Goal: Transaction & Acquisition: Purchase product/service

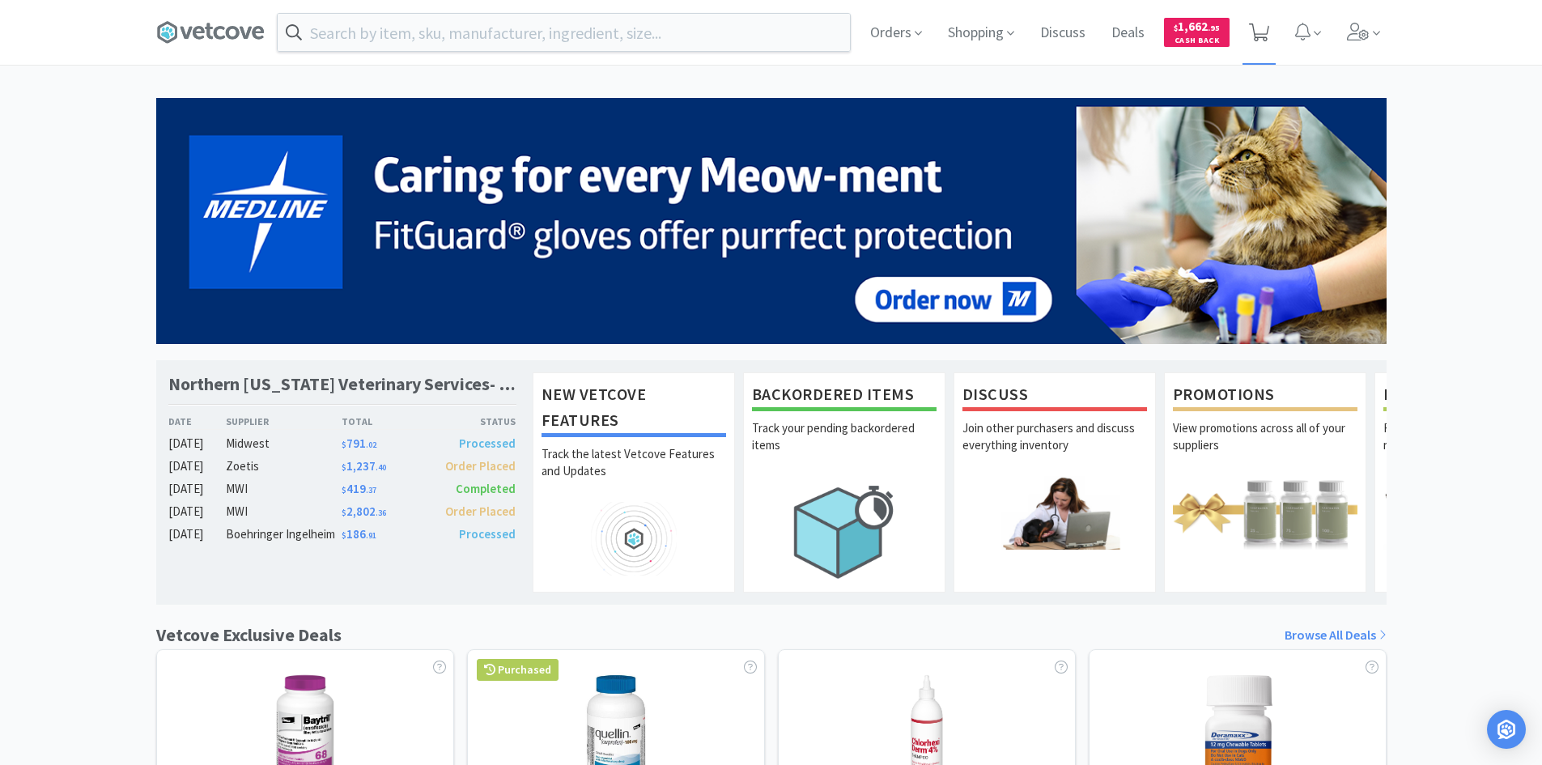
click at [1262, 35] on icon at bounding box center [1259, 32] width 20 height 18
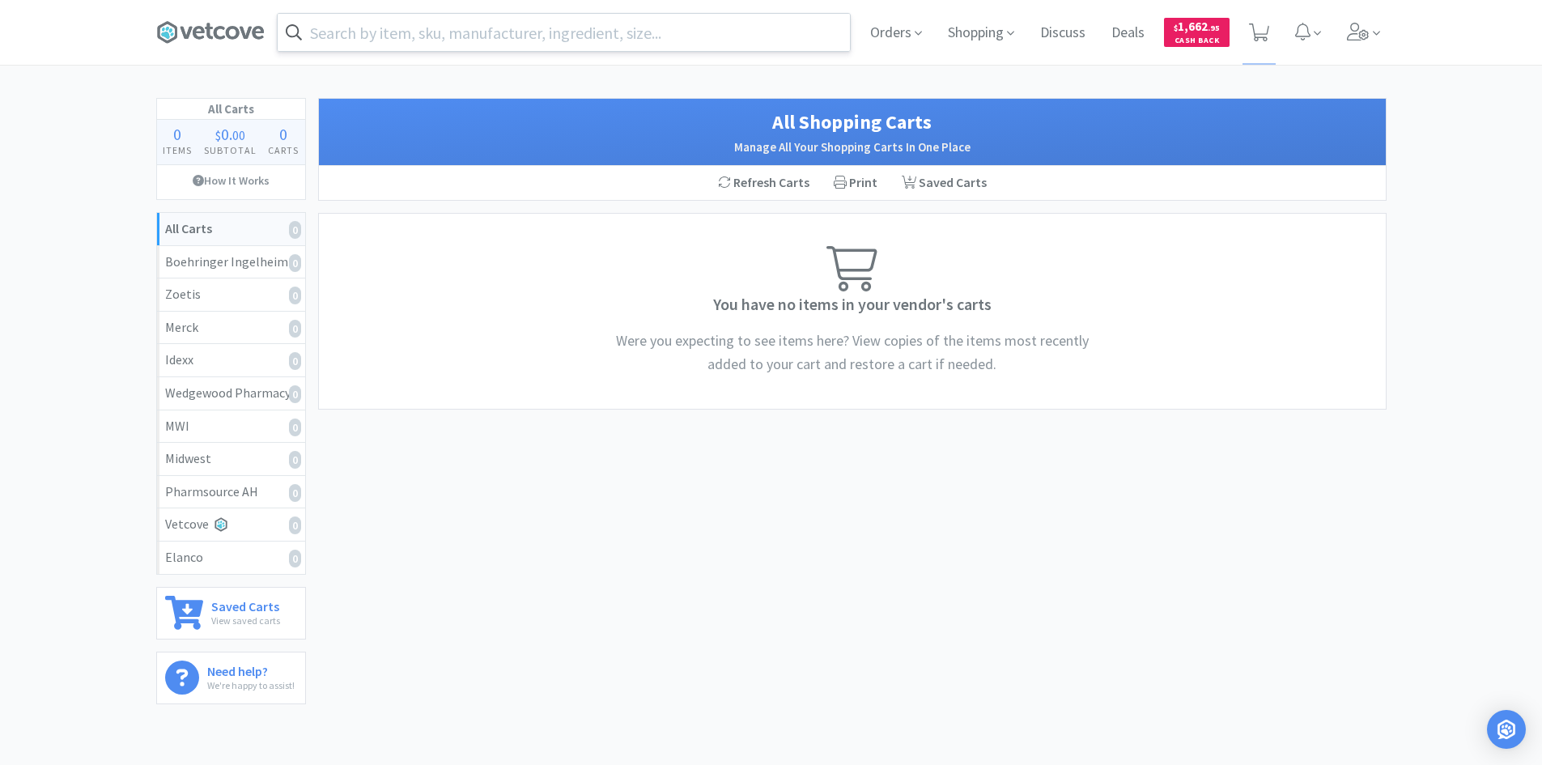
click at [592, 32] on input "text" at bounding box center [564, 32] width 572 height 37
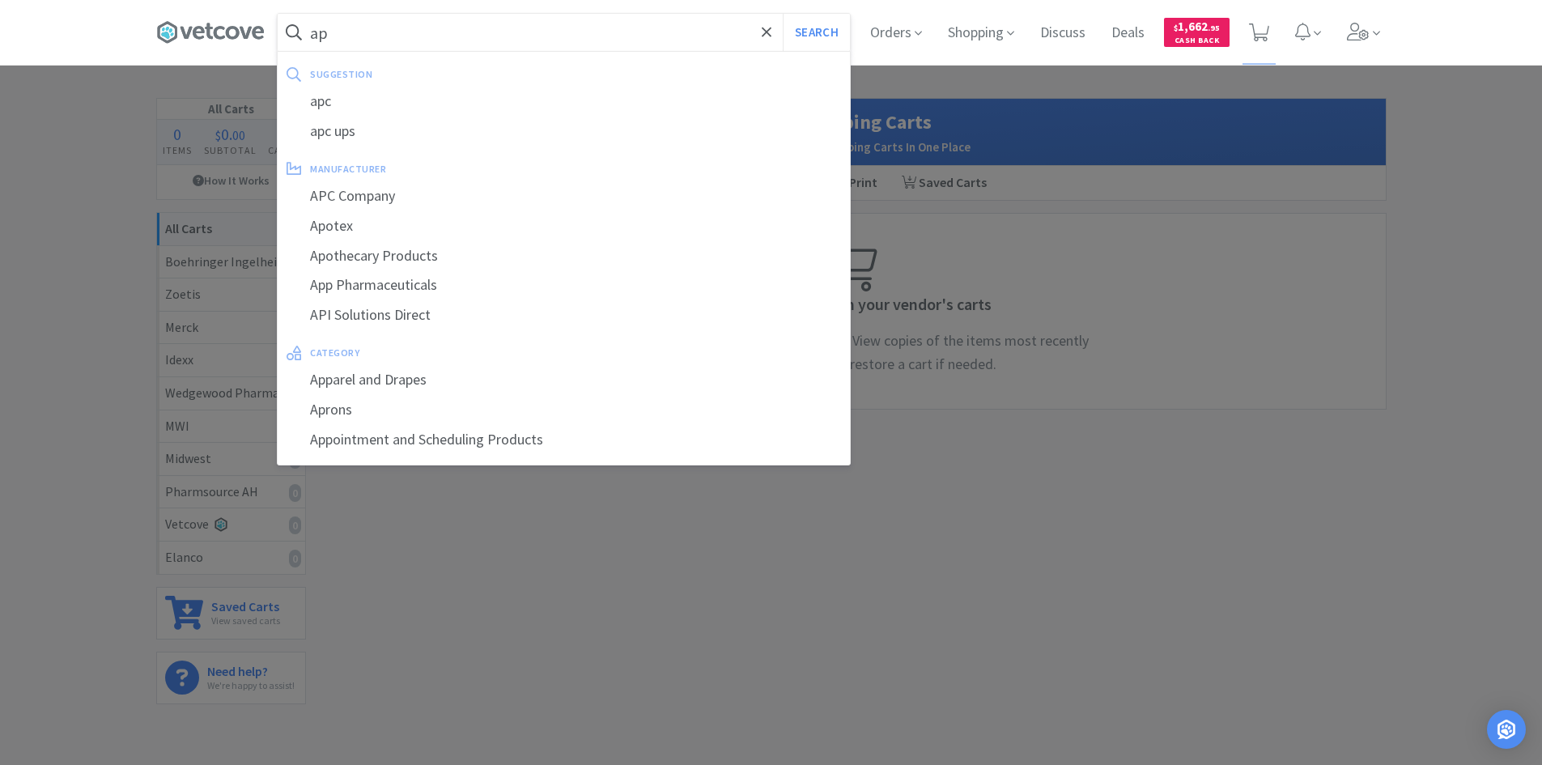
type input "a"
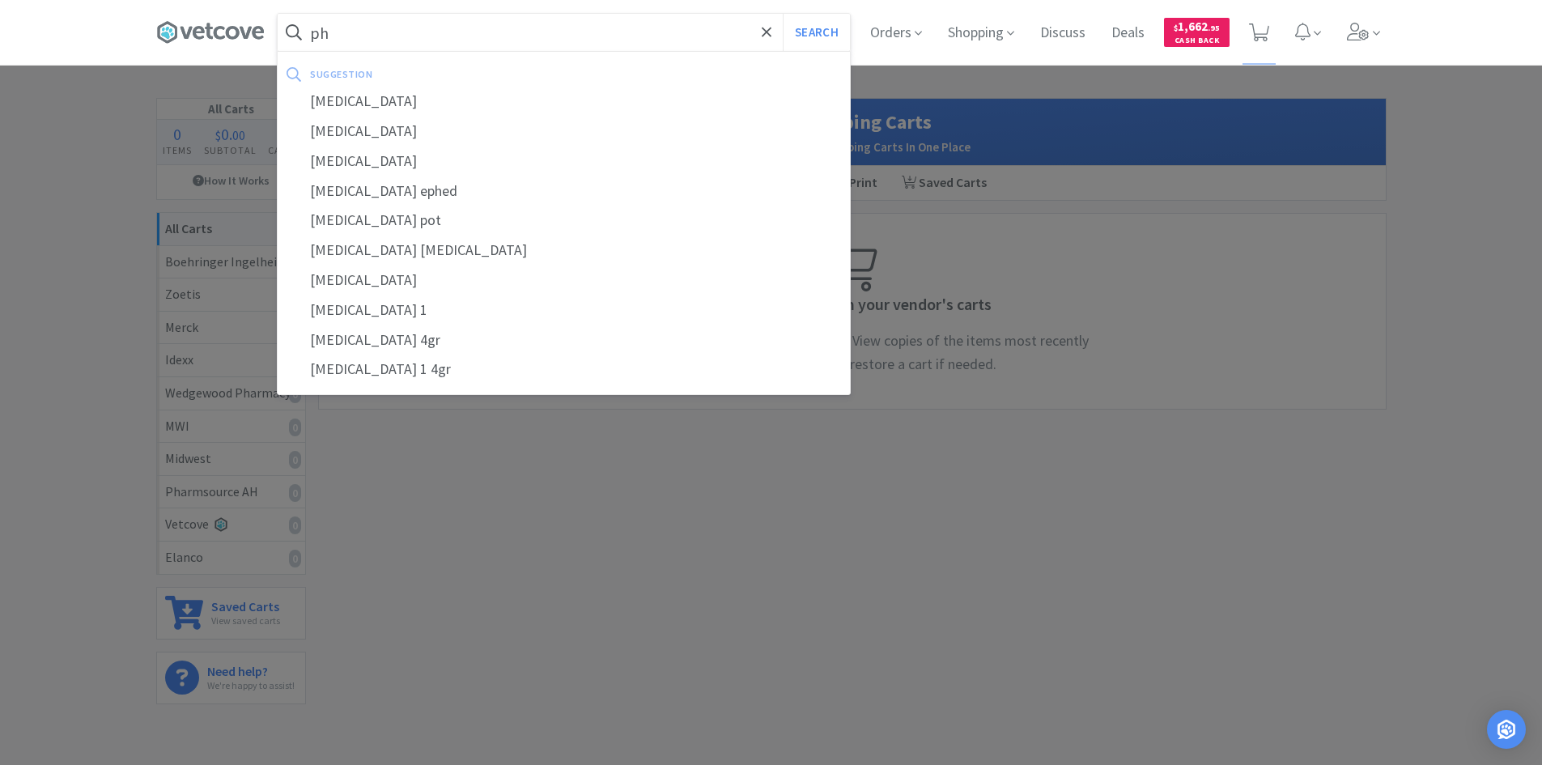
type input "p"
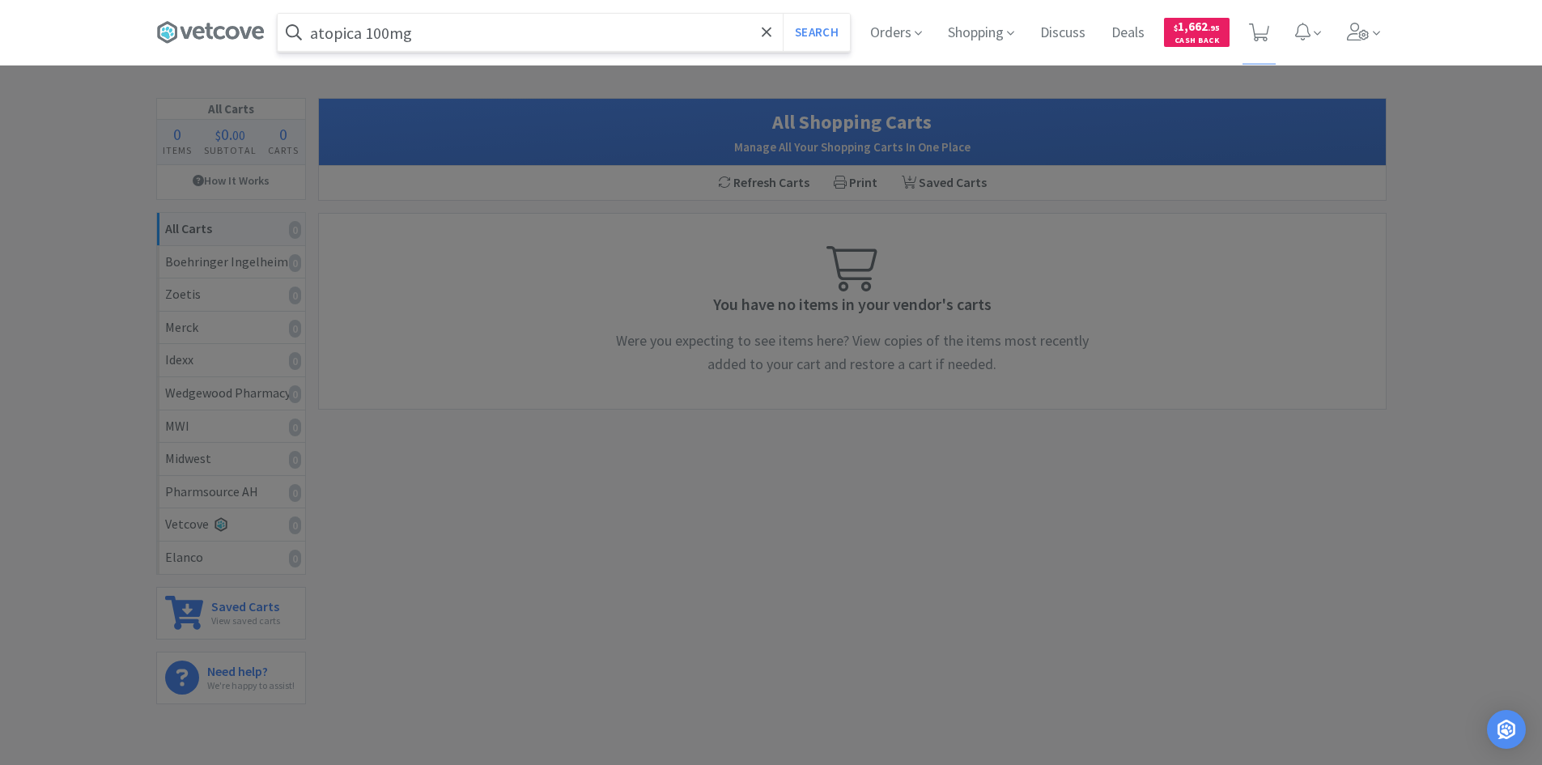
type input "atopica 100mg"
click at [783, 14] on button "Search" at bounding box center [816, 32] width 67 height 37
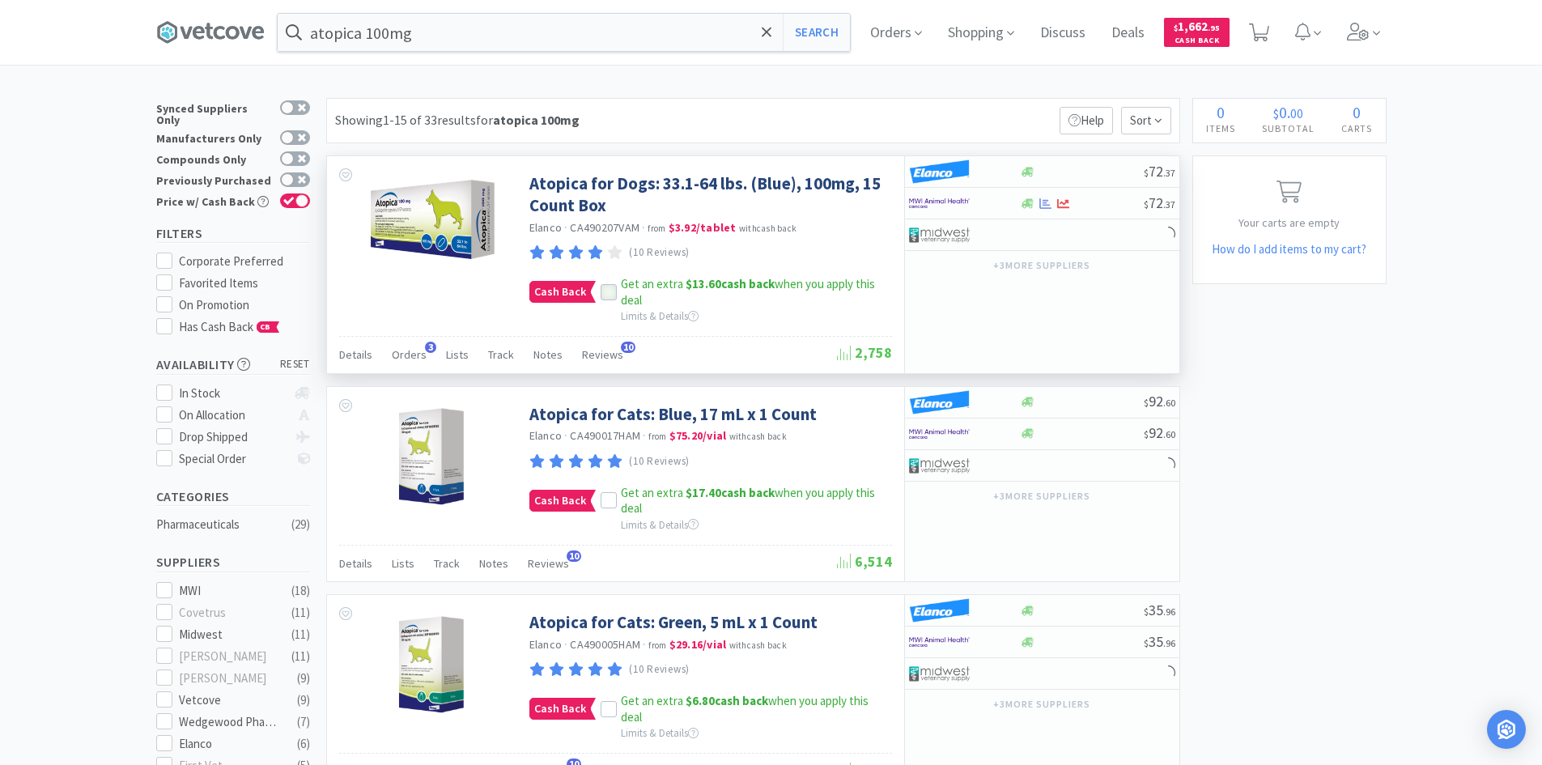
click at [606, 289] on icon at bounding box center [608, 291] width 11 height 11
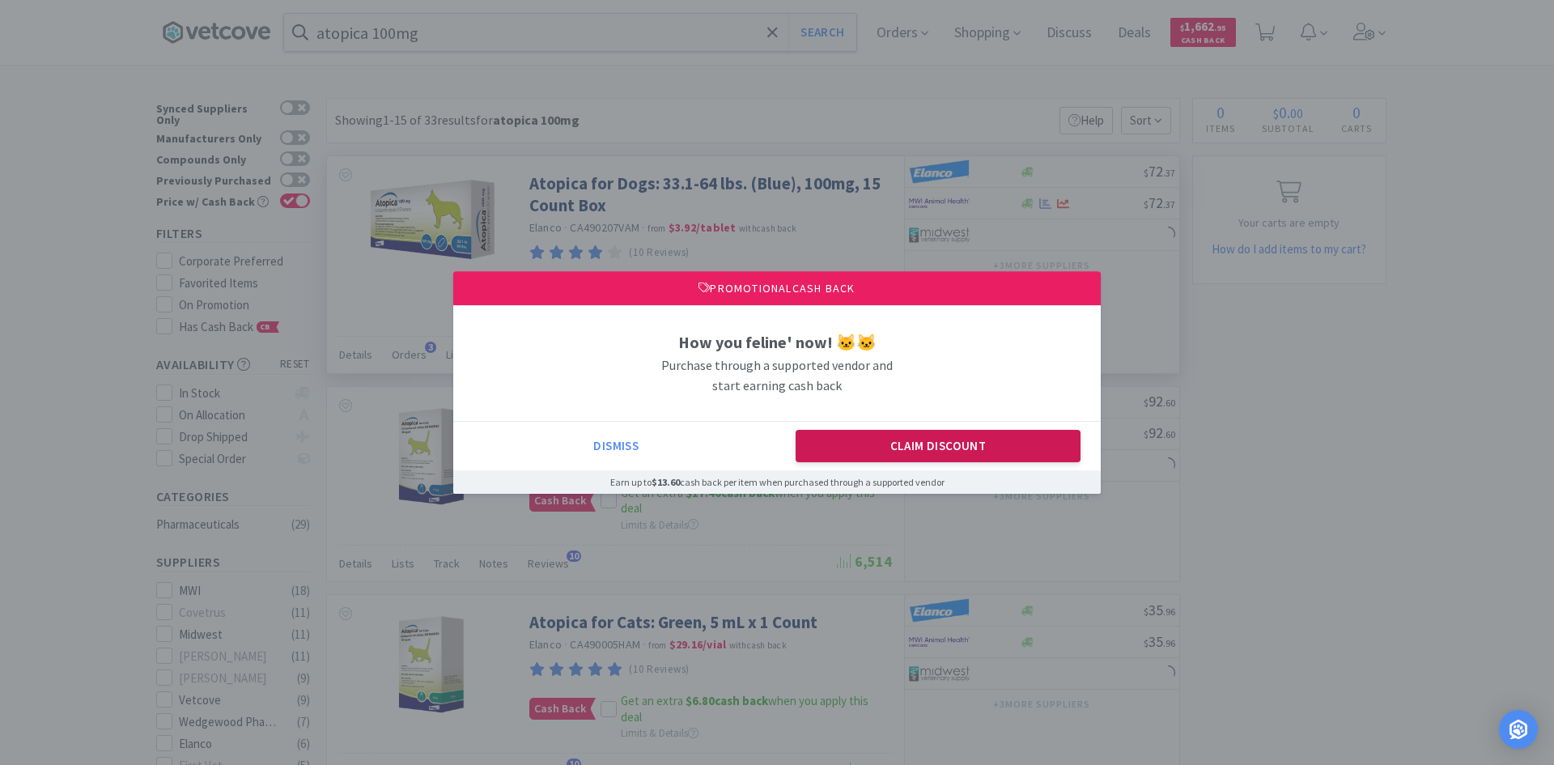
click at [944, 443] on button "Claim Discount" at bounding box center [938, 446] width 286 height 32
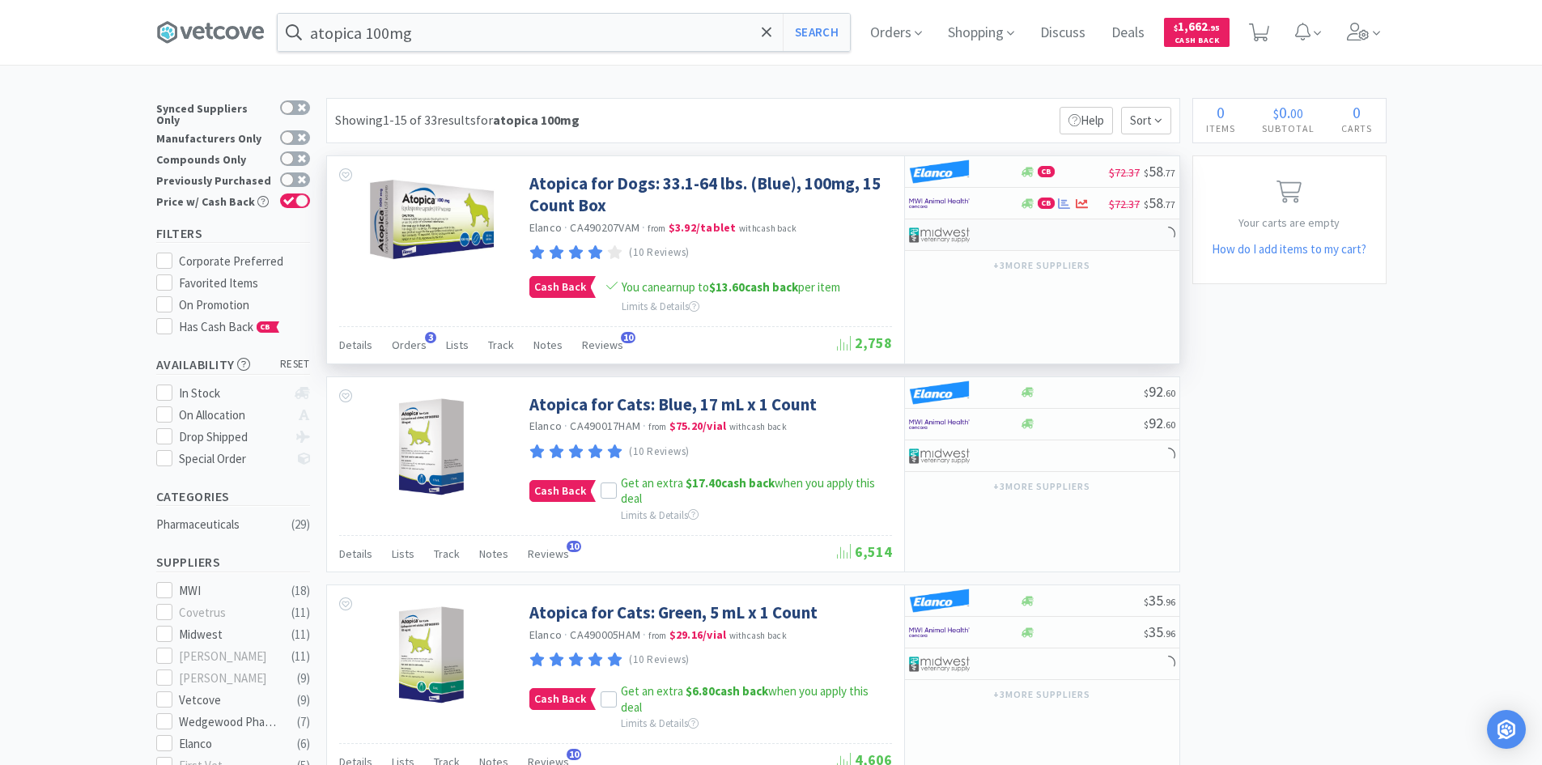
click at [1047, 240] on div at bounding box center [1042, 235] width 274 height 32
select select "1"
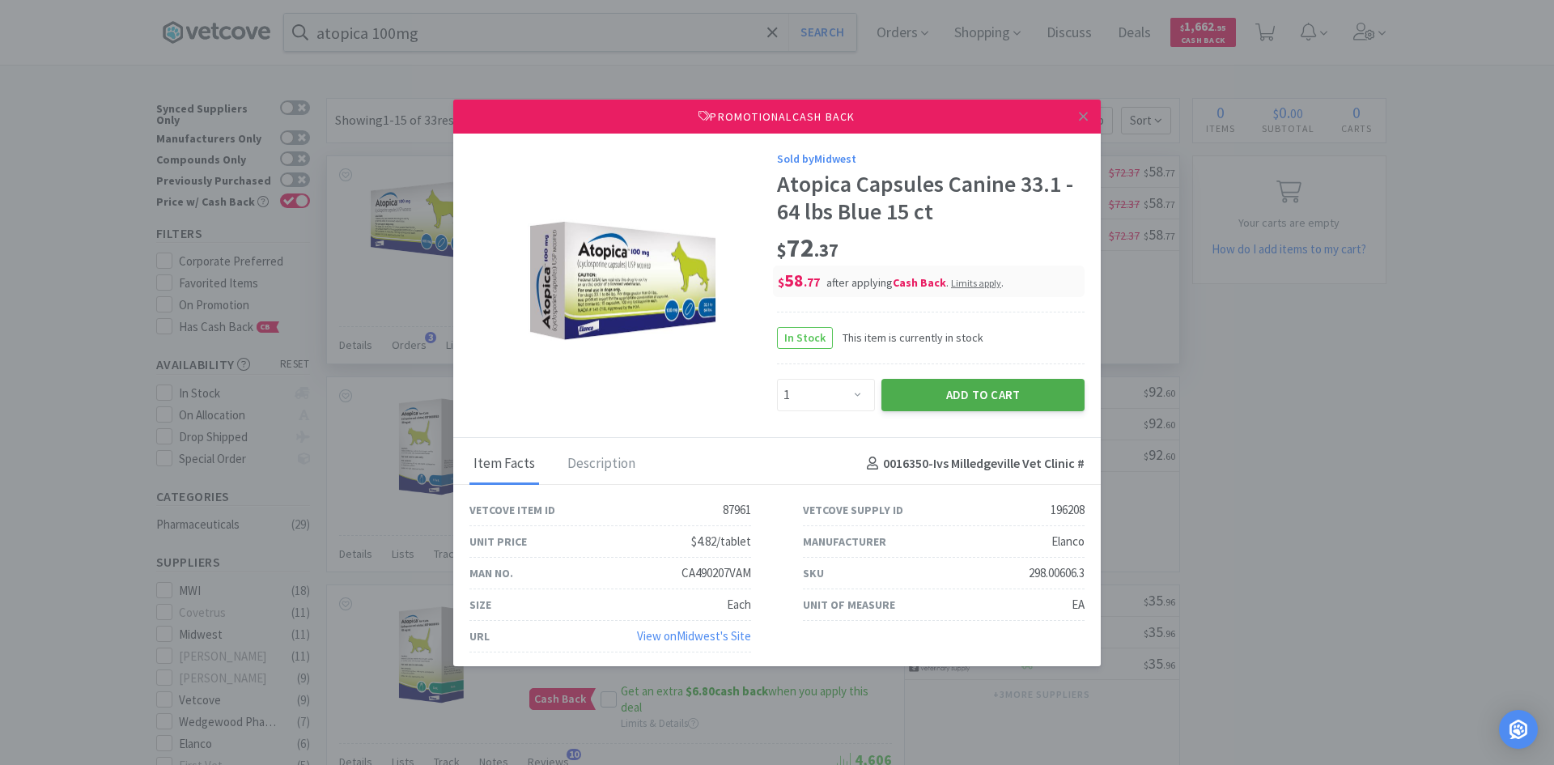
click at [964, 396] on button "Add to Cart" at bounding box center [982, 395] width 203 height 32
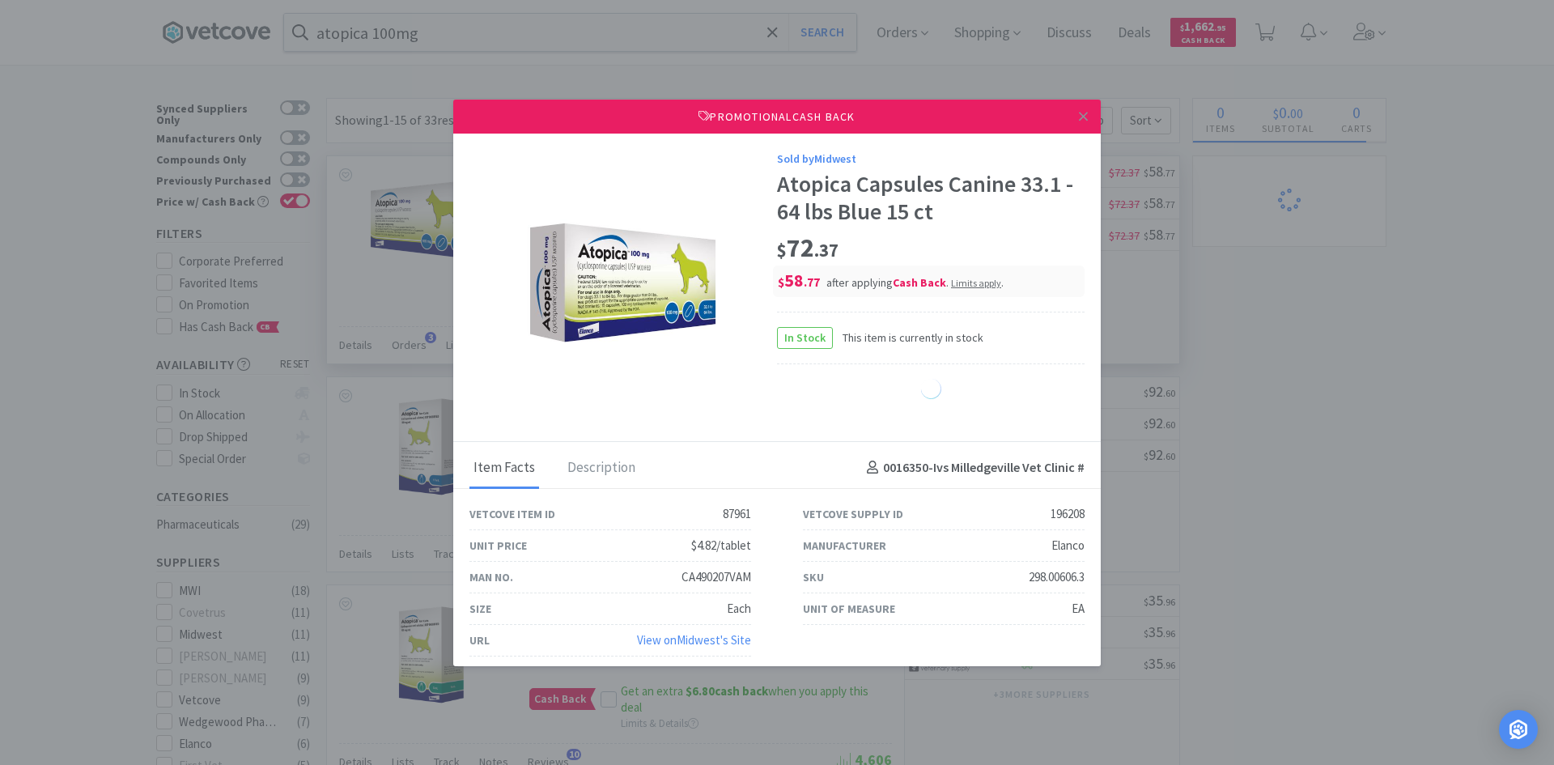
select select "1"
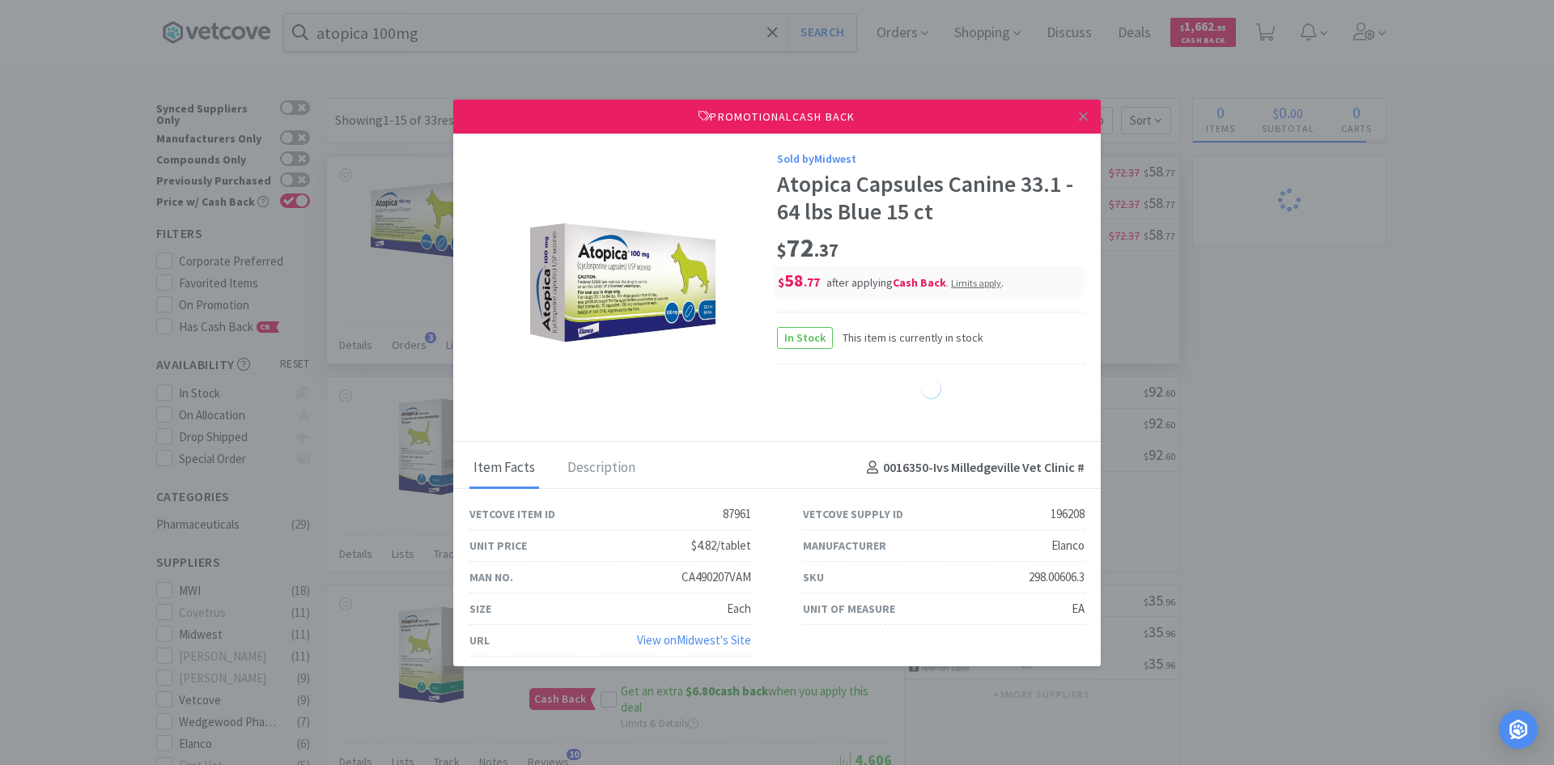
select select "1"
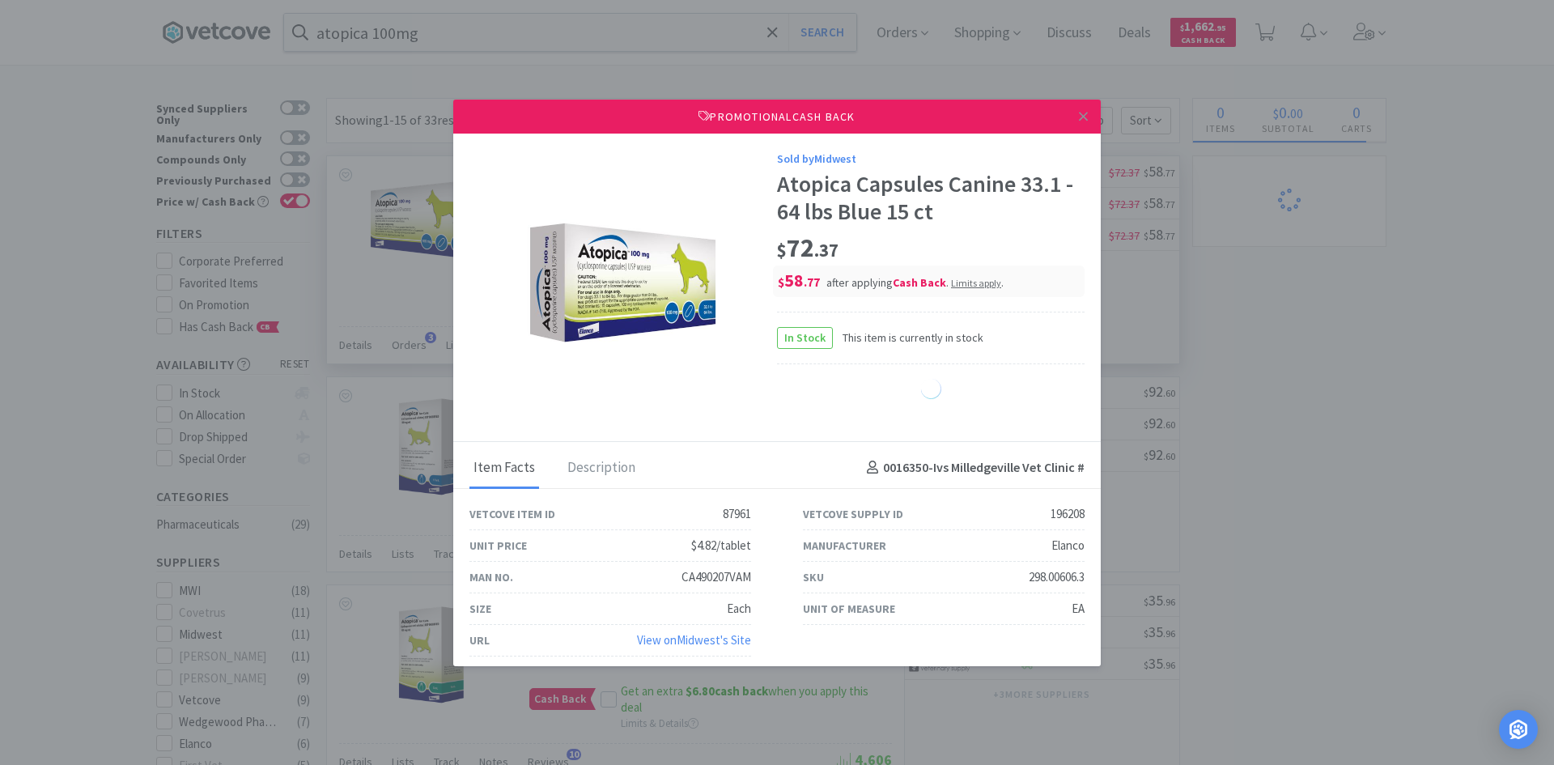
select select "1"
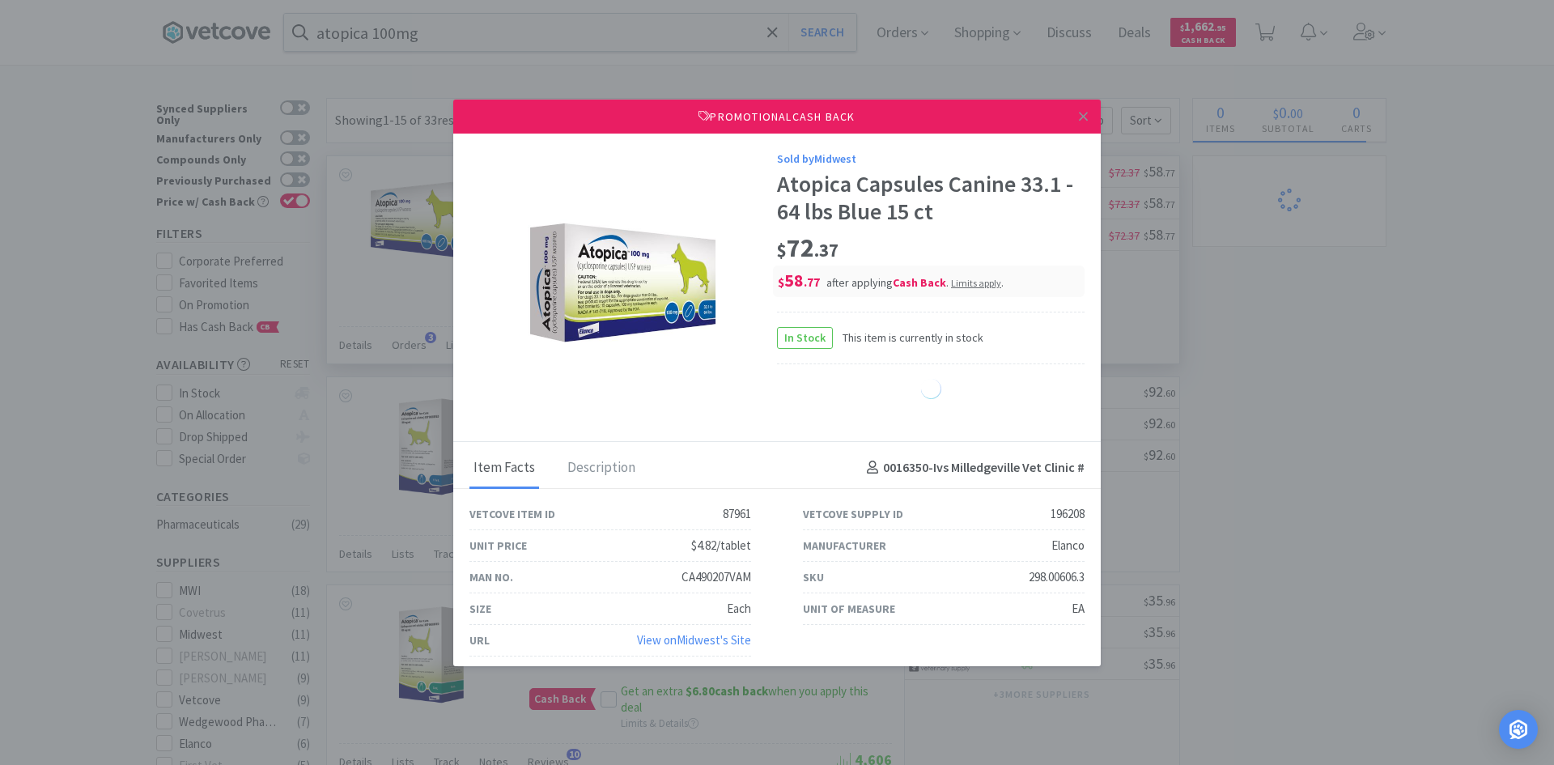
select select "1"
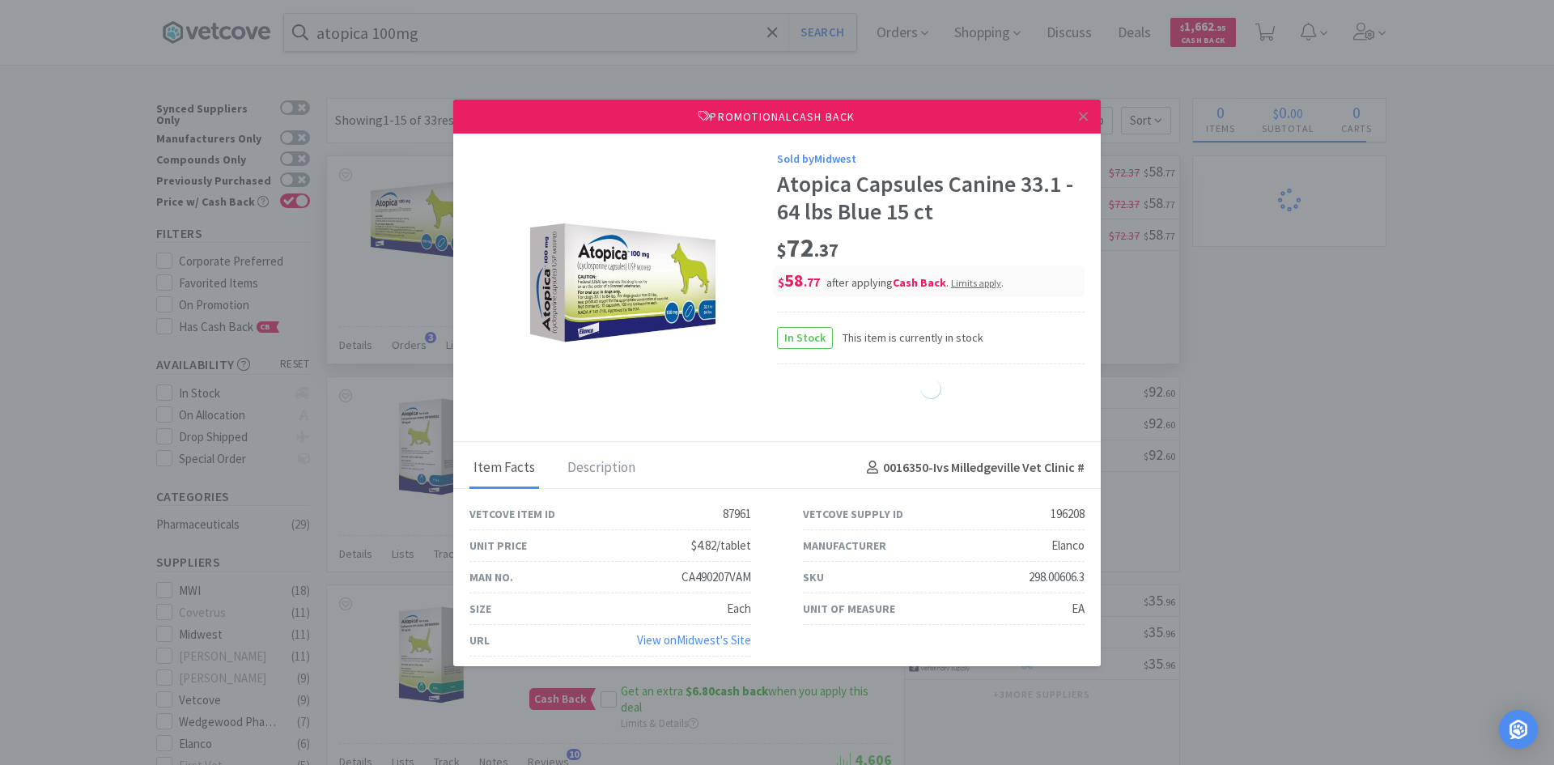
select select "1"
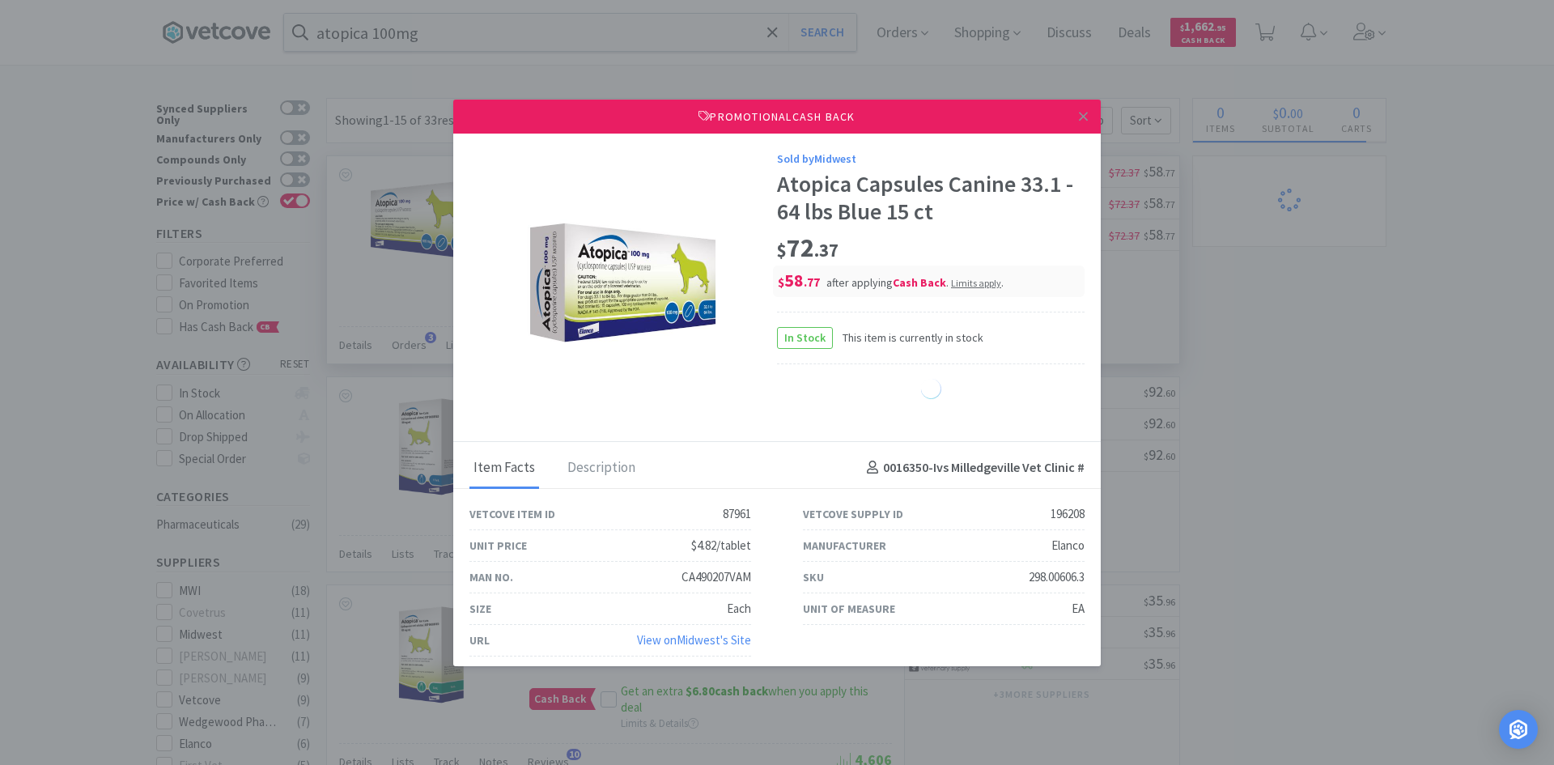
select select "1"
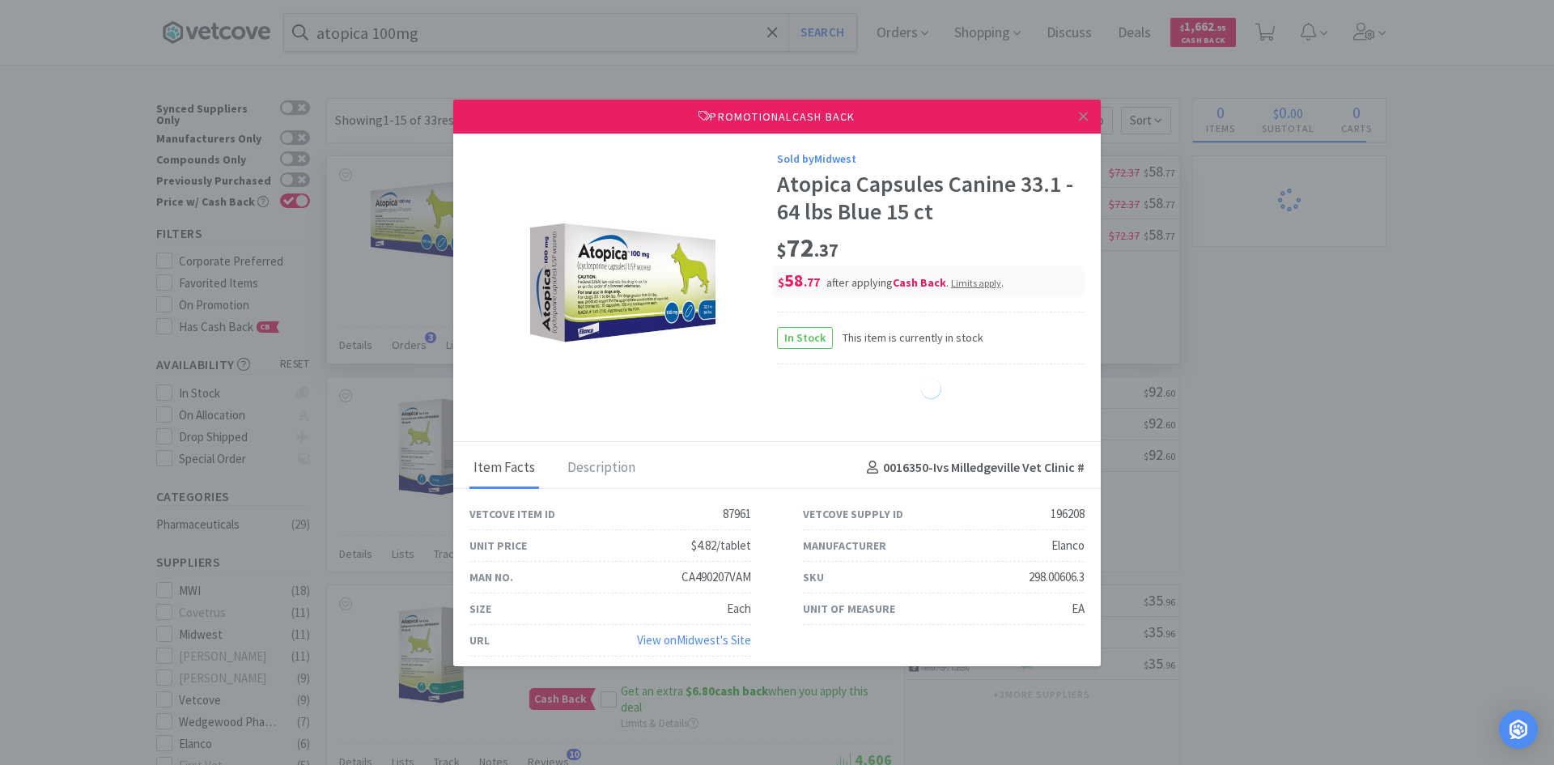
select select "1"
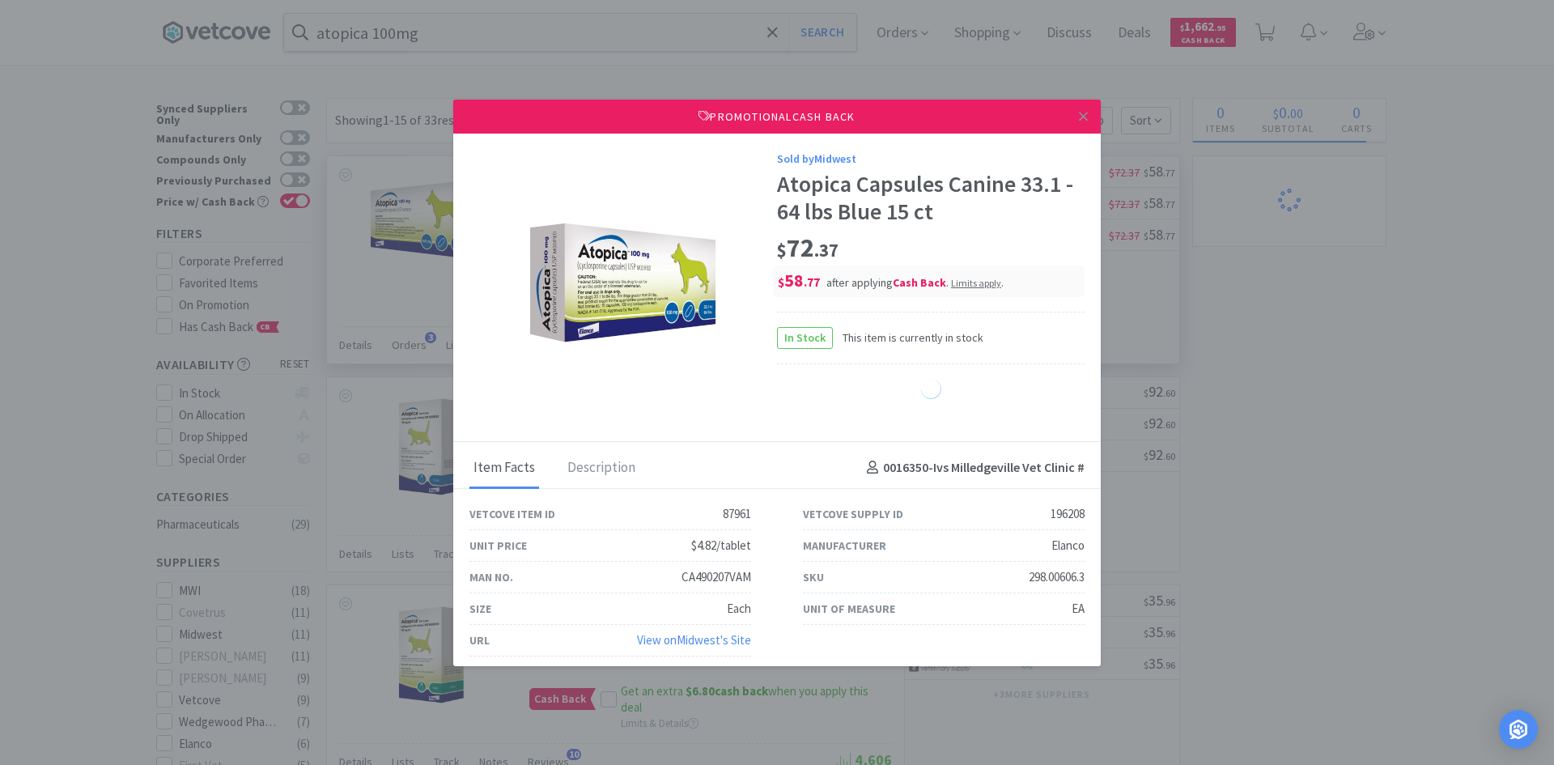
select select "1"
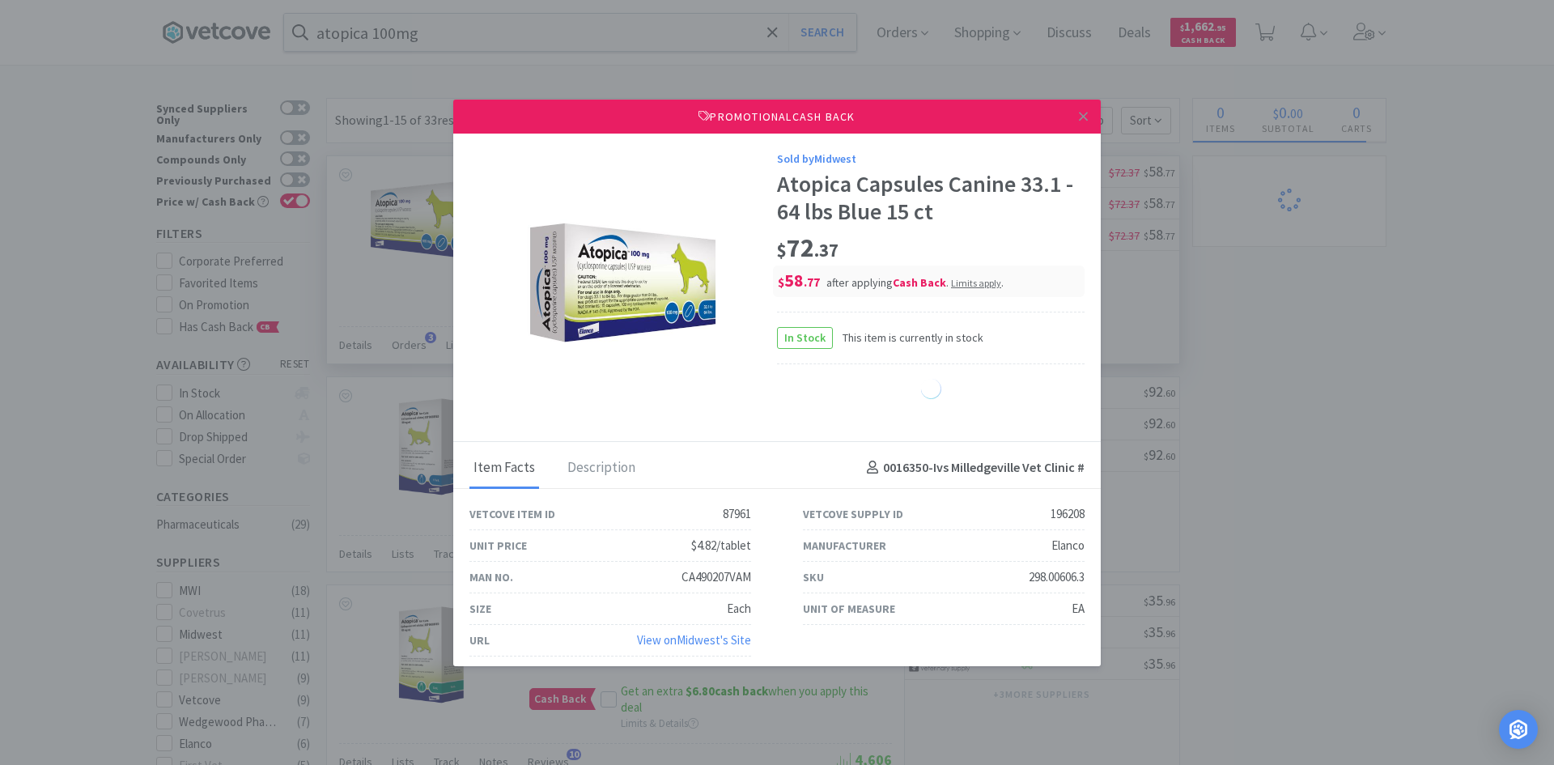
select select "1"
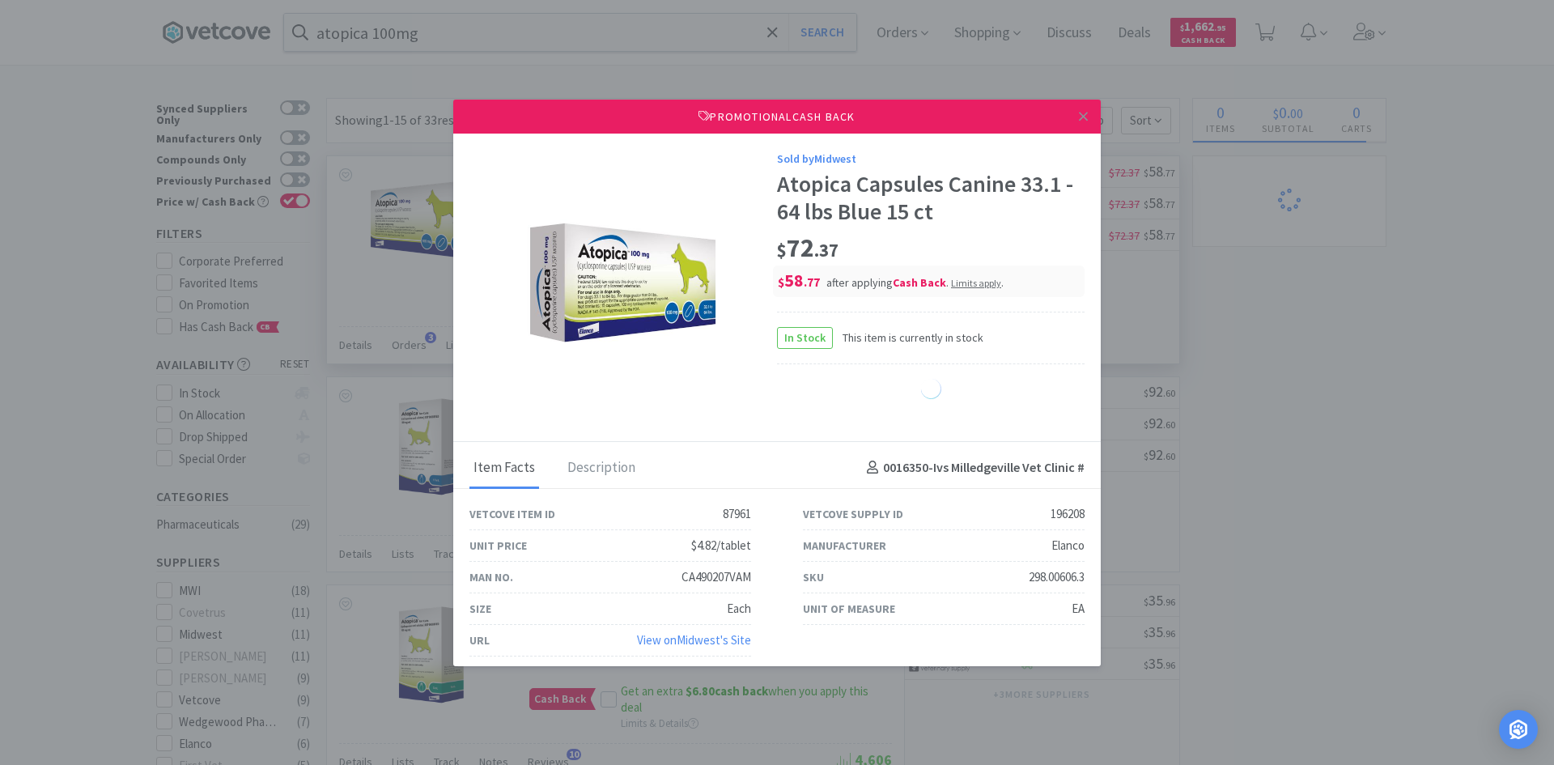
select select "1"
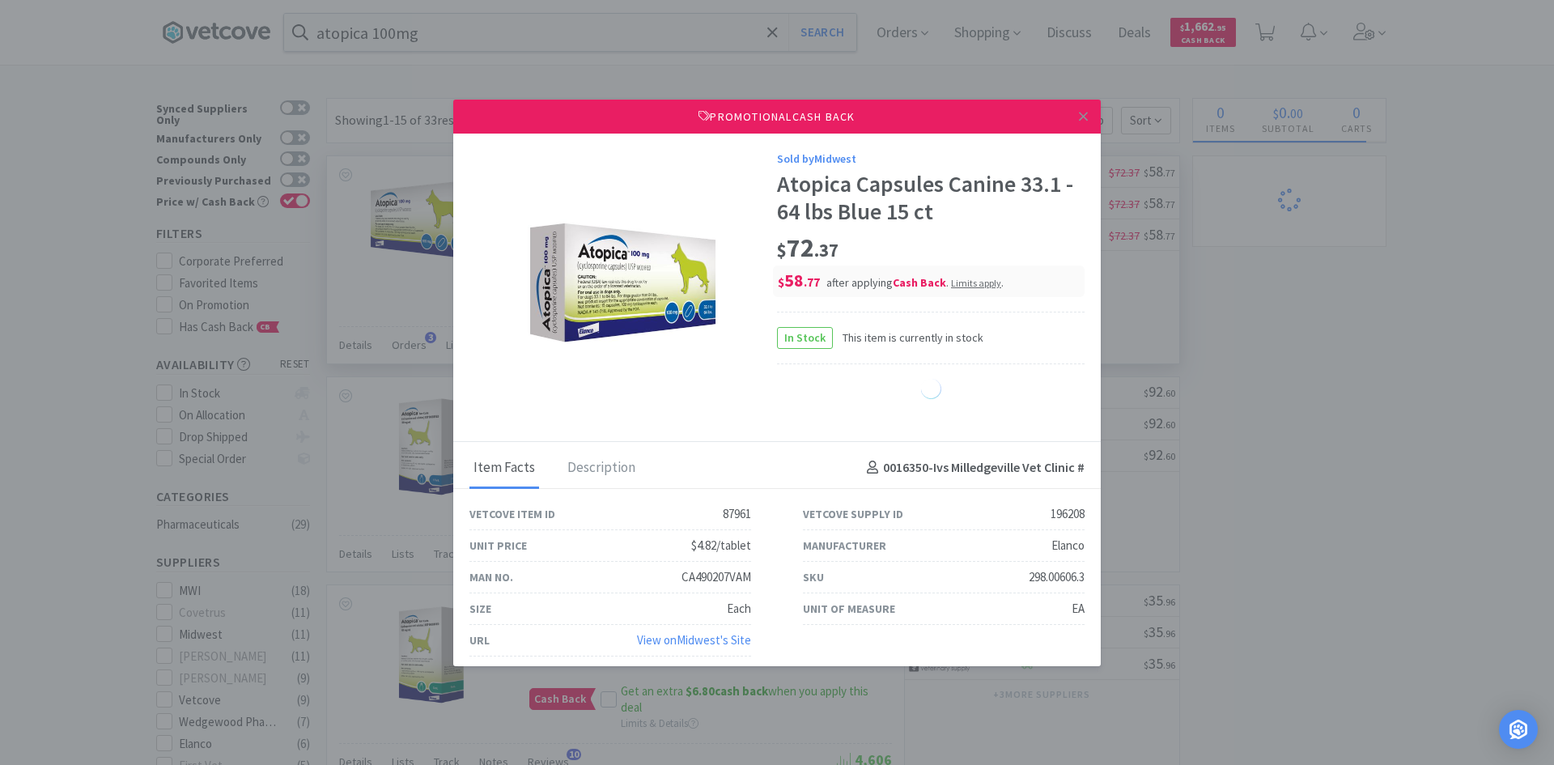
select select "1"
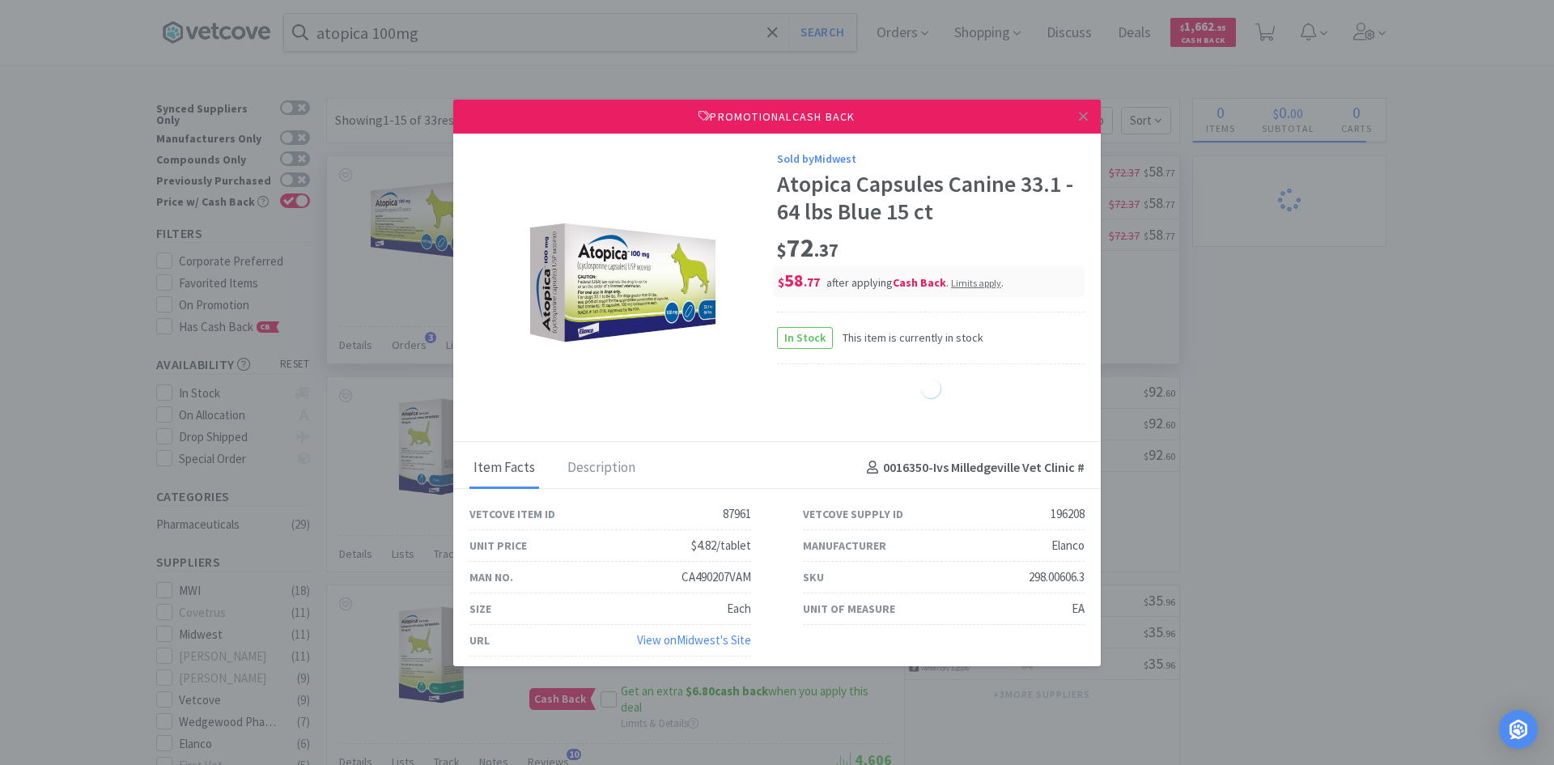
select select "1"
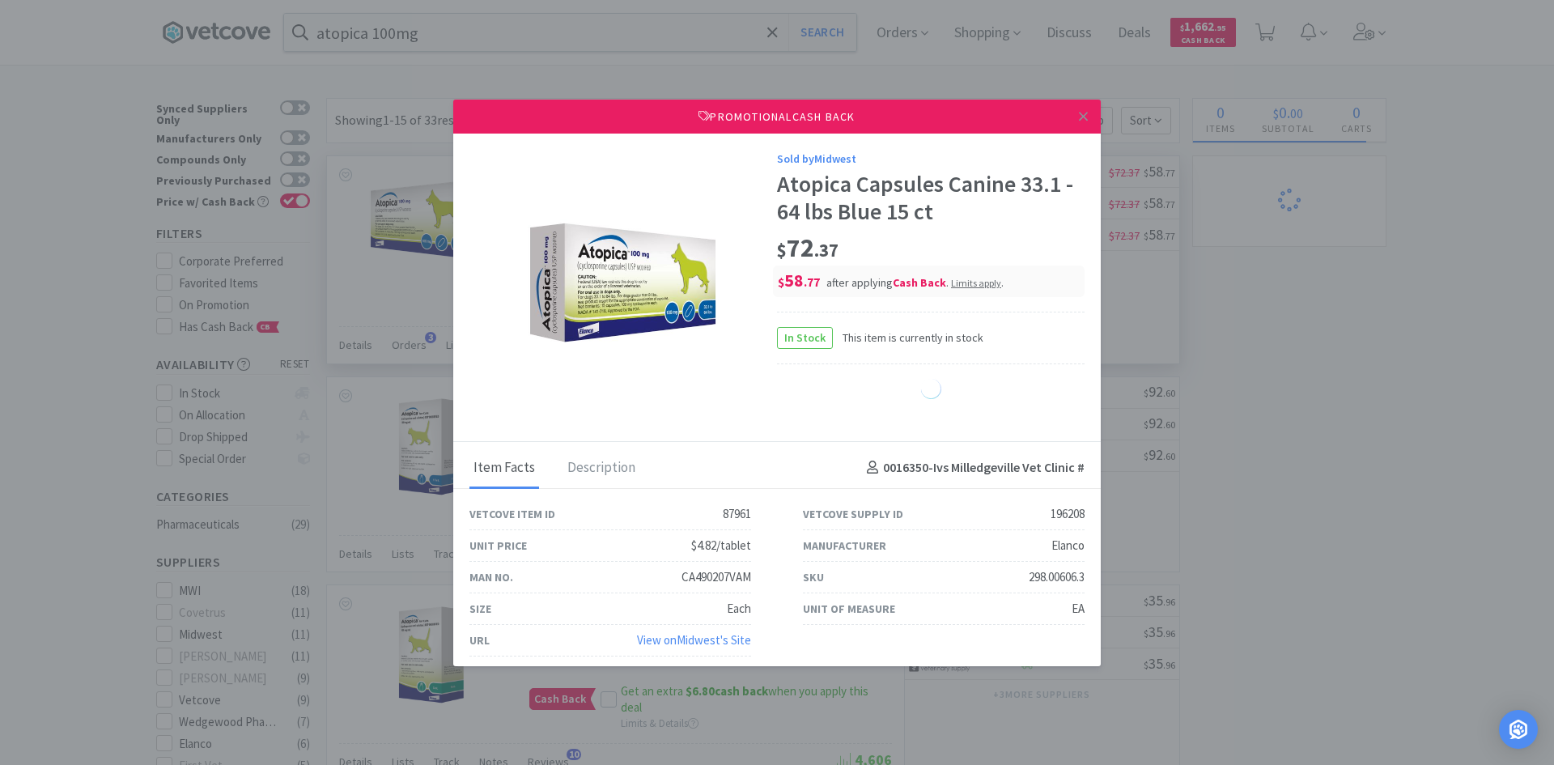
select select "1"
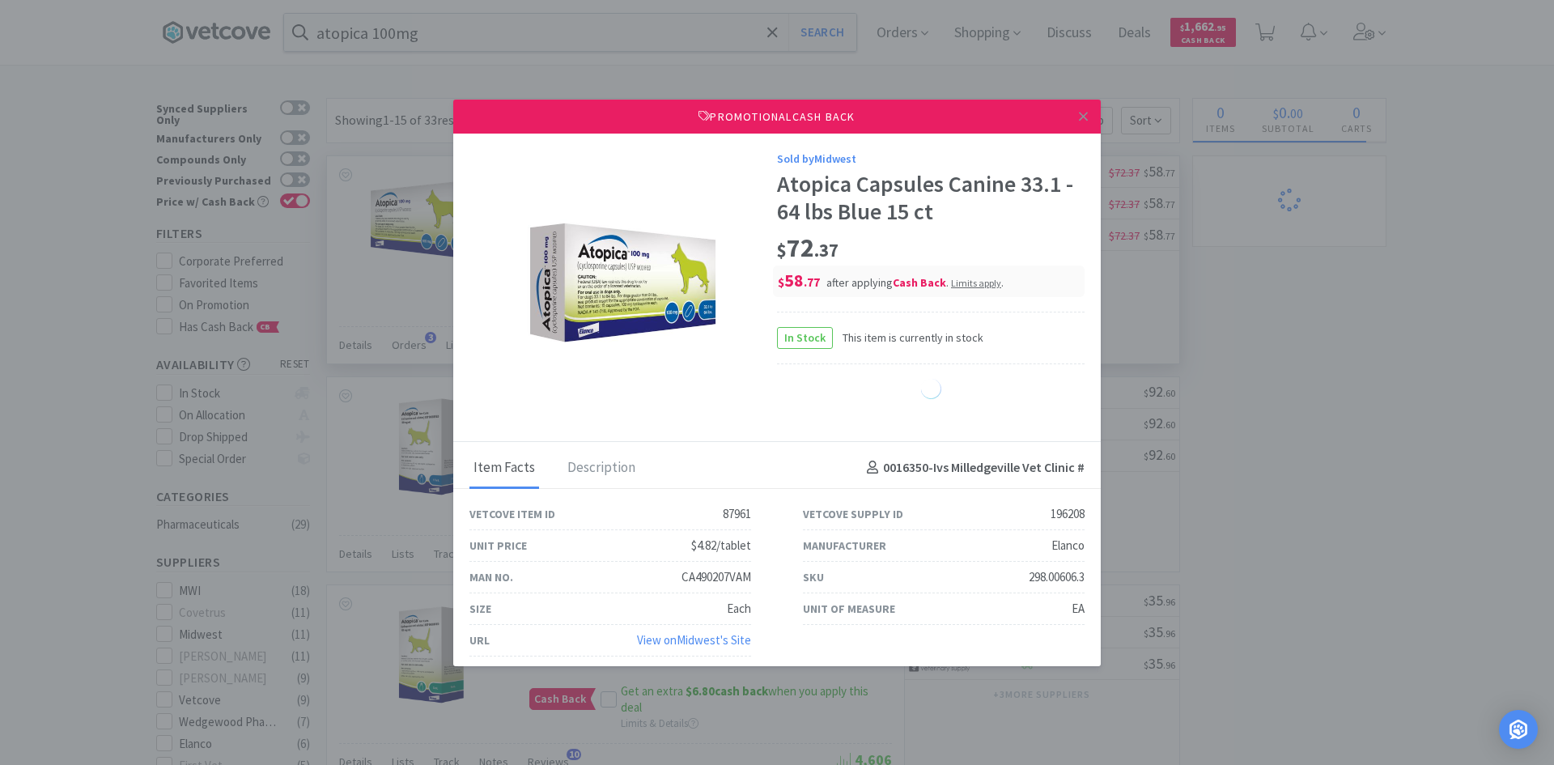
select select "1"
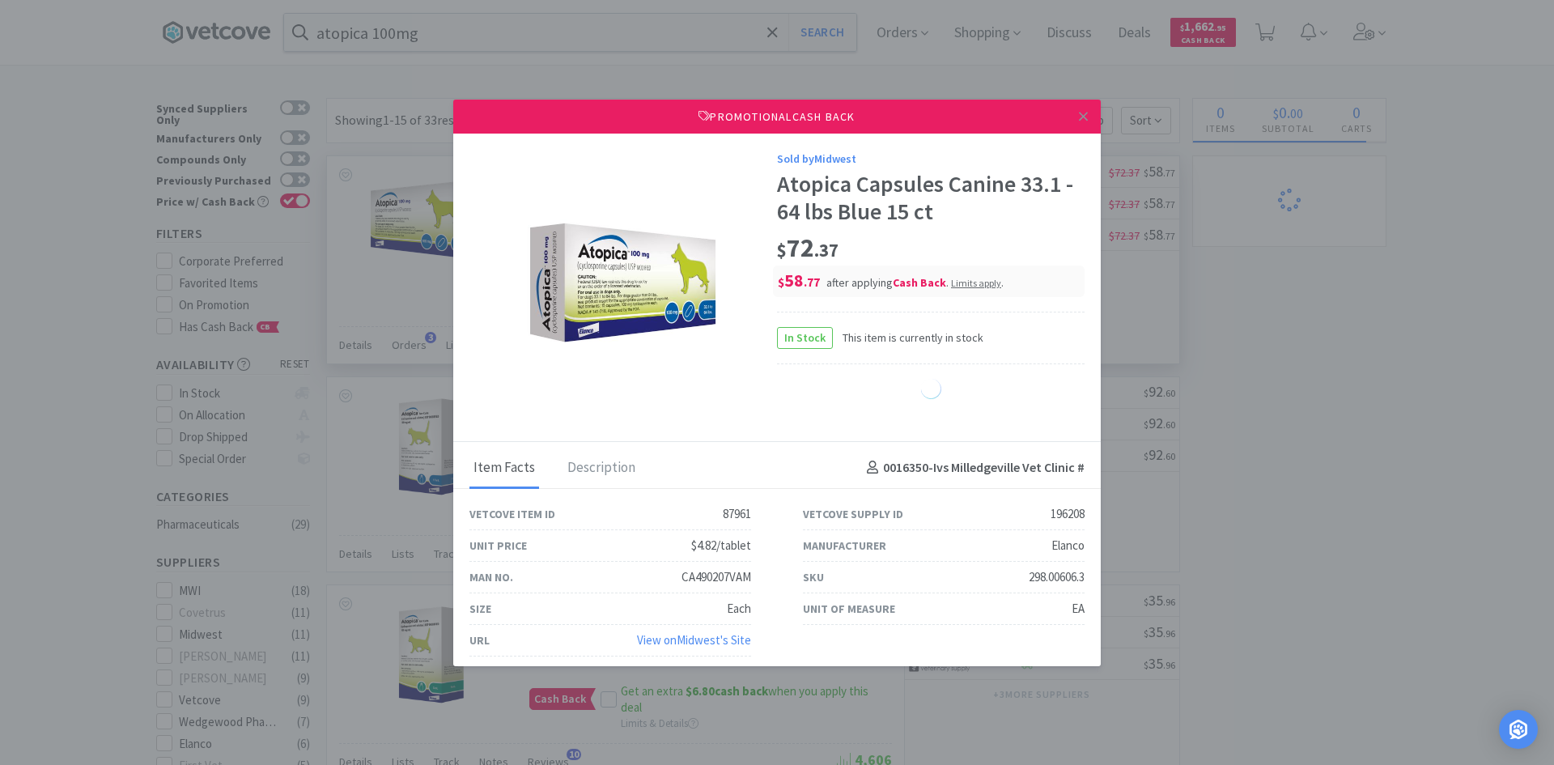
select select "1"
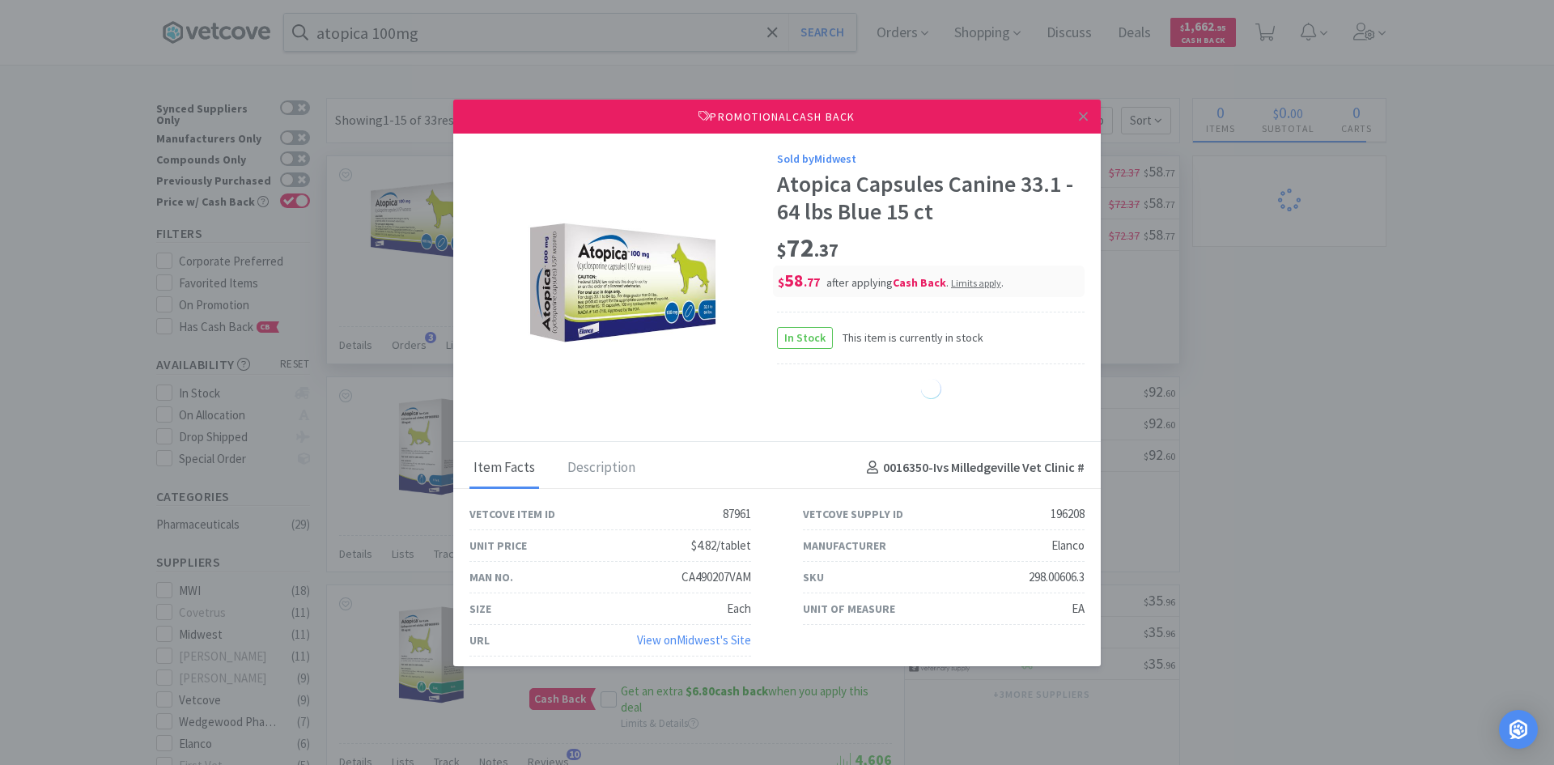
select select "1"
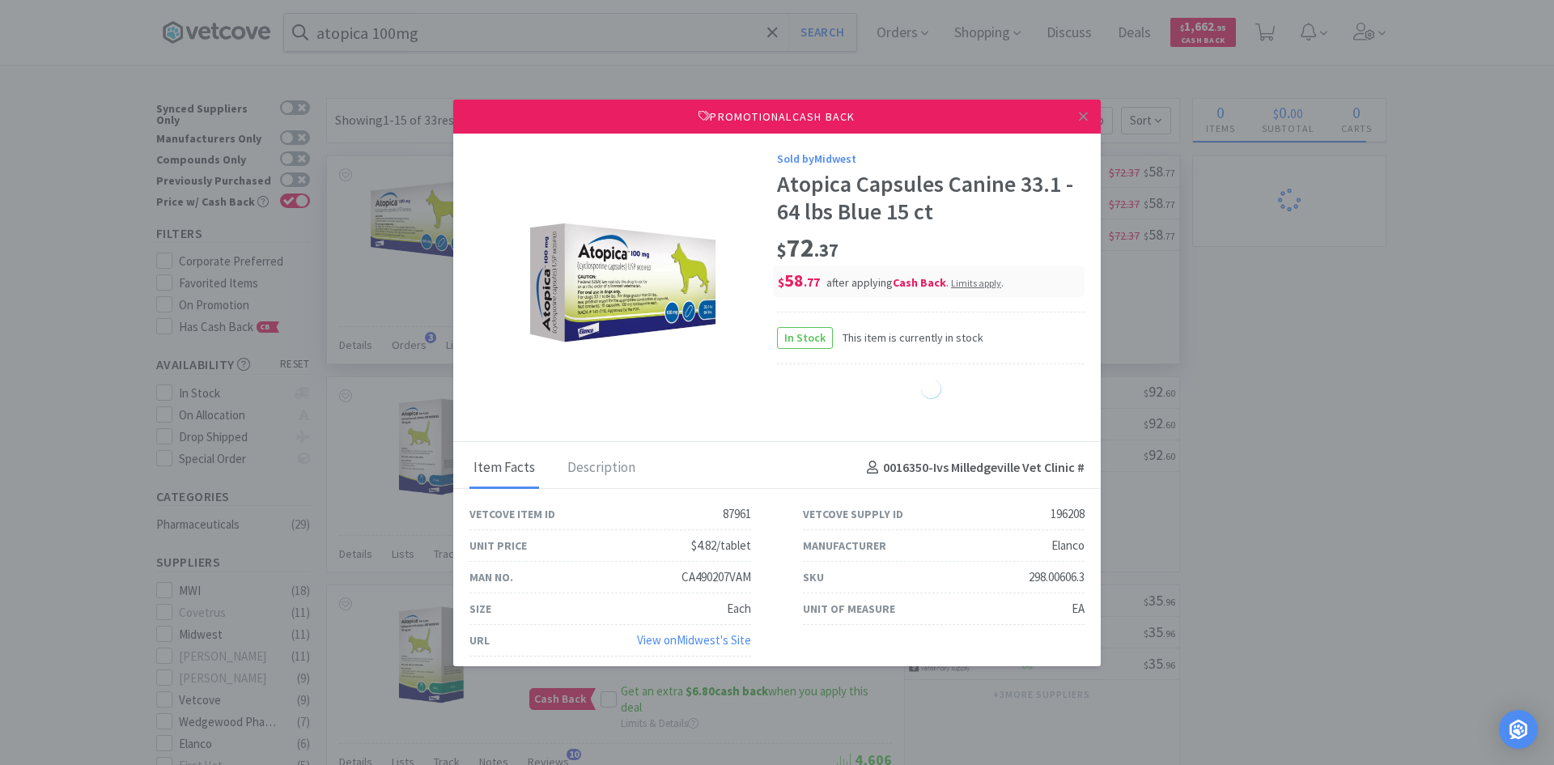
select select "1"
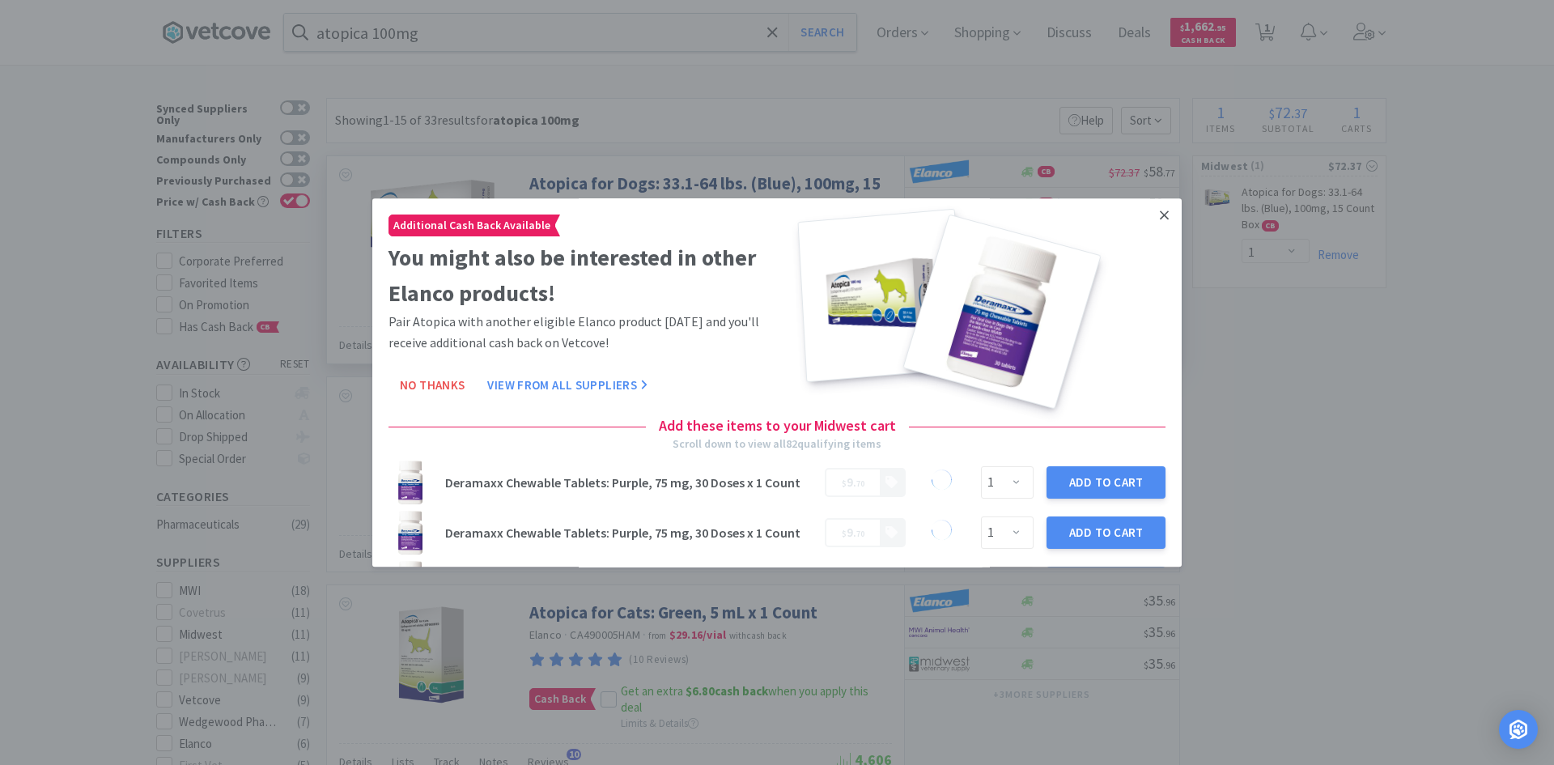
click at [1160, 219] on icon at bounding box center [1164, 215] width 9 height 15
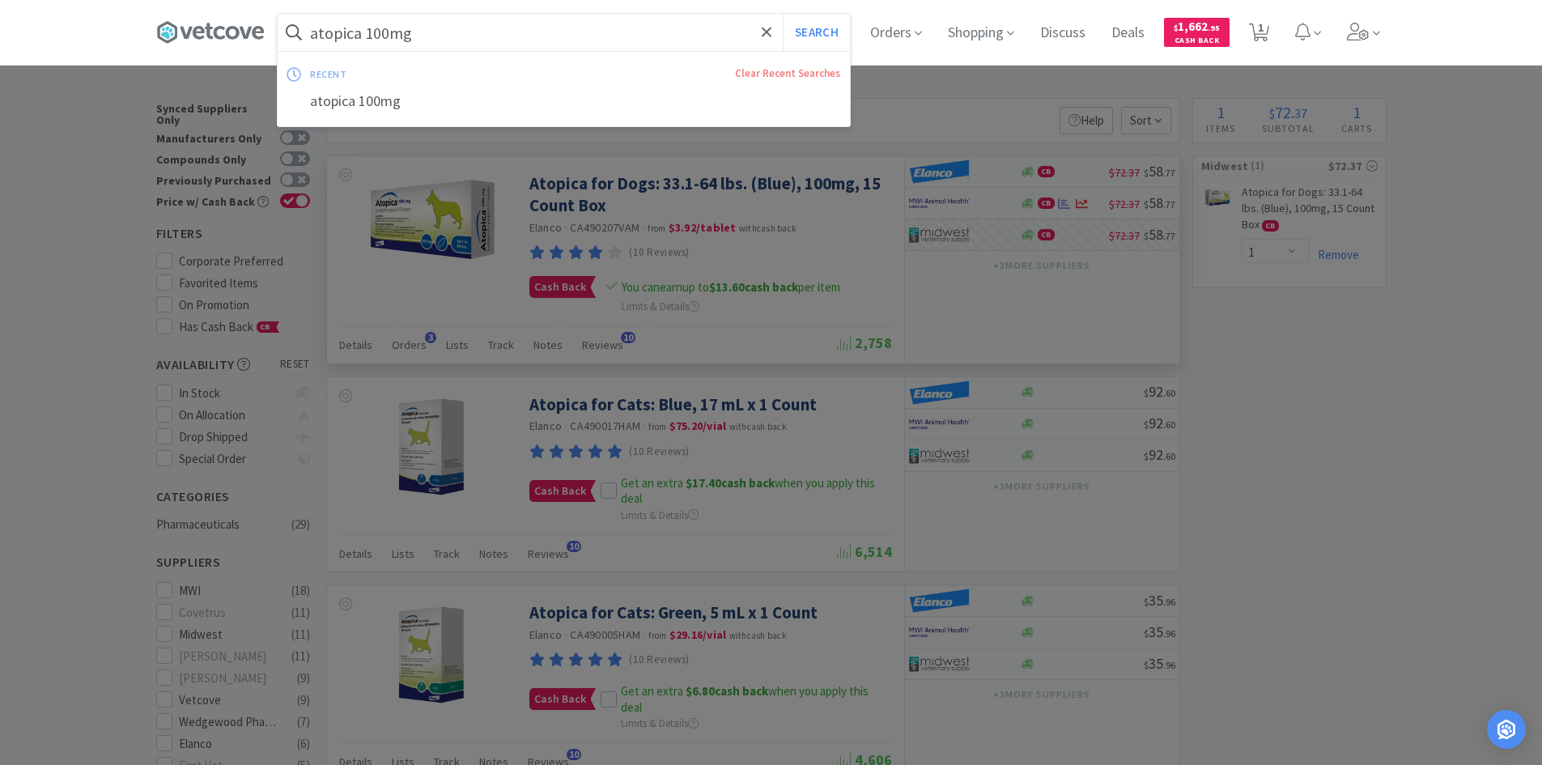
click at [435, 24] on input "atopica 100mg" at bounding box center [564, 32] width 572 height 37
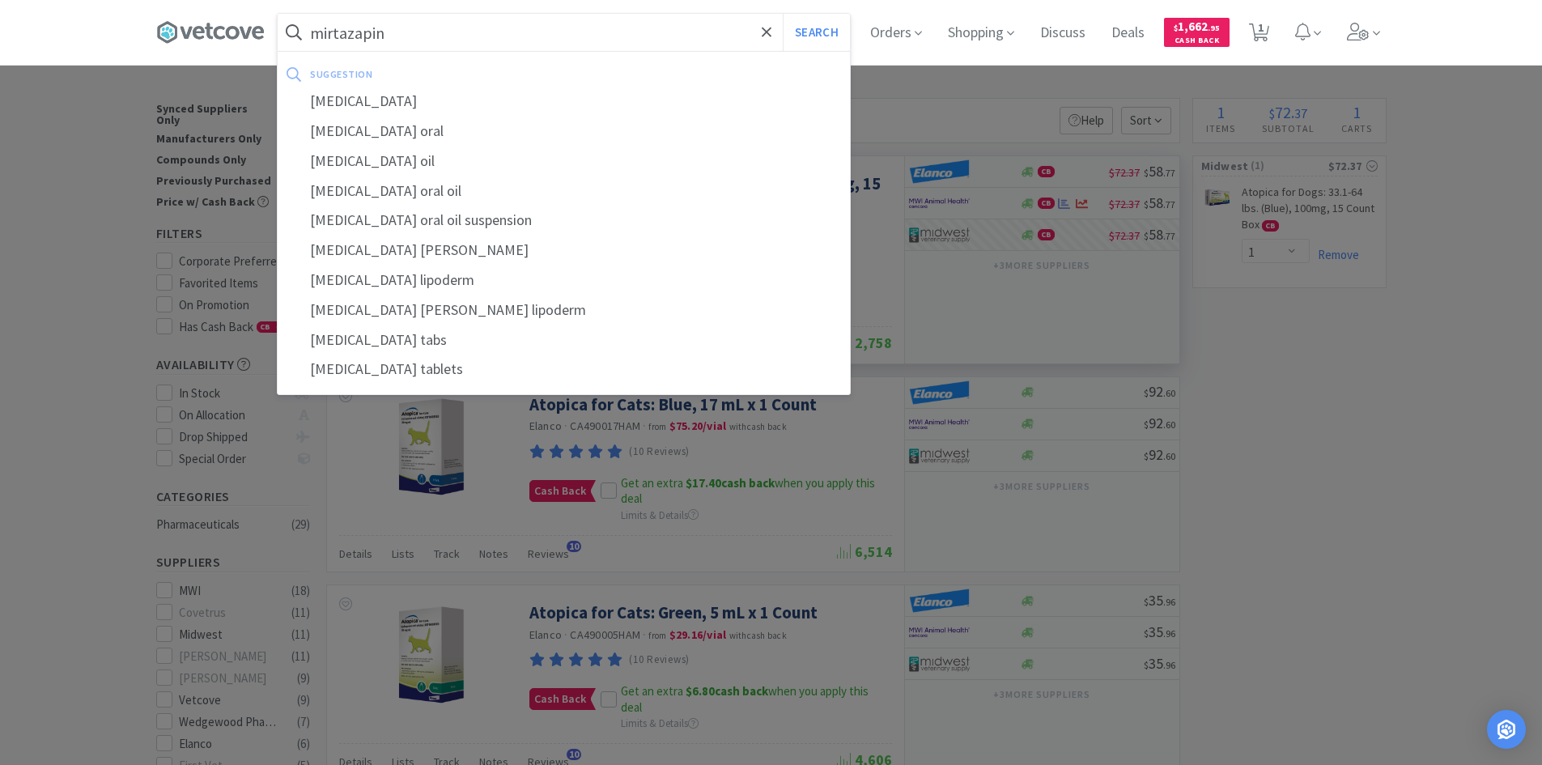
type input "mirtazapin"
click at [783, 14] on button "Search" at bounding box center [816, 32] width 67 height 37
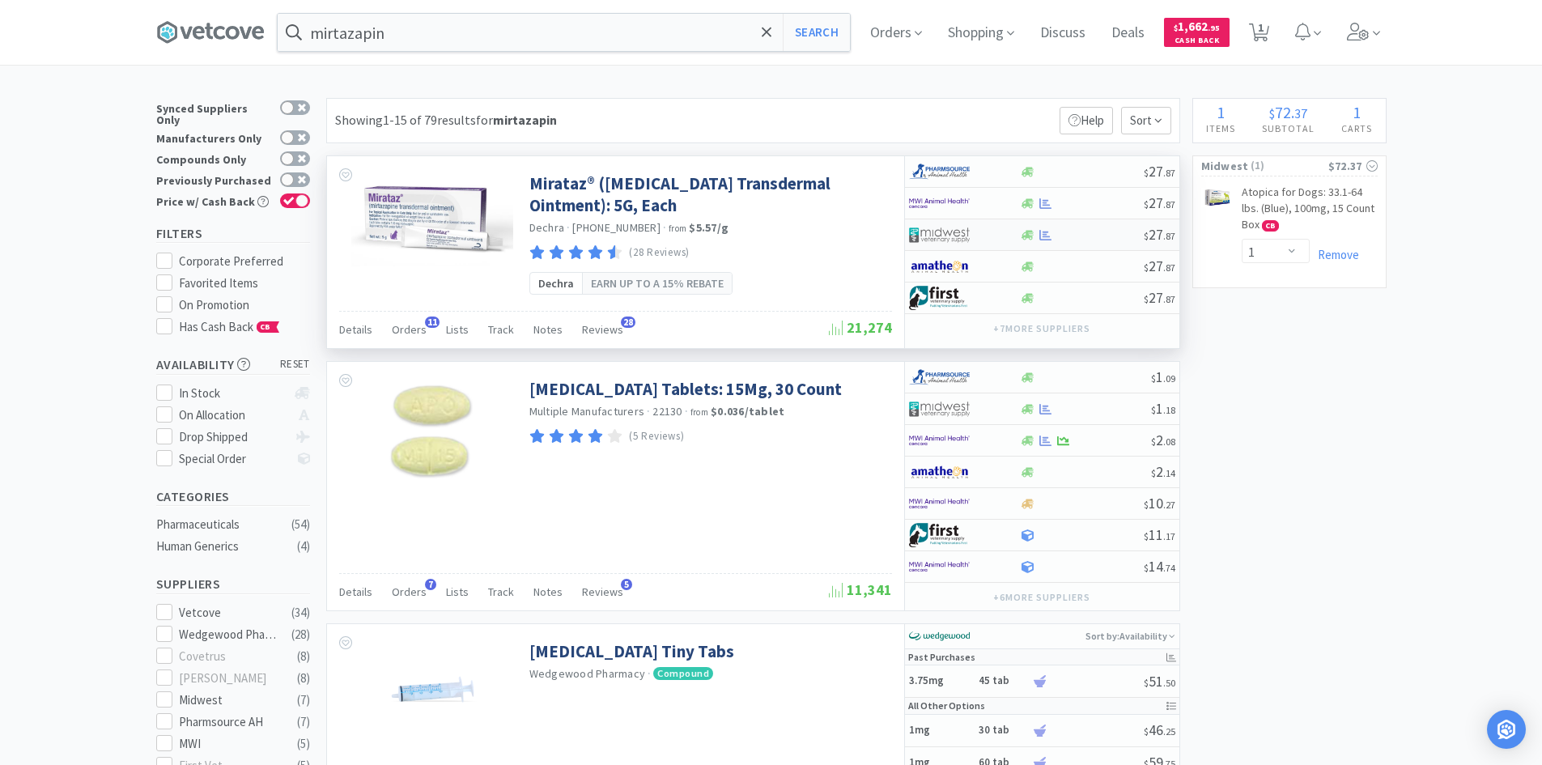
click at [953, 242] on img at bounding box center [939, 235] width 61 height 24
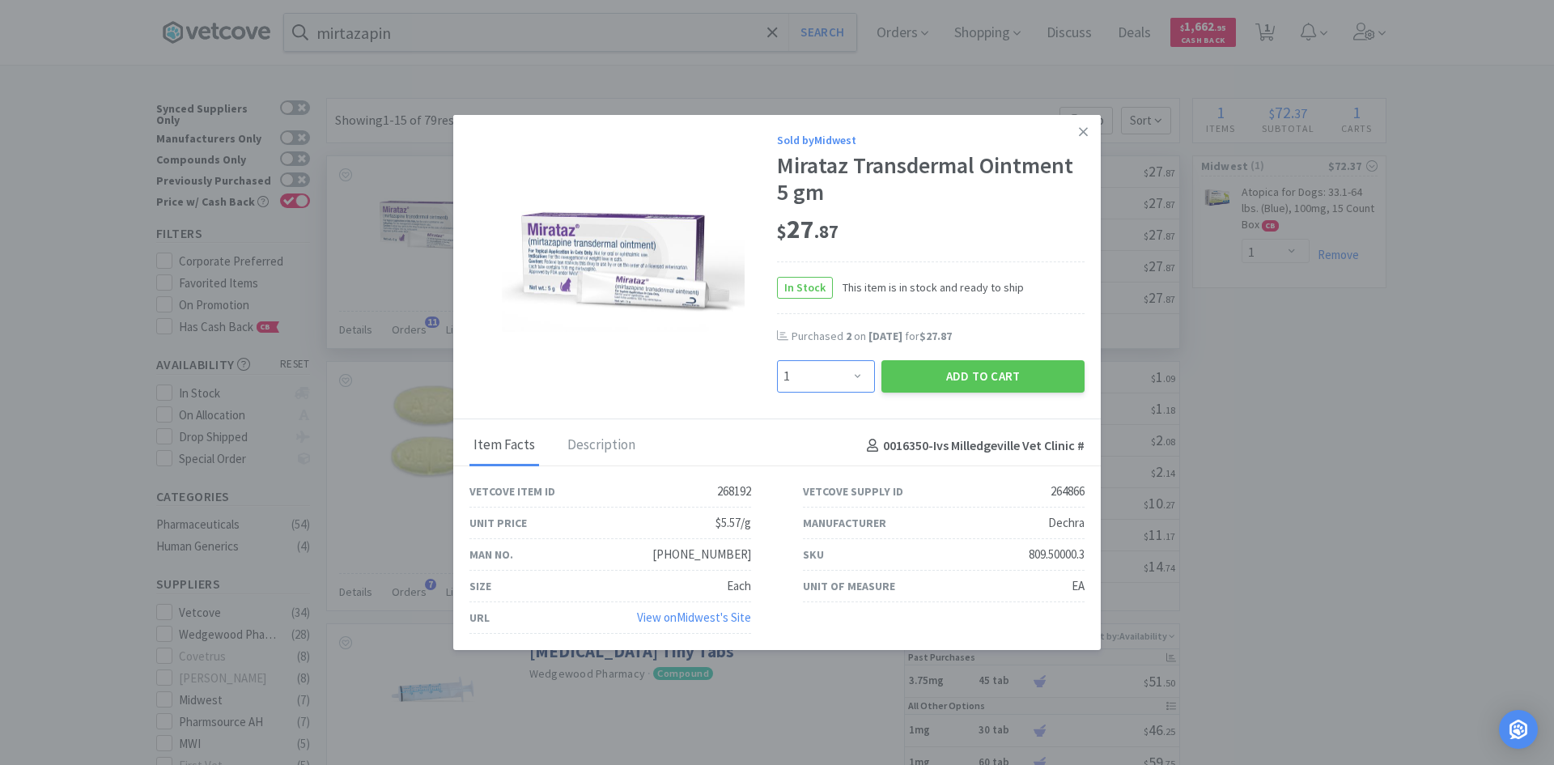
click at [846, 370] on select "Enter Quantity 1 2 3 4 5 6 7 8 9 10 11 12 13 14 15 16 17 18 19 20 Enter Quantity" at bounding box center [826, 376] width 98 height 32
select select "4"
click at [777, 360] on select "Enter Quantity 1 2 3 4 5 6 7 8 9 10 11 12 13 14 15 16 17 18 19 20 Enter Quantity" at bounding box center [826, 376] width 98 height 32
click at [1003, 379] on button "Add to Cart" at bounding box center [982, 376] width 203 height 32
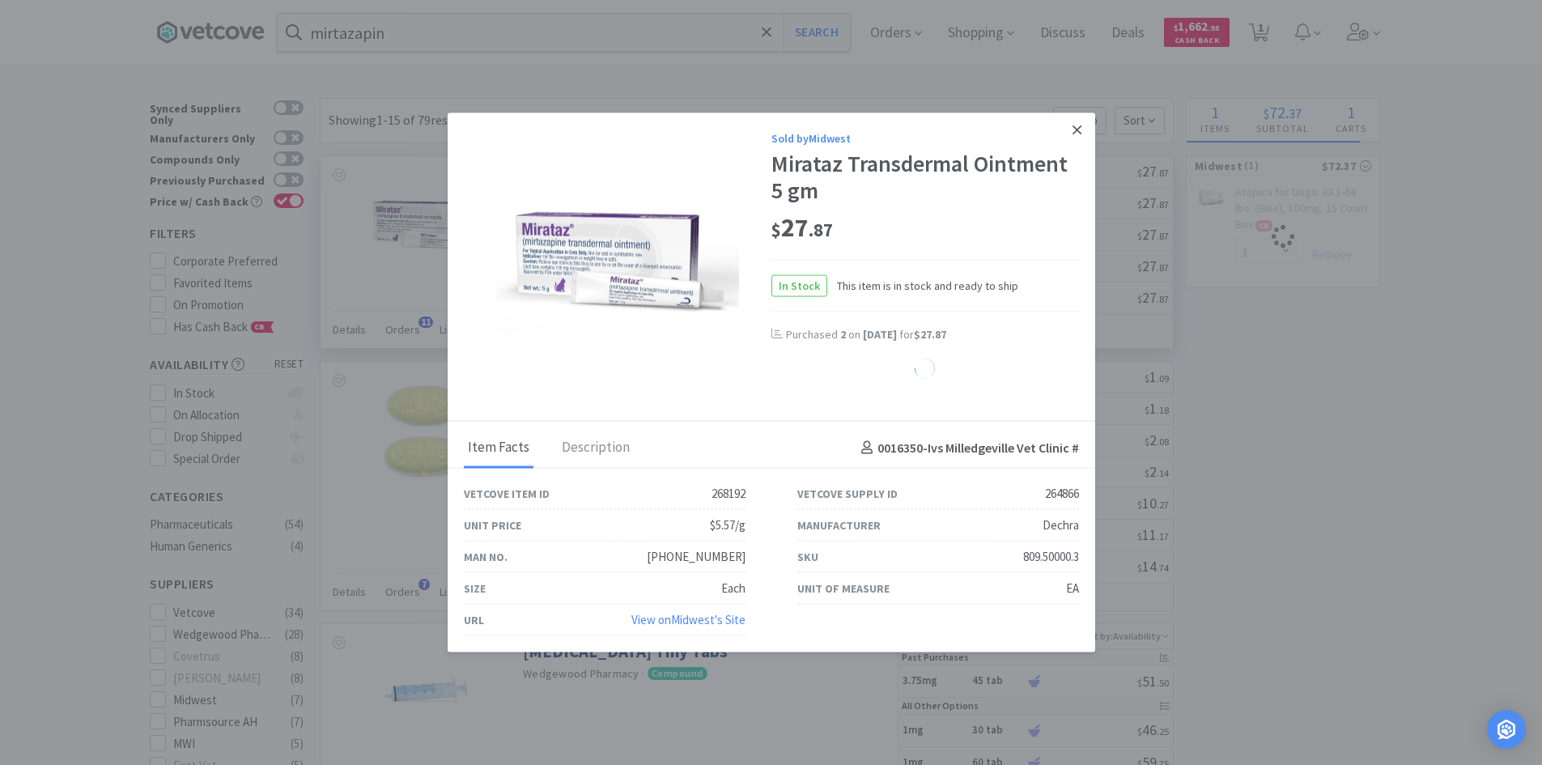
select select "4"
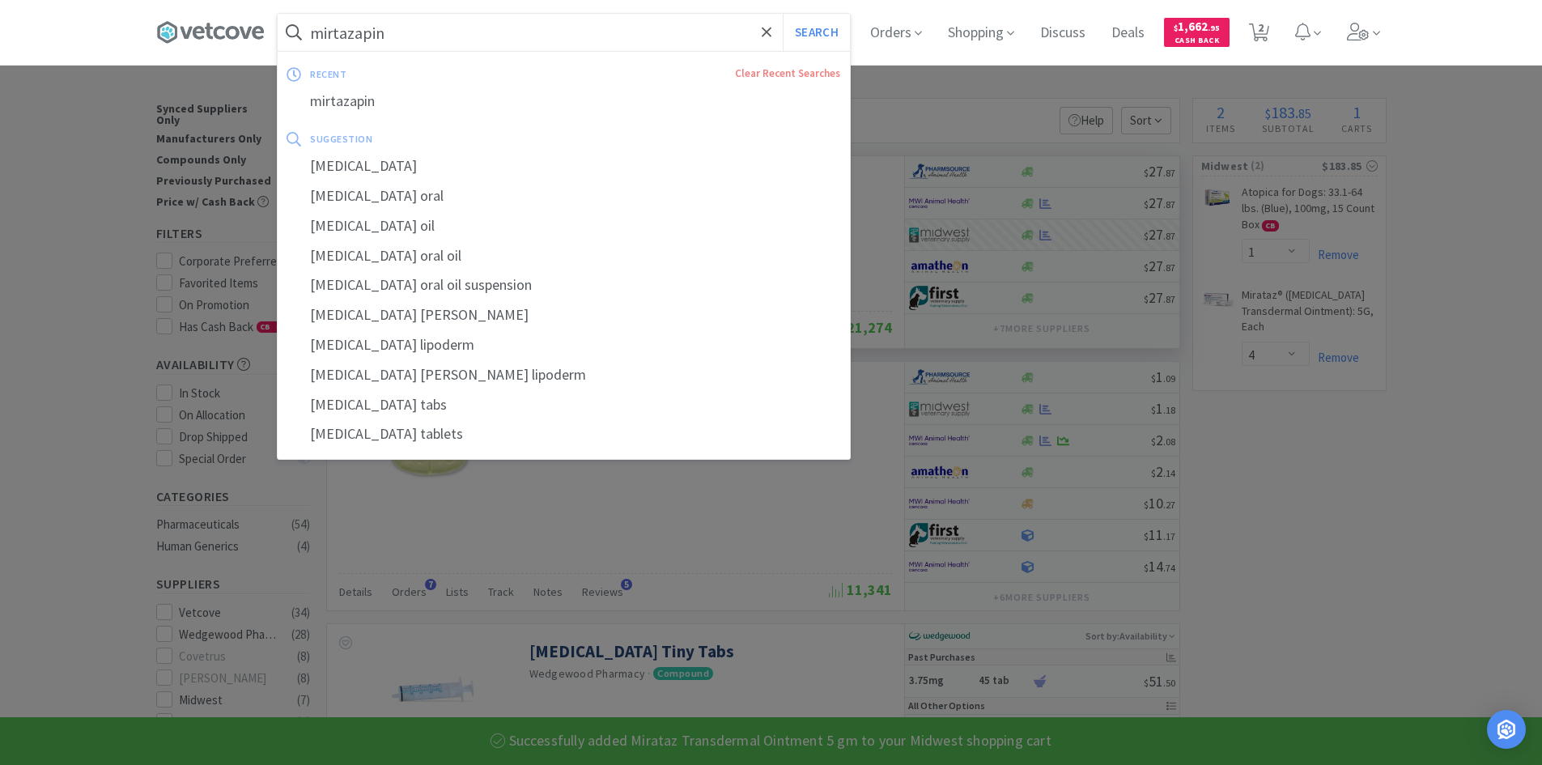
click at [554, 28] on input "mirtazapin" at bounding box center [564, 32] width 572 height 37
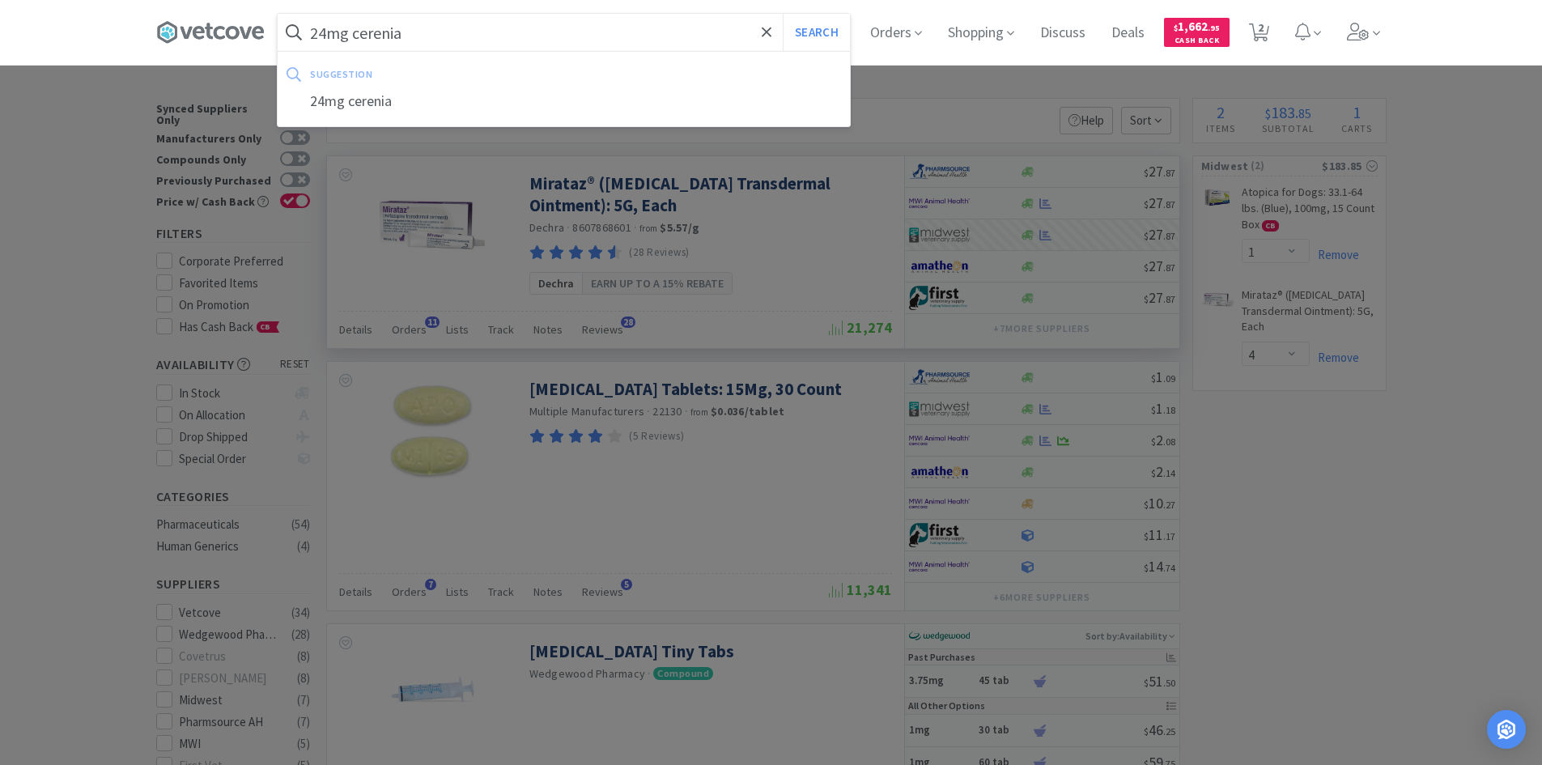
type input "24mg cerenia"
click at [783, 14] on button "Search" at bounding box center [816, 32] width 67 height 37
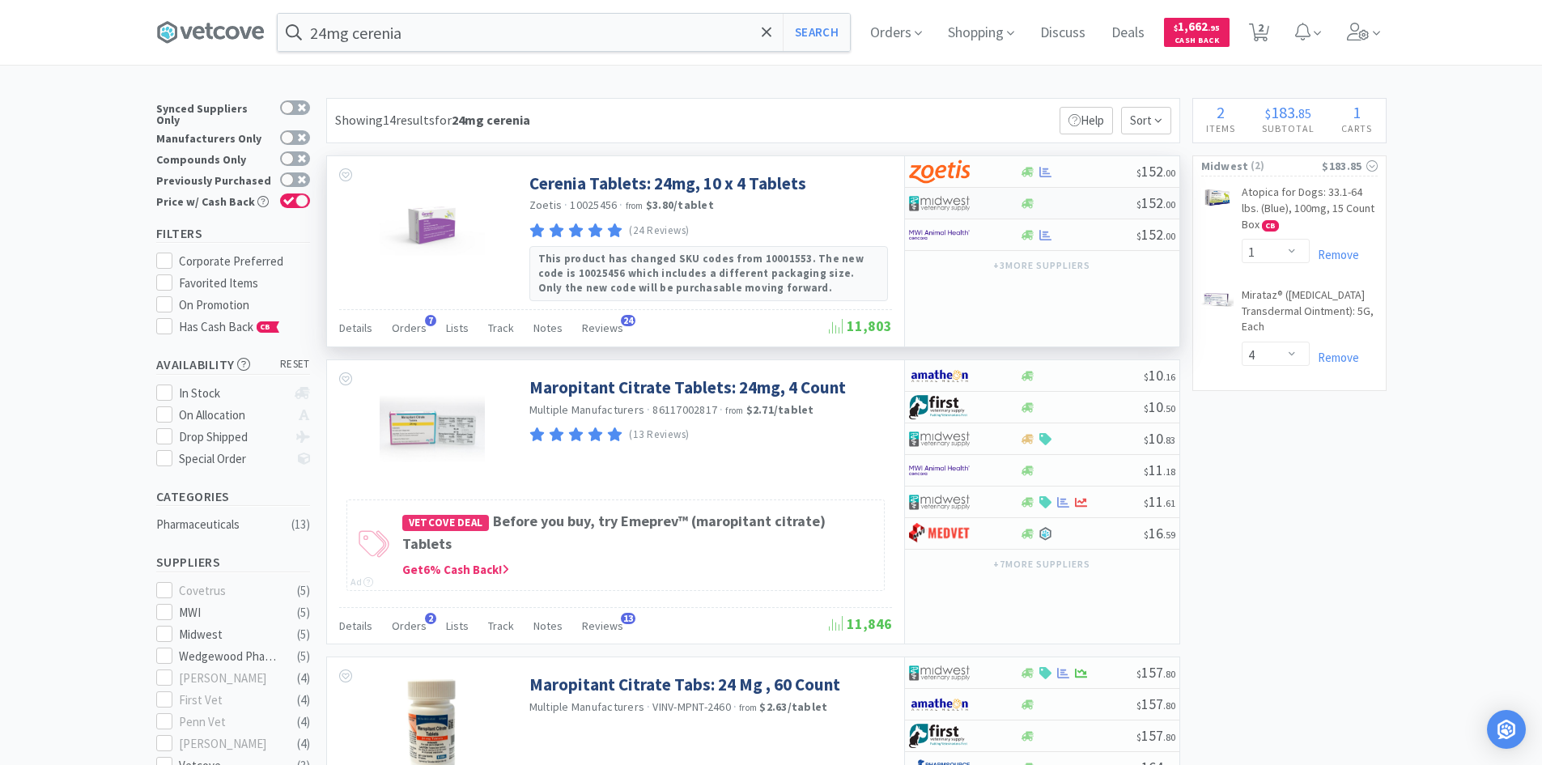
click at [982, 208] on div at bounding box center [953, 203] width 89 height 28
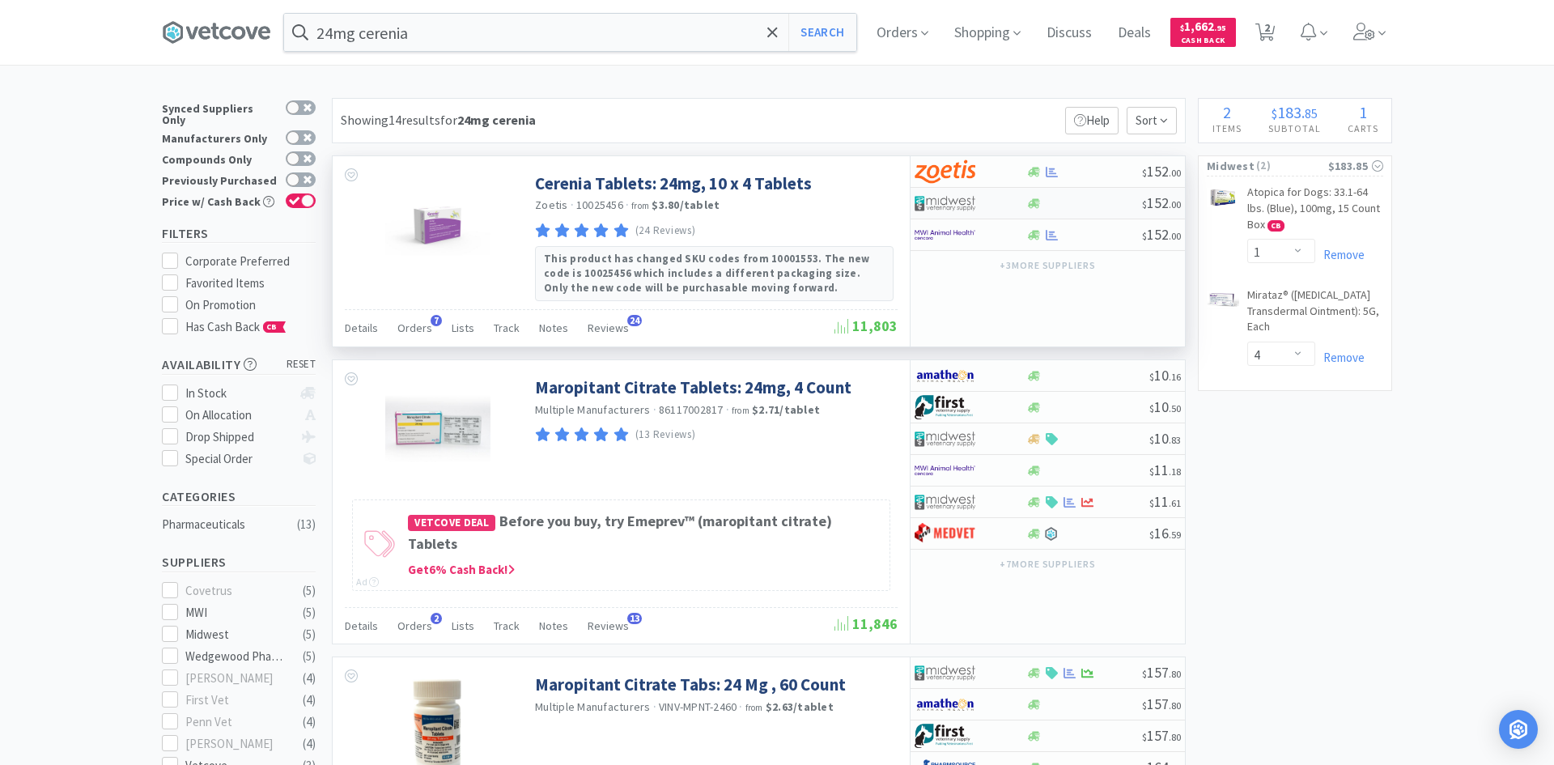
select select "1"
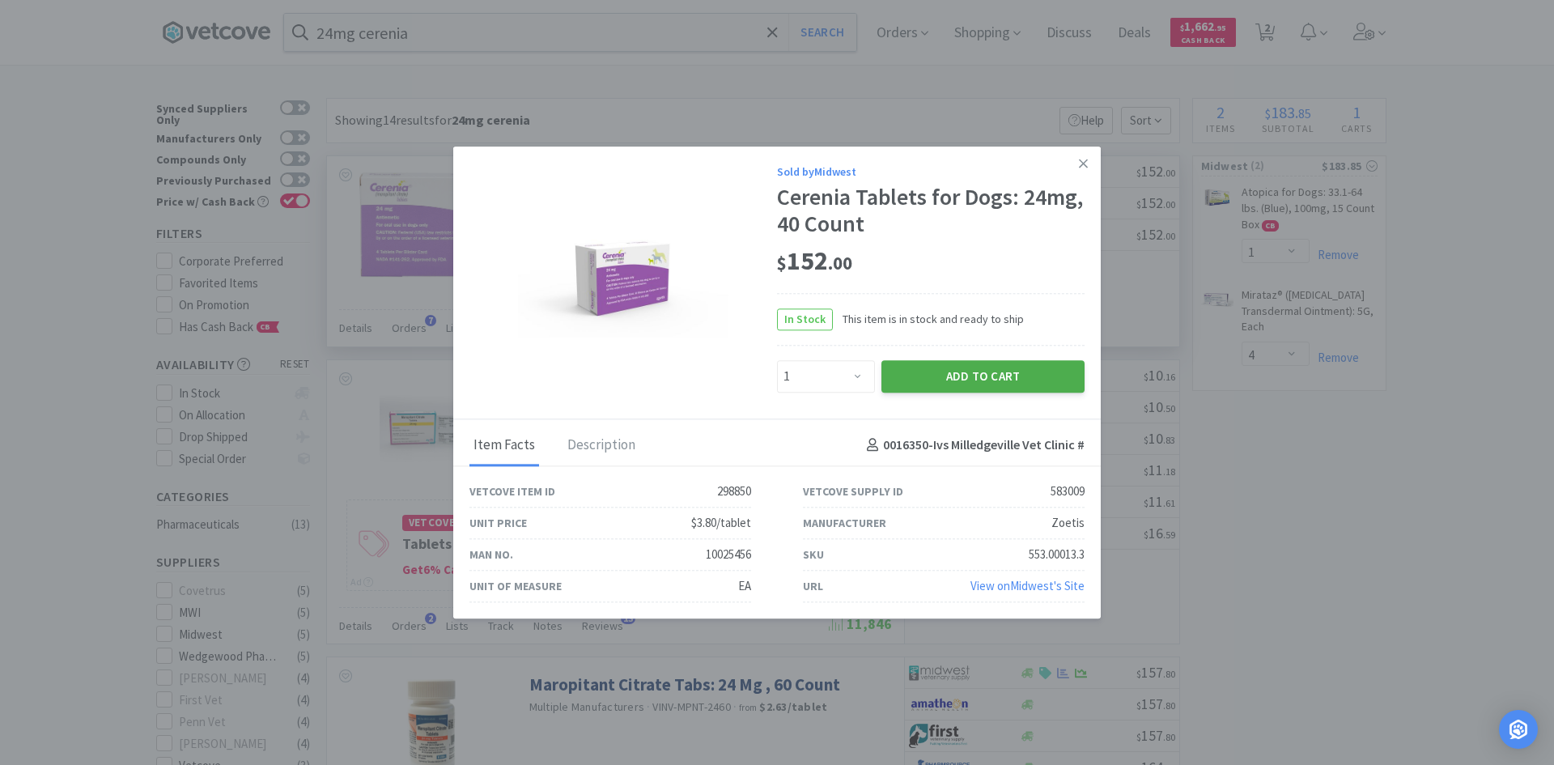
click at [930, 381] on button "Add to Cart" at bounding box center [982, 376] width 203 height 32
select select "1"
select select "4"
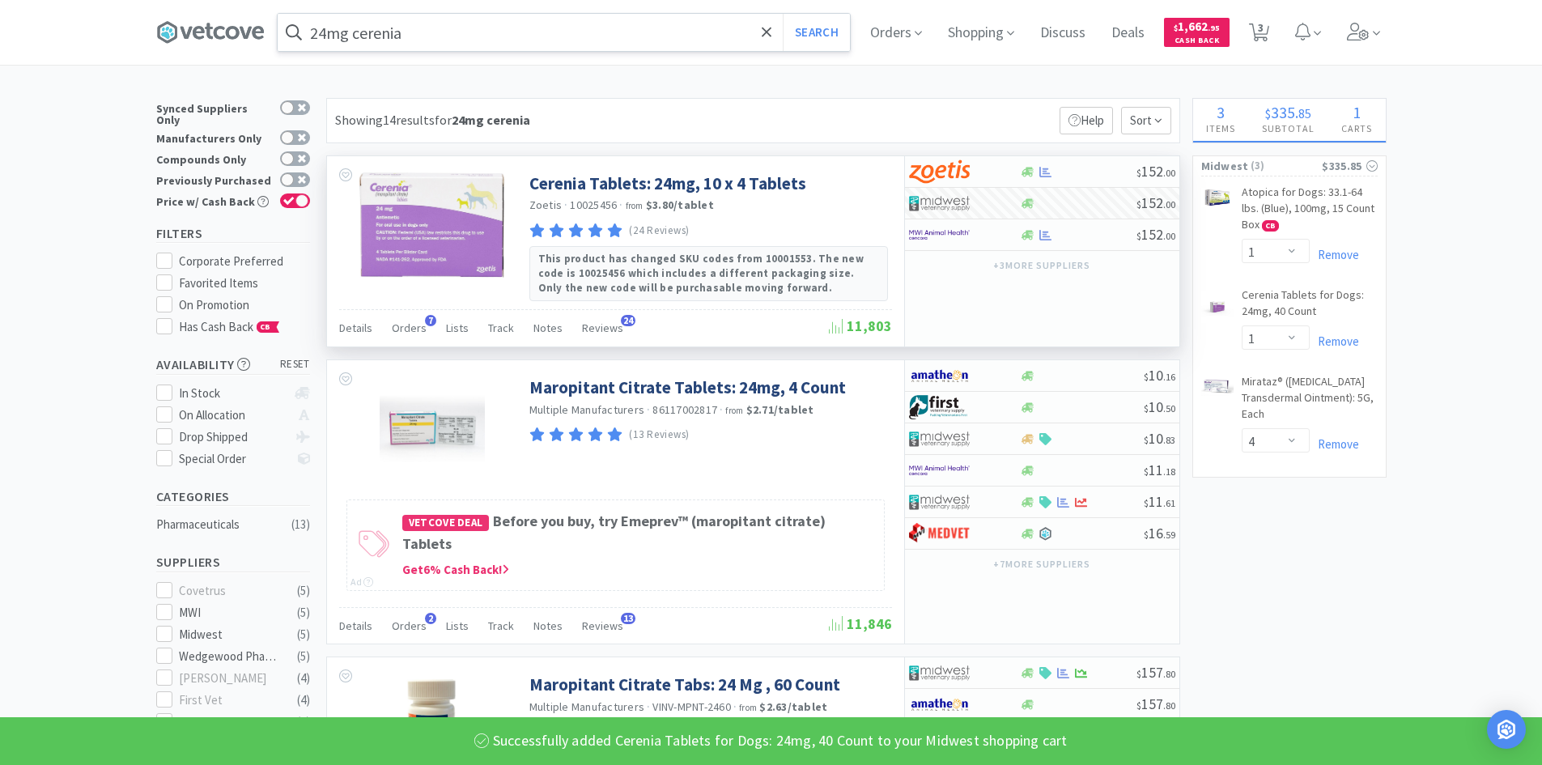
click at [431, 31] on input "24mg cerenia" at bounding box center [564, 32] width 572 height 37
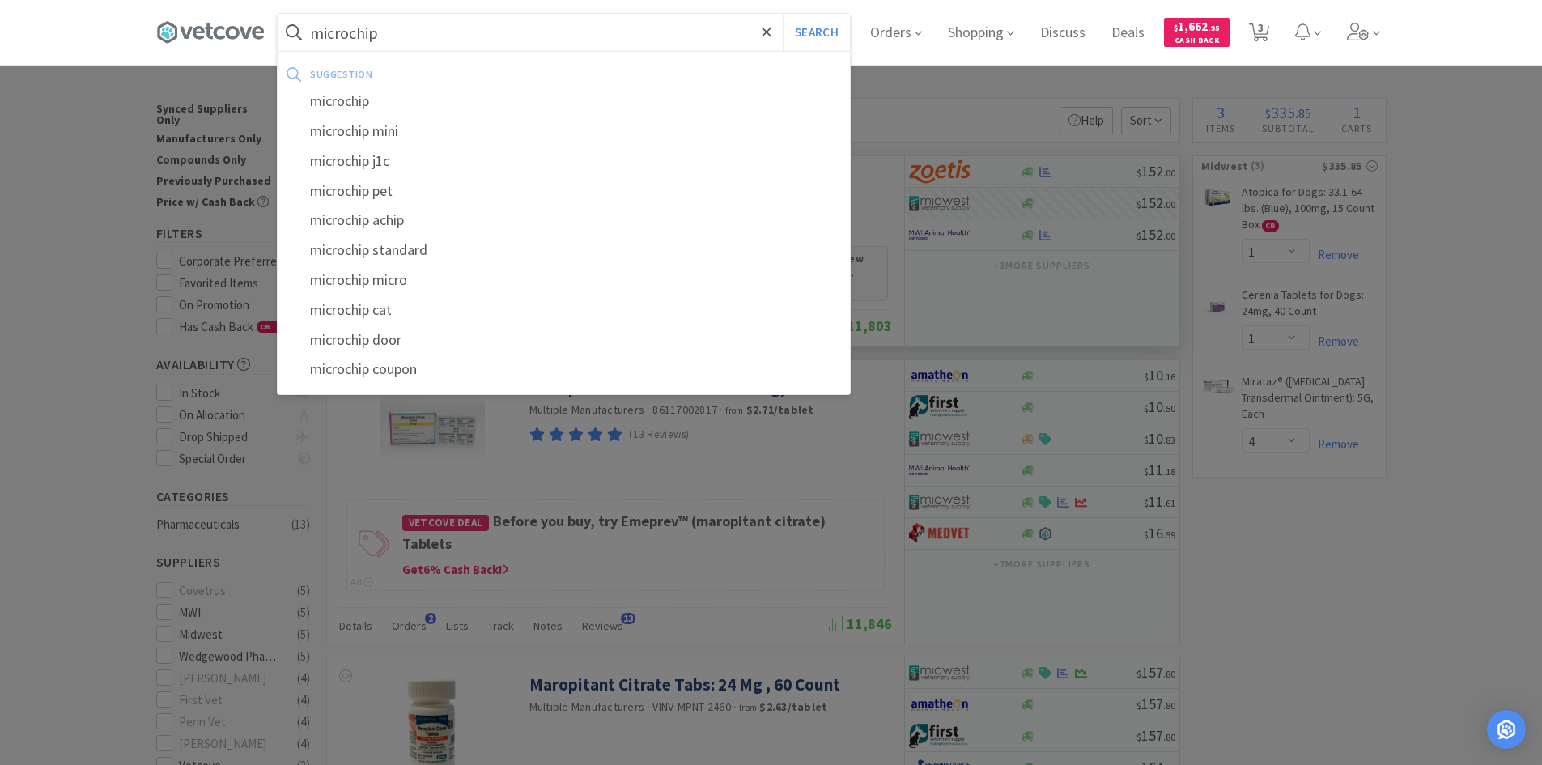
type input "microchip"
click at [783, 14] on button "Search" at bounding box center [816, 32] width 67 height 37
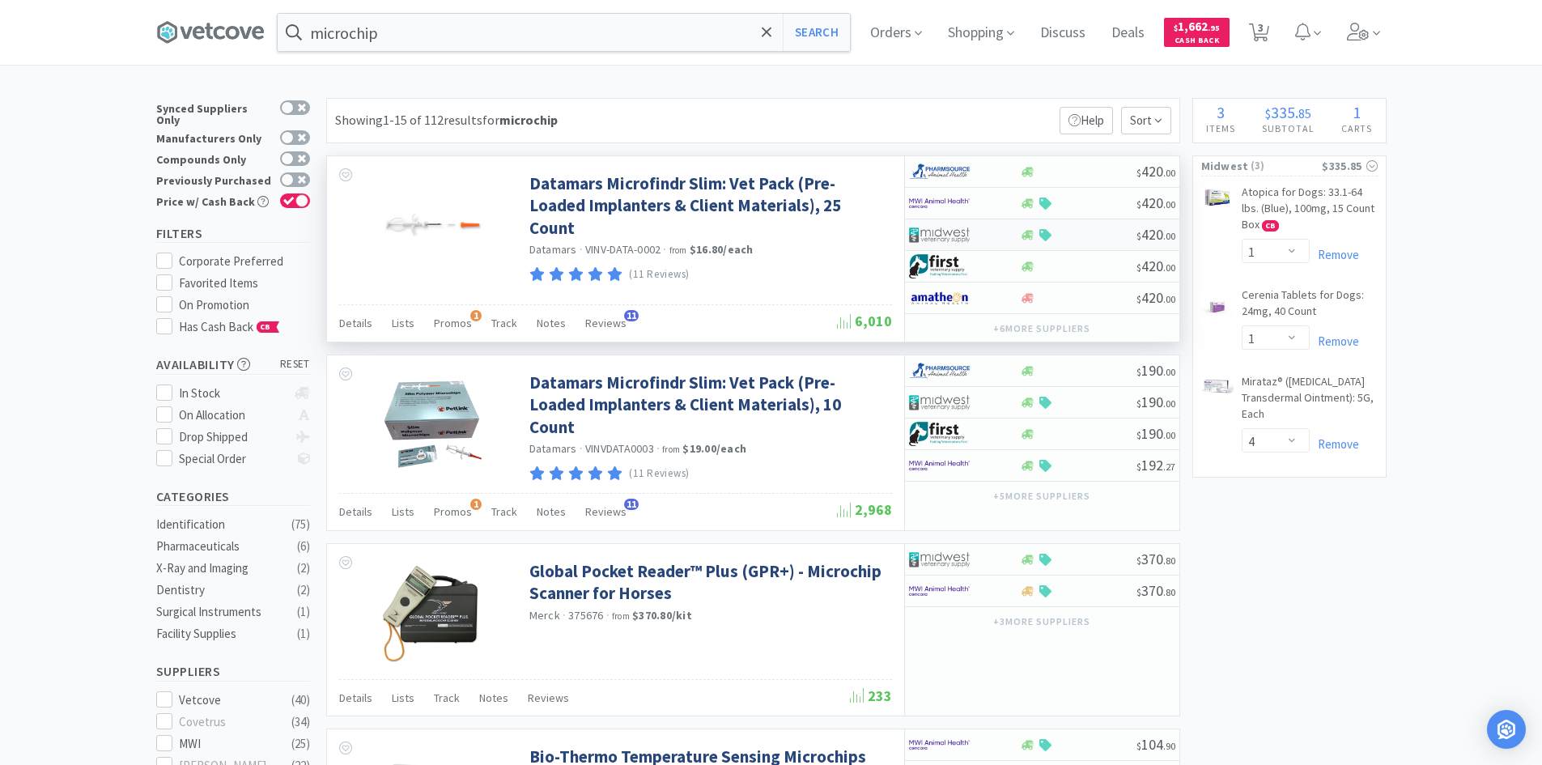
click at [978, 230] on div at bounding box center [953, 235] width 89 height 28
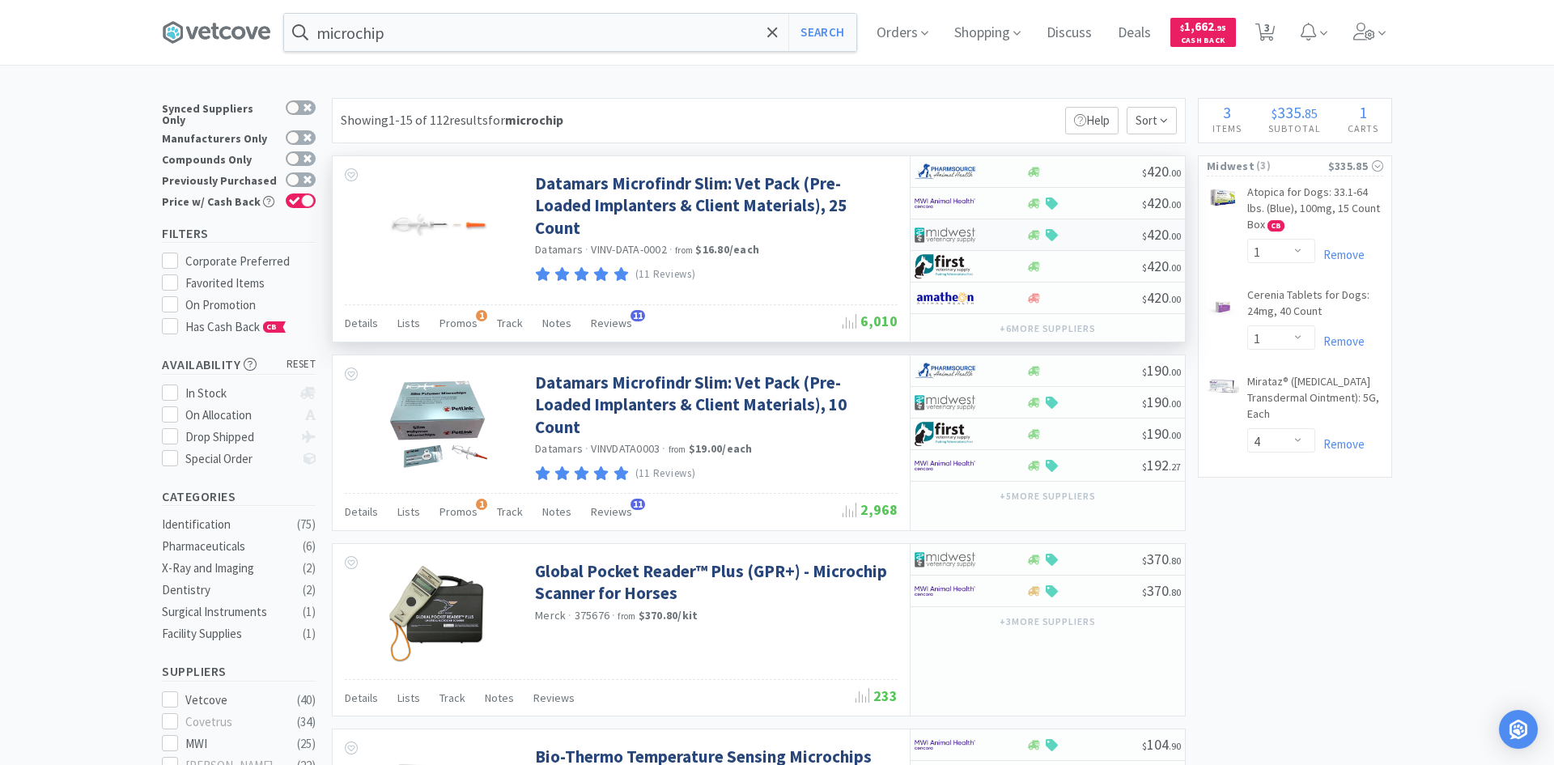
select select "1"
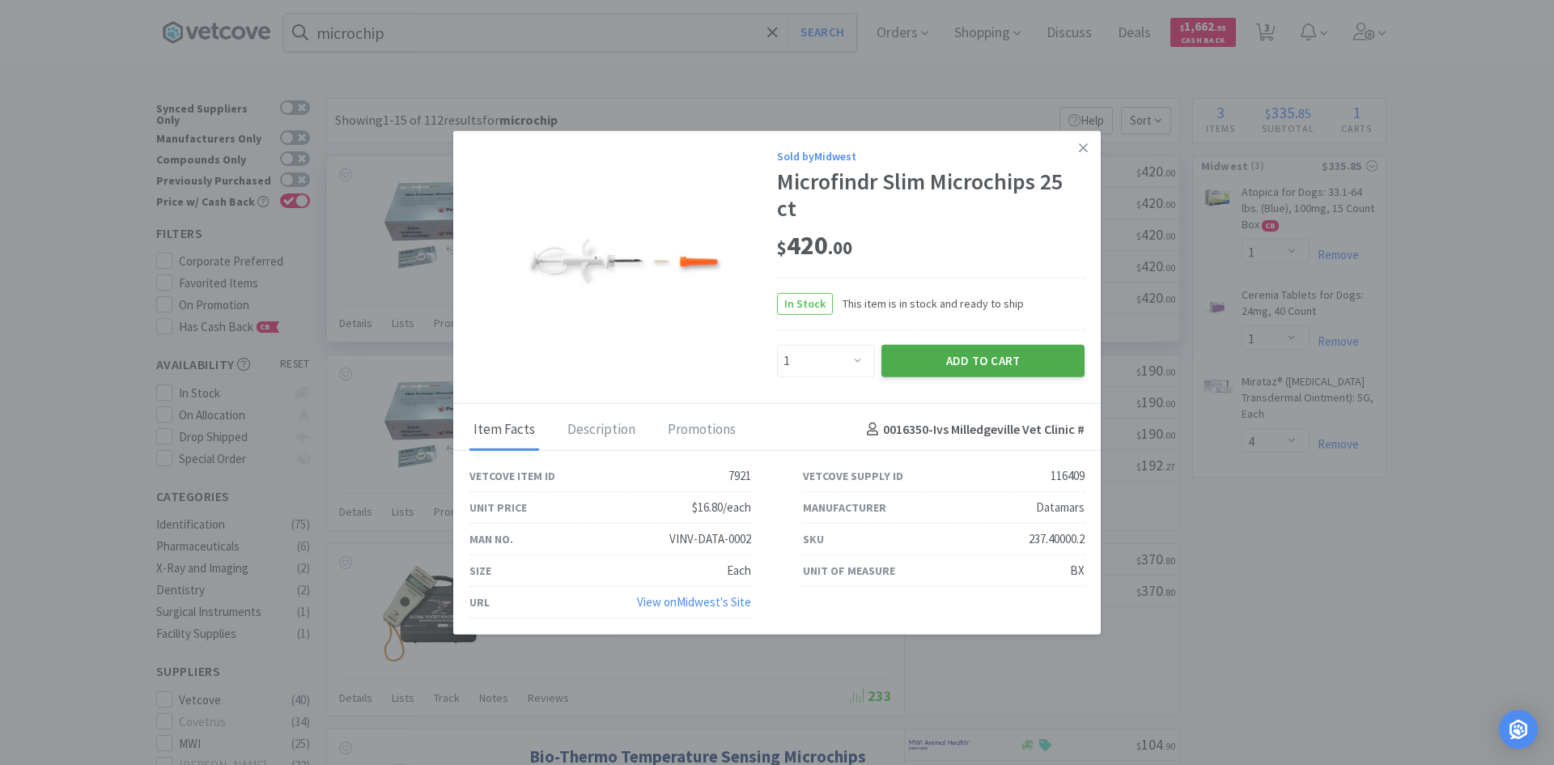
click at [923, 362] on button "Add to Cart" at bounding box center [982, 360] width 203 height 32
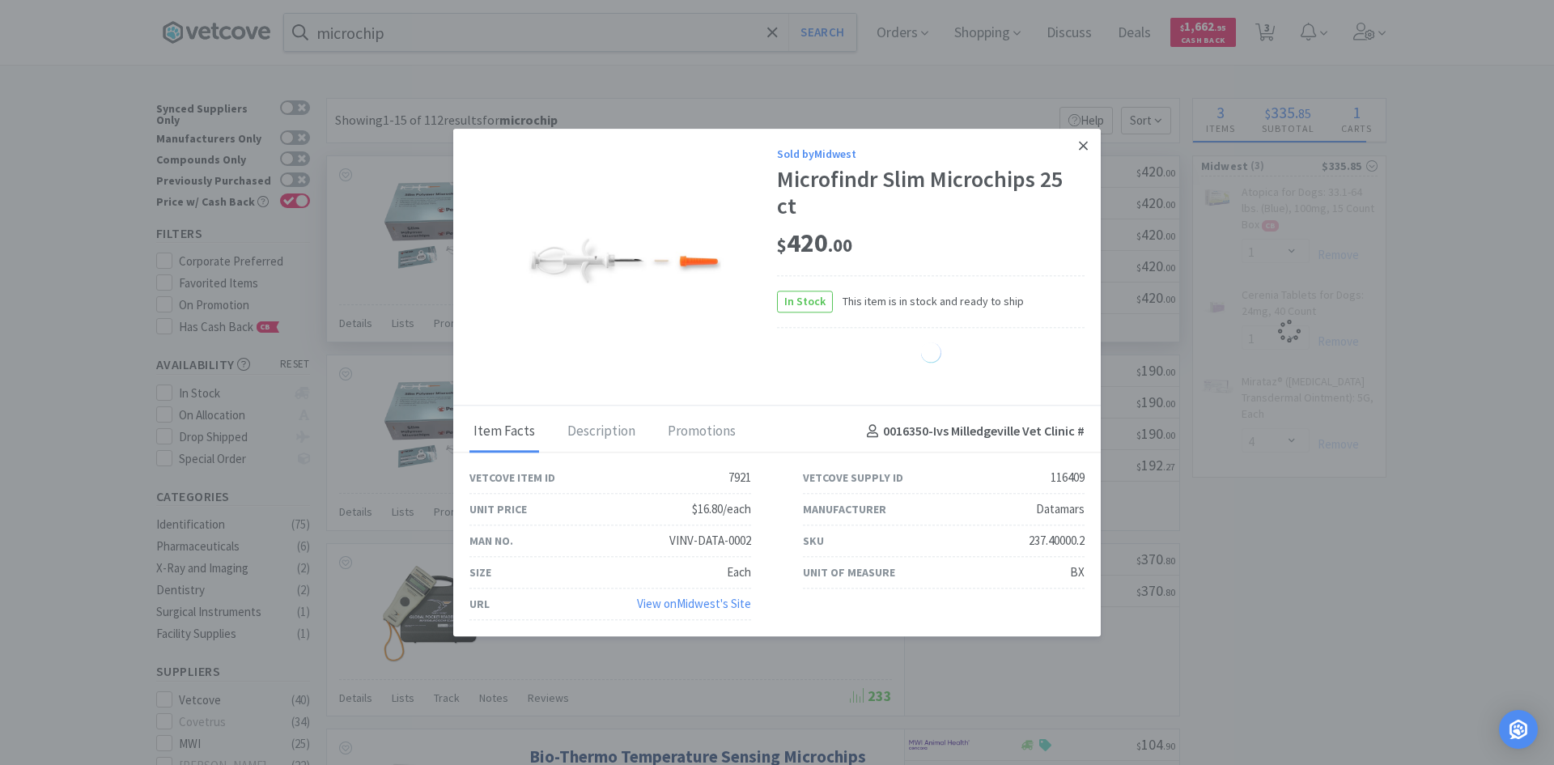
select select "1"
select select "4"
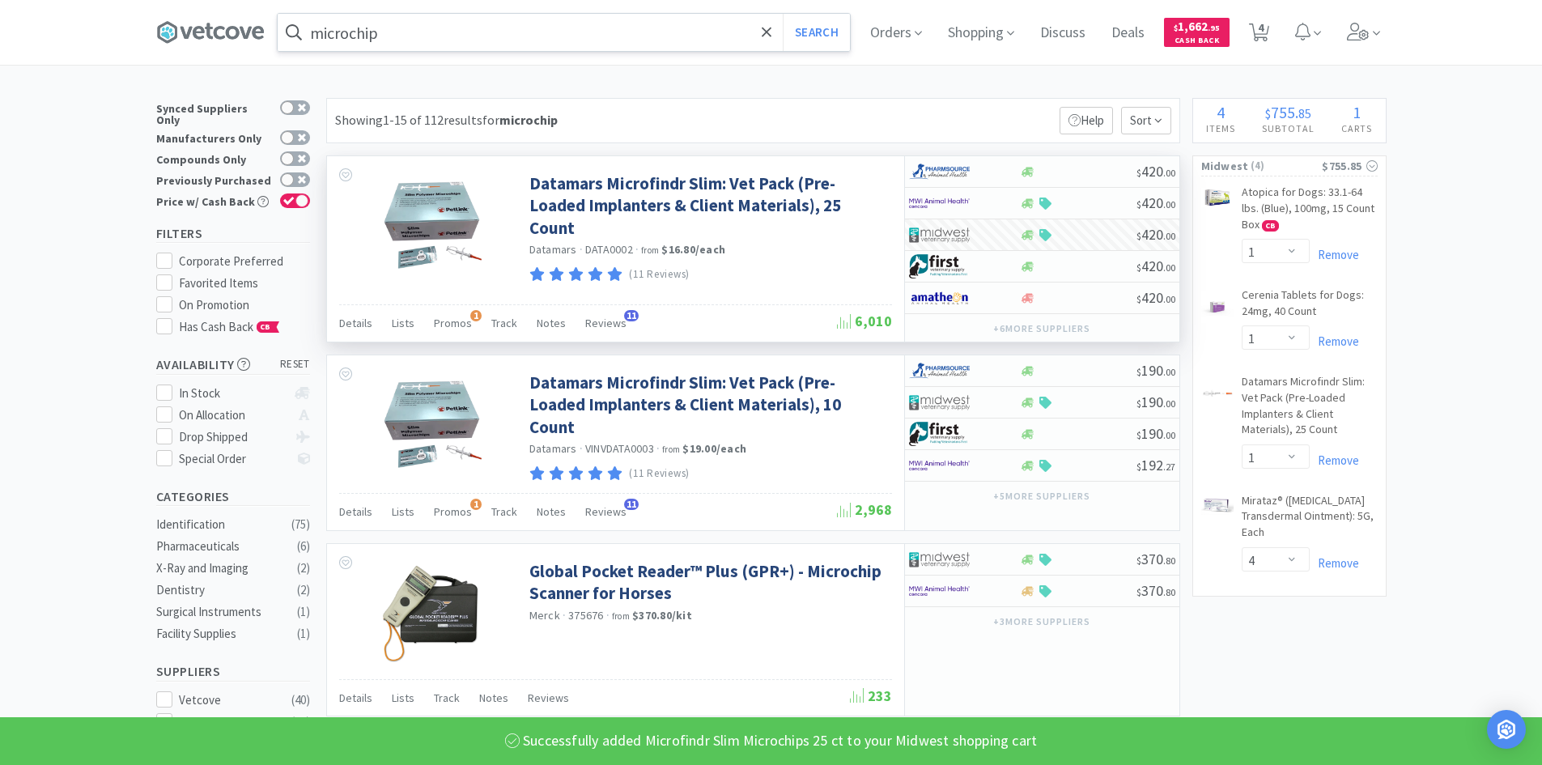
click at [475, 38] on input "microchip" at bounding box center [564, 32] width 572 height 37
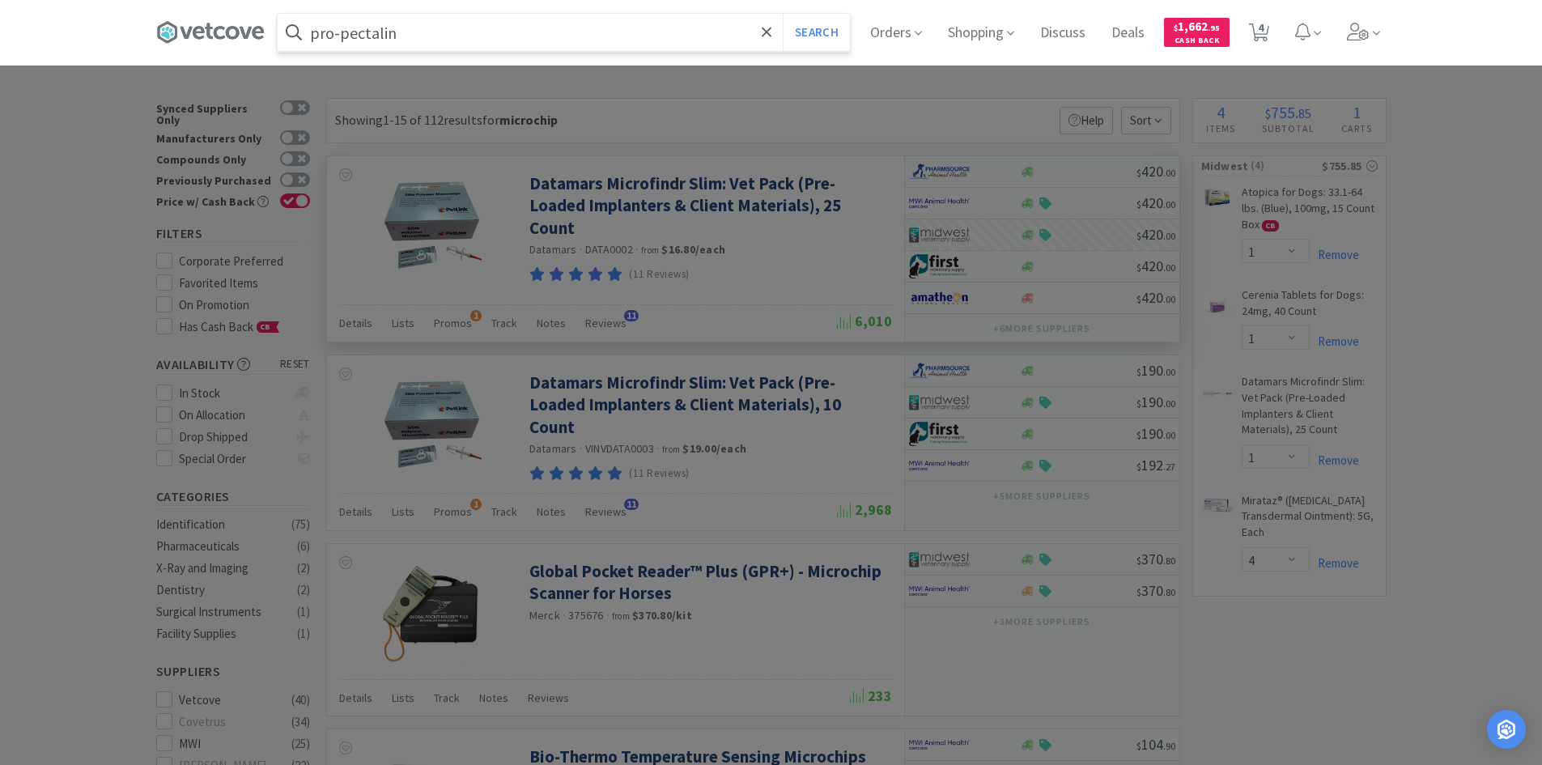
type input "pro-pectalin"
click at [783, 14] on button "Search" at bounding box center [816, 32] width 67 height 37
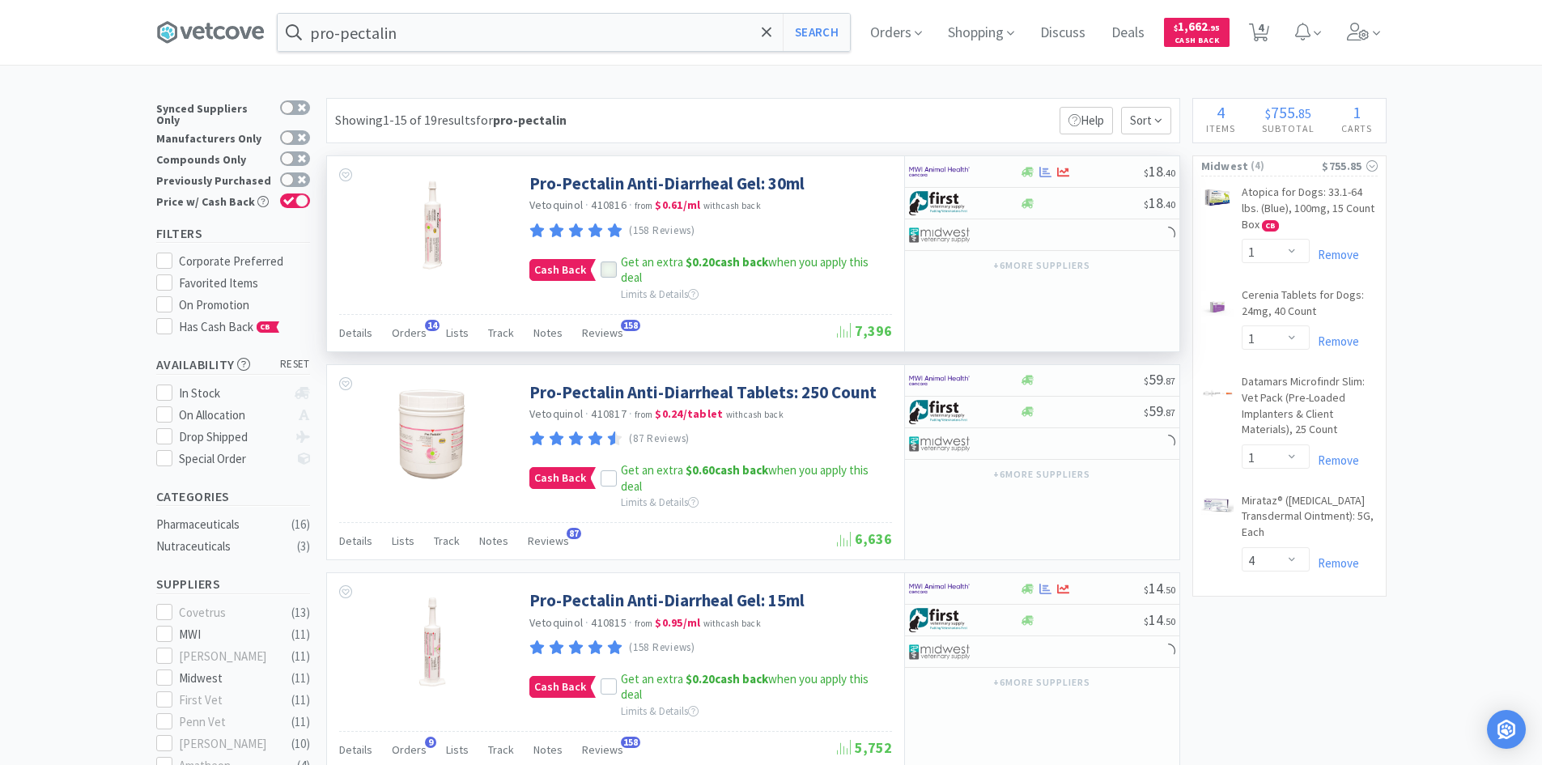
click at [603, 271] on icon at bounding box center [608, 270] width 11 height 11
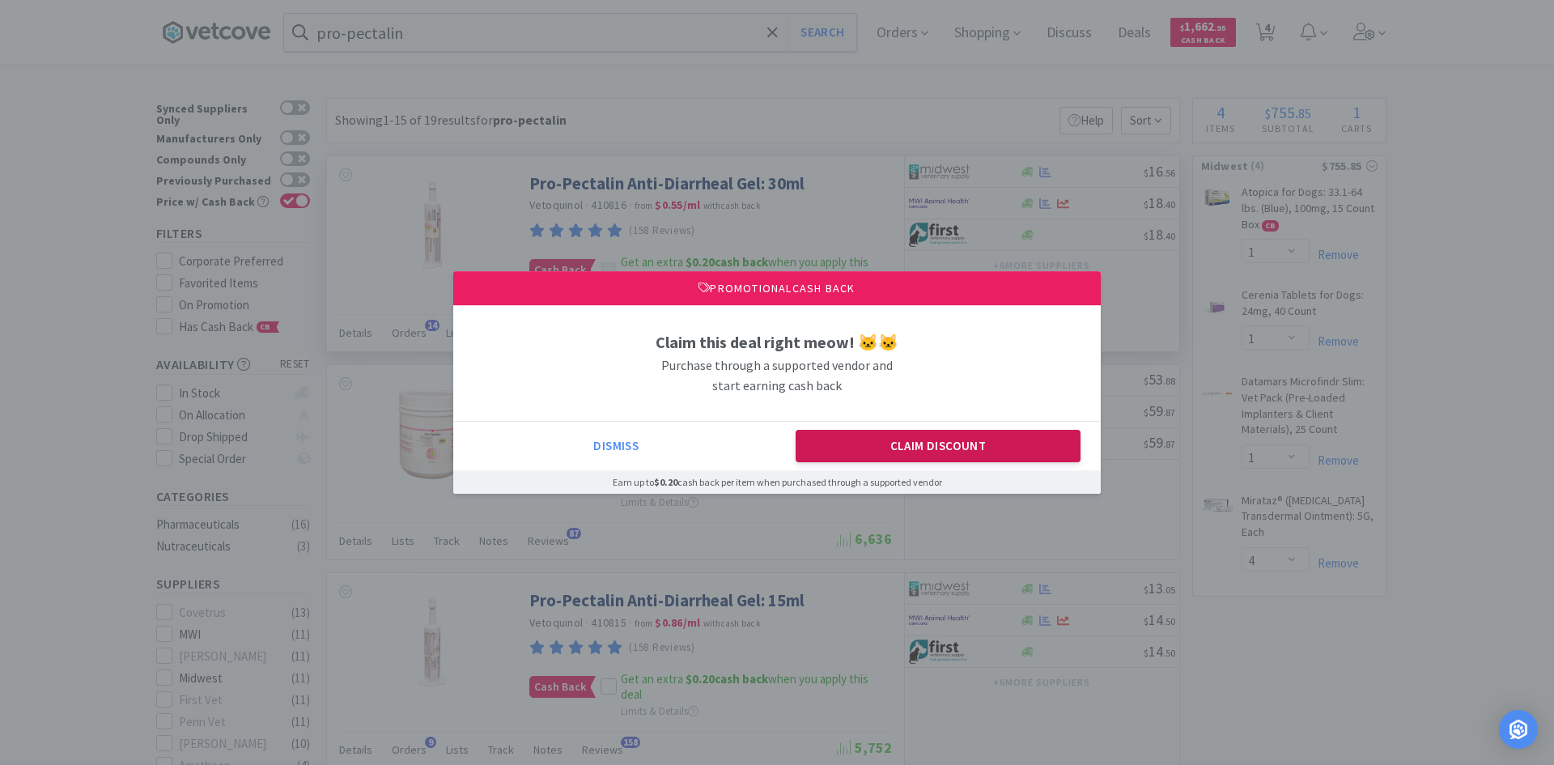
click at [910, 455] on button "Claim Discount" at bounding box center [938, 446] width 286 height 32
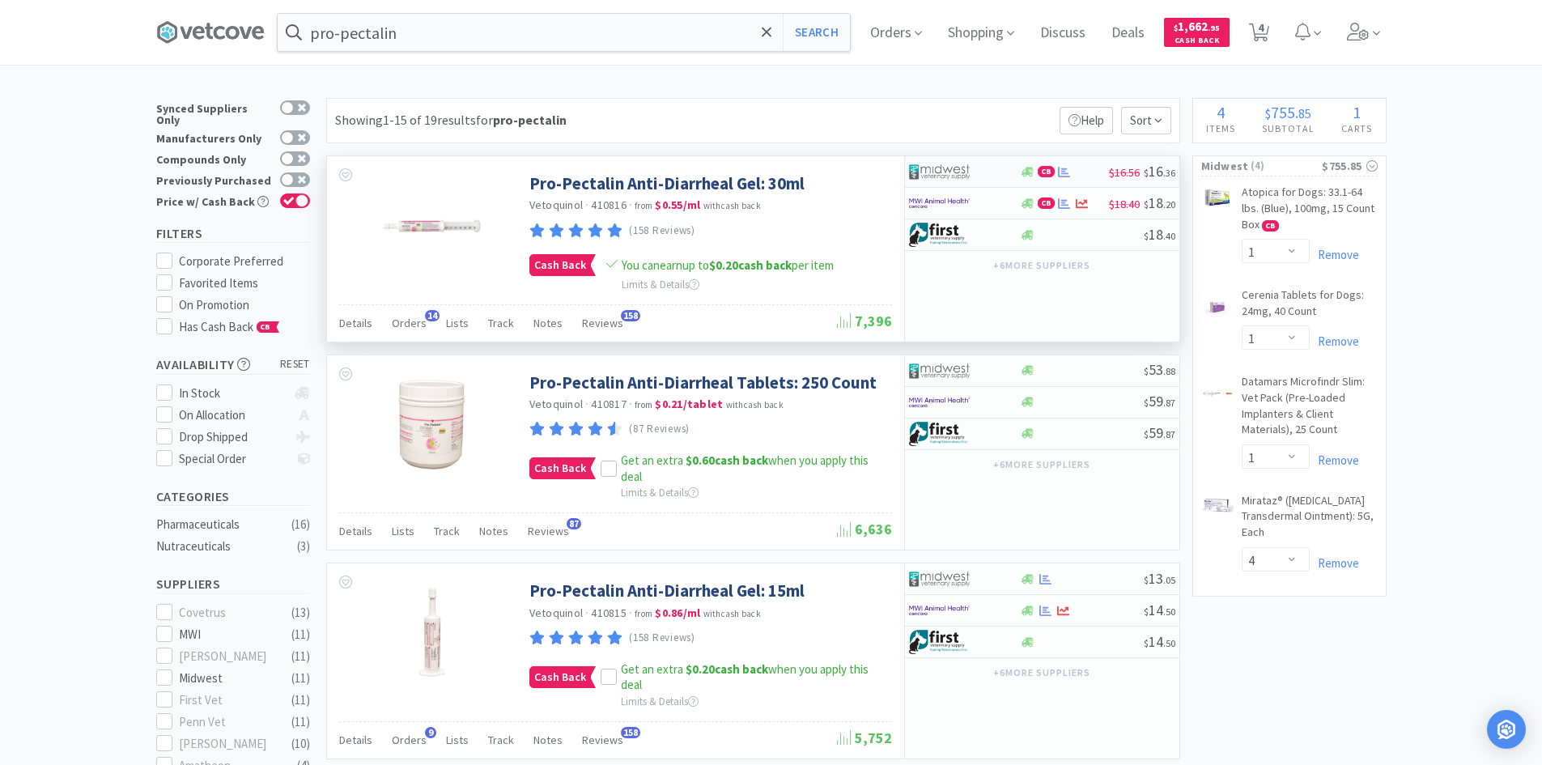
click at [995, 174] on div at bounding box center [953, 172] width 89 height 28
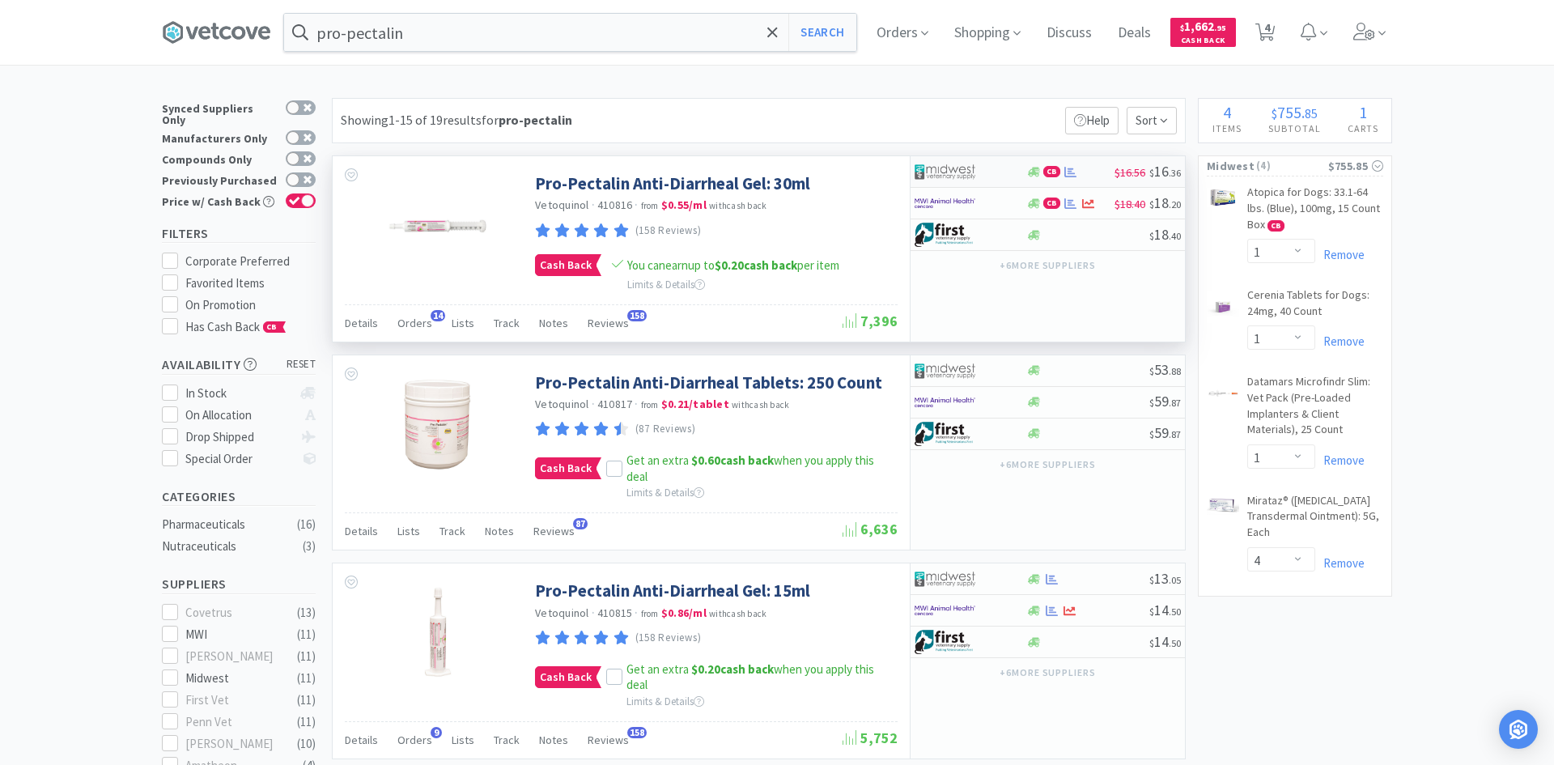
select select "1"
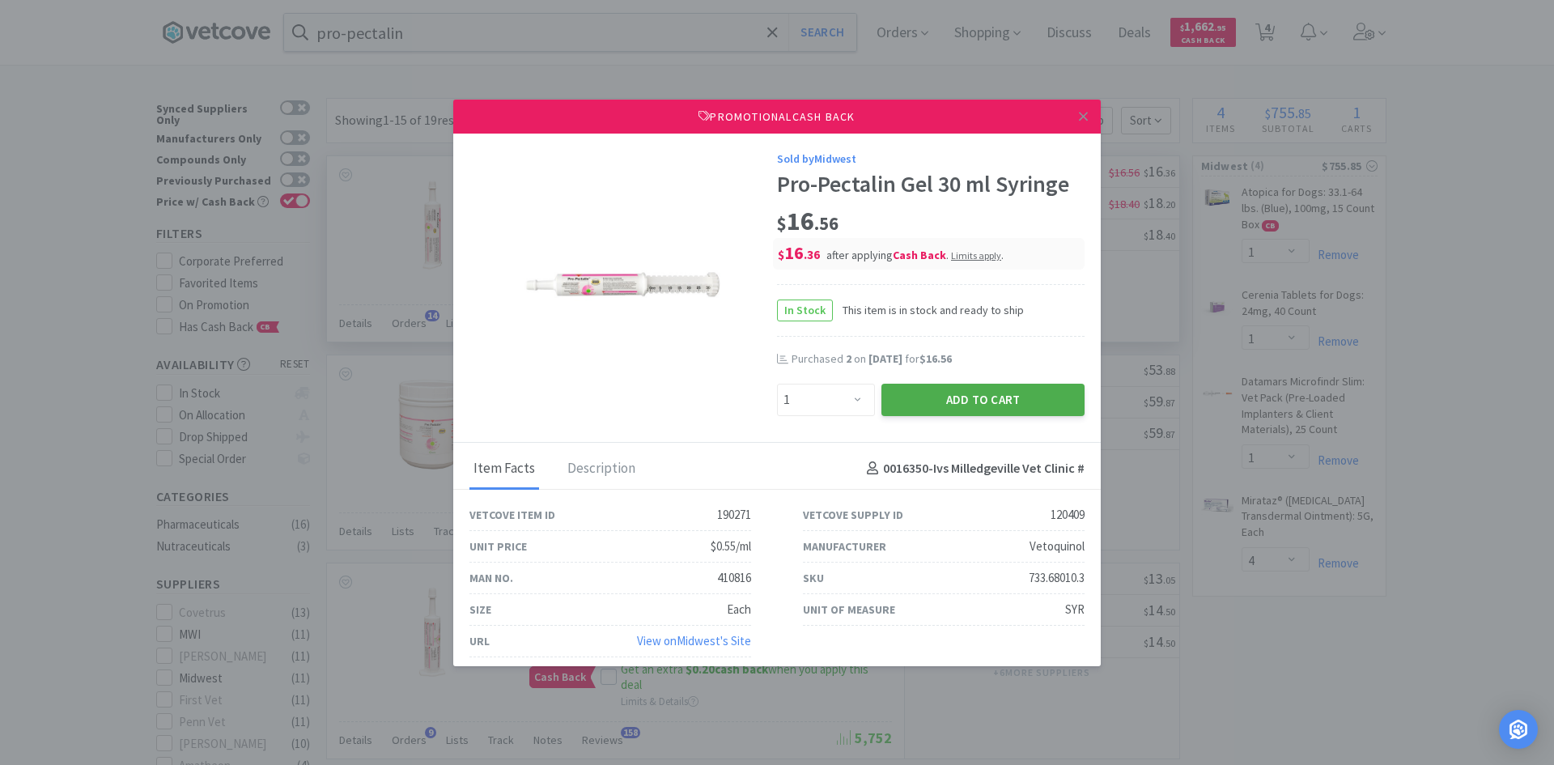
click at [930, 400] on button "Add to Cart" at bounding box center [982, 400] width 203 height 32
select select "1"
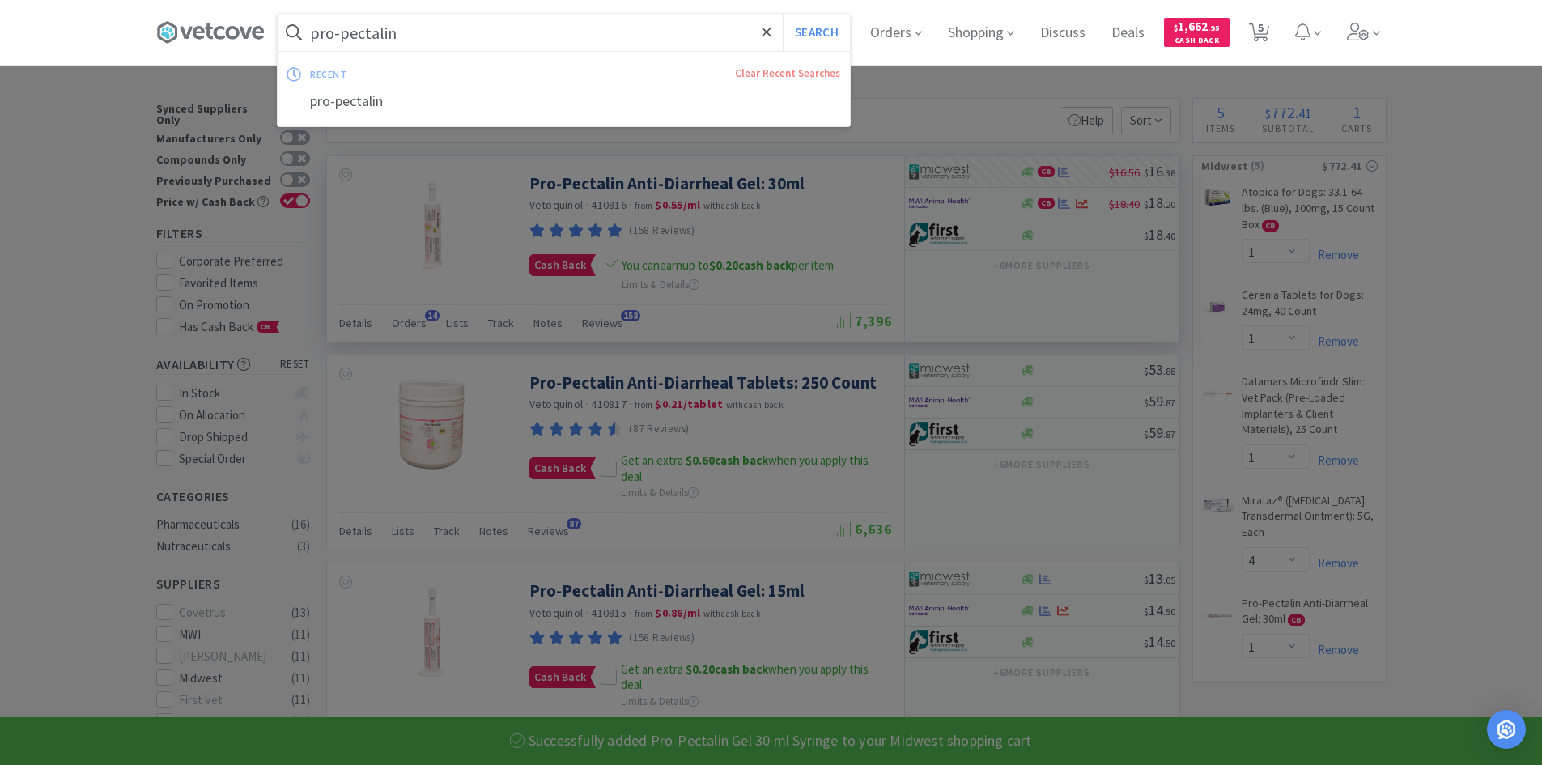
click at [567, 28] on input "pro-pectalin" at bounding box center [564, 32] width 572 height 37
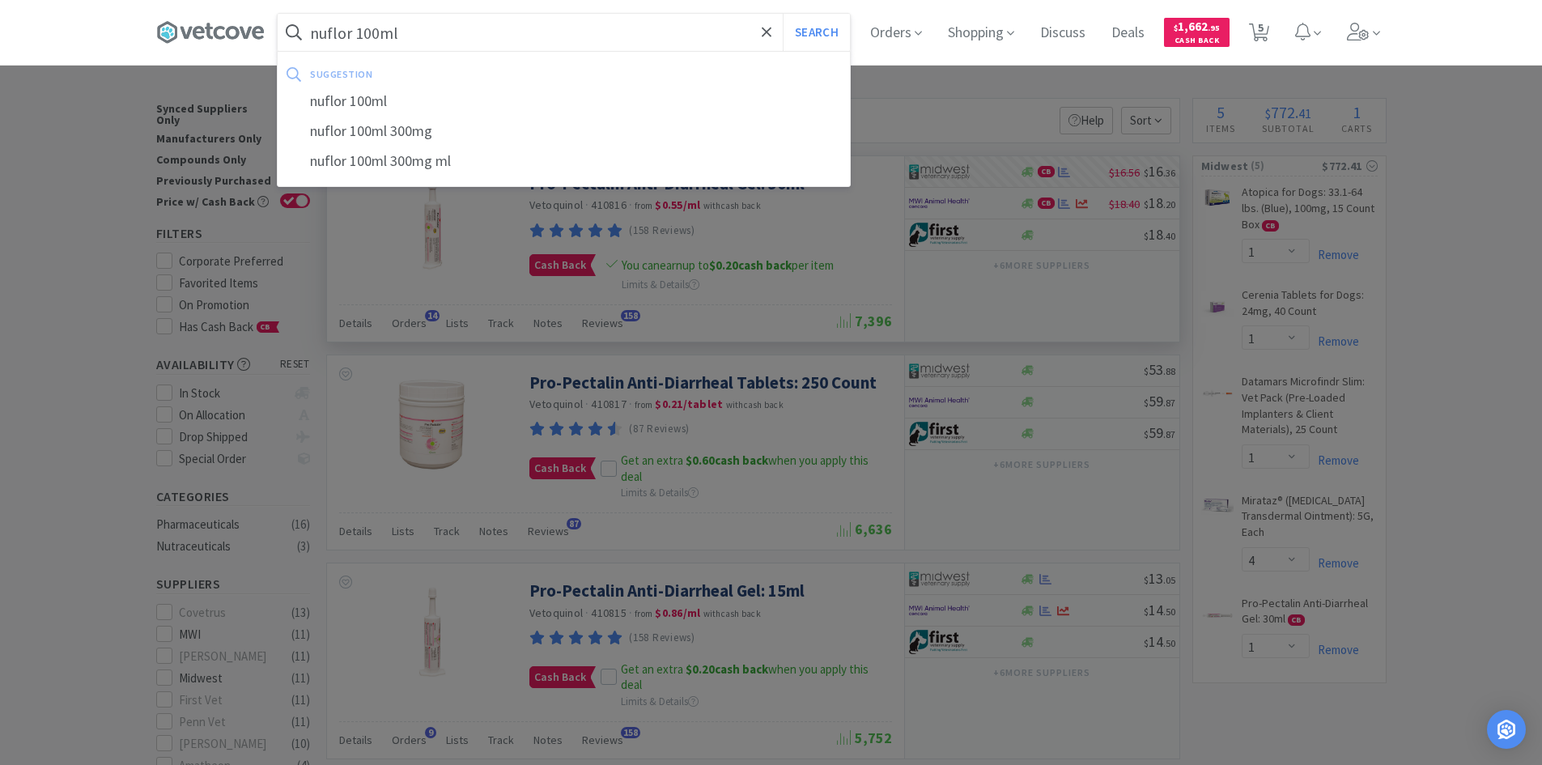
type input "nuflor 100ml"
click at [783, 14] on button "Search" at bounding box center [816, 32] width 67 height 37
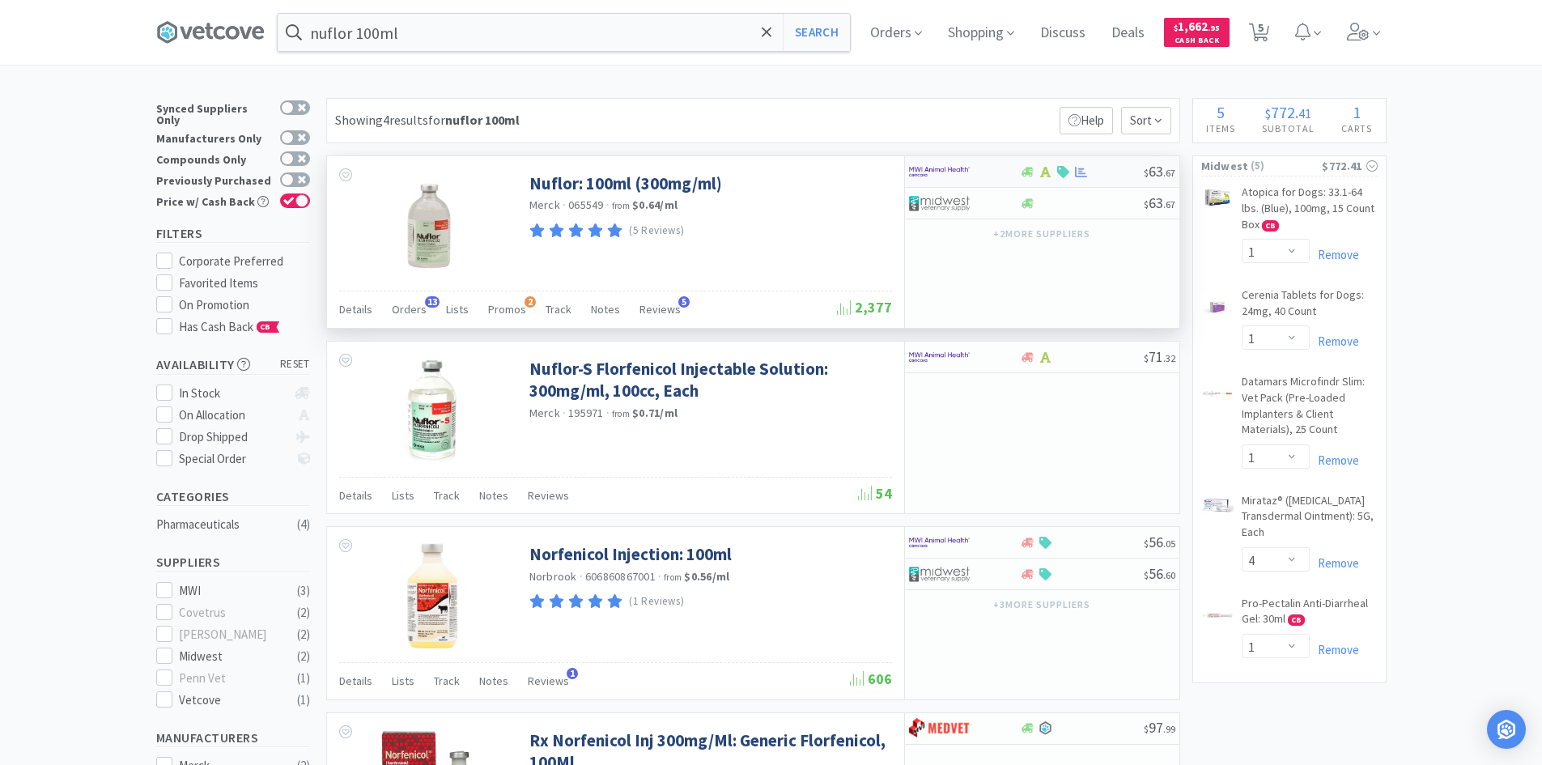
click at [1001, 165] on div at bounding box center [964, 172] width 111 height 28
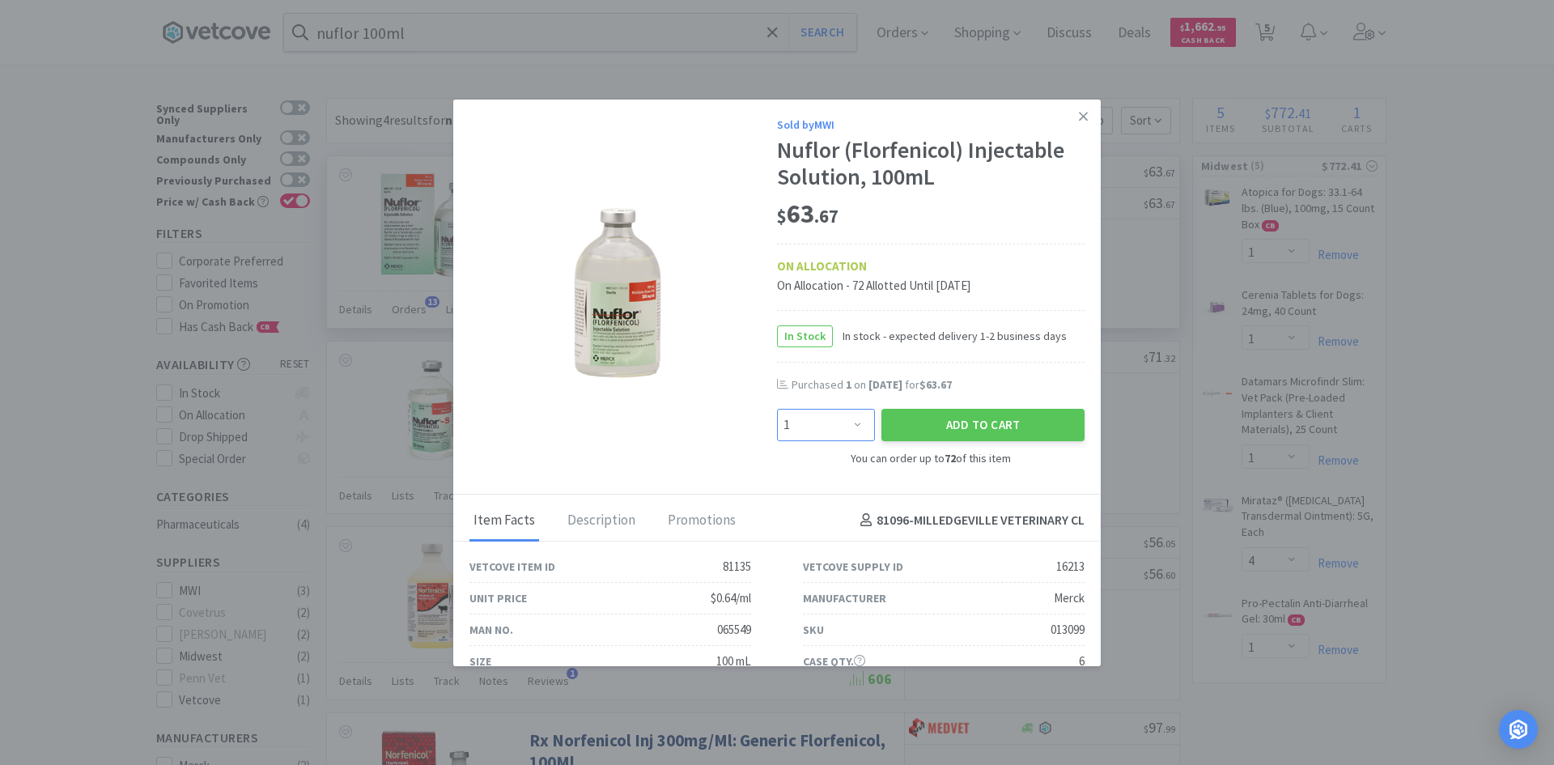
click at [846, 426] on select "Enter Quantity 1 2 3 4 5 6 7 8 9 10 11 12 13 14 15 16 17 18 19 20 Enter Quantity" at bounding box center [826, 425] width 98 height 32
select select "2"
click at [777, 409] on select "Enter Quantity 1 2 3 4 5 6 7 8 9 10 11 12 13 14 15 16 17 18 19 20 Enter Quantity" at bounding box center [826, 425] width 98 height 32
click at [960, 424] on button "Add to Cart" at bounding box center [982, 425] width 203 height 32
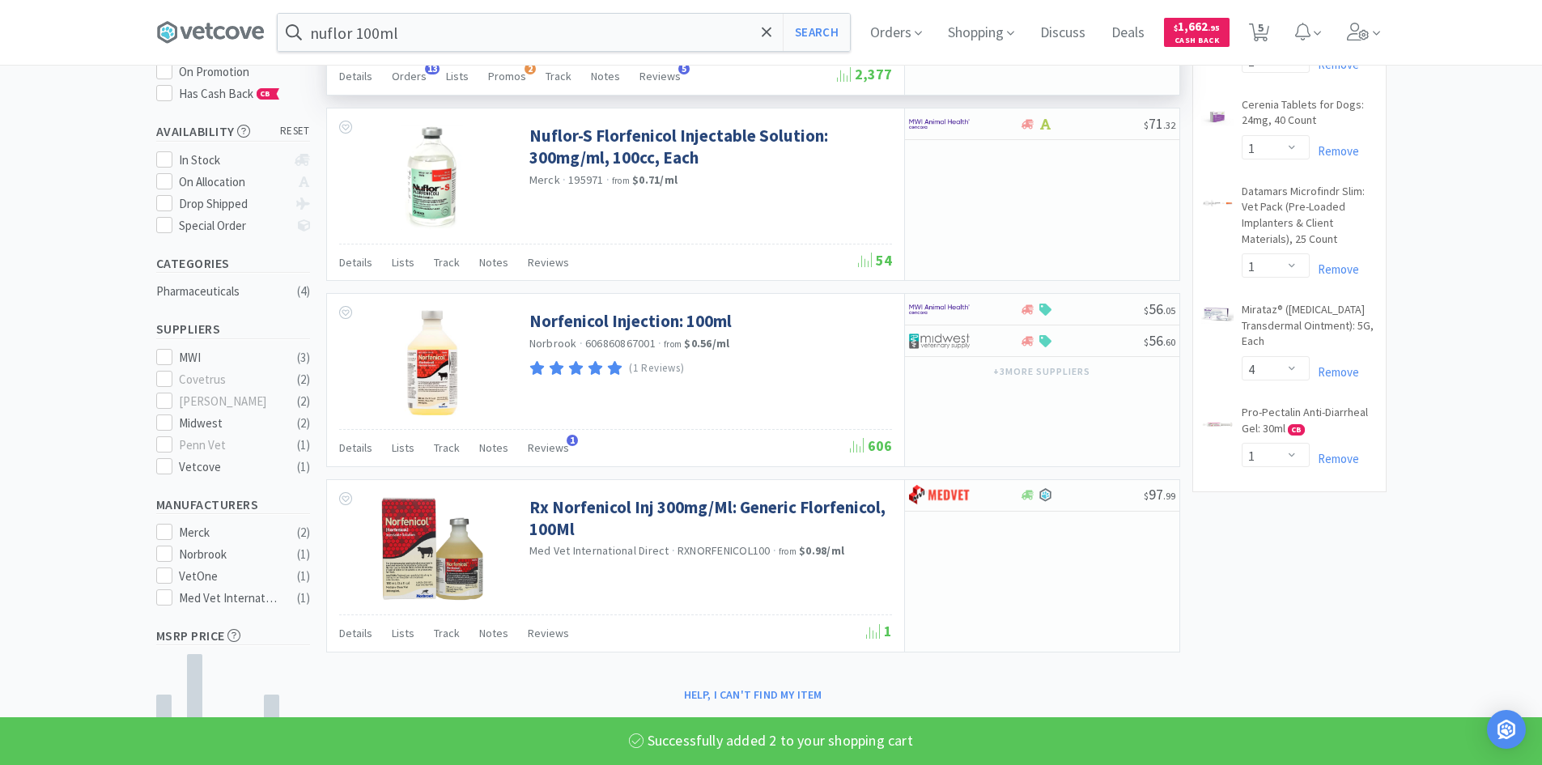
select select "2"
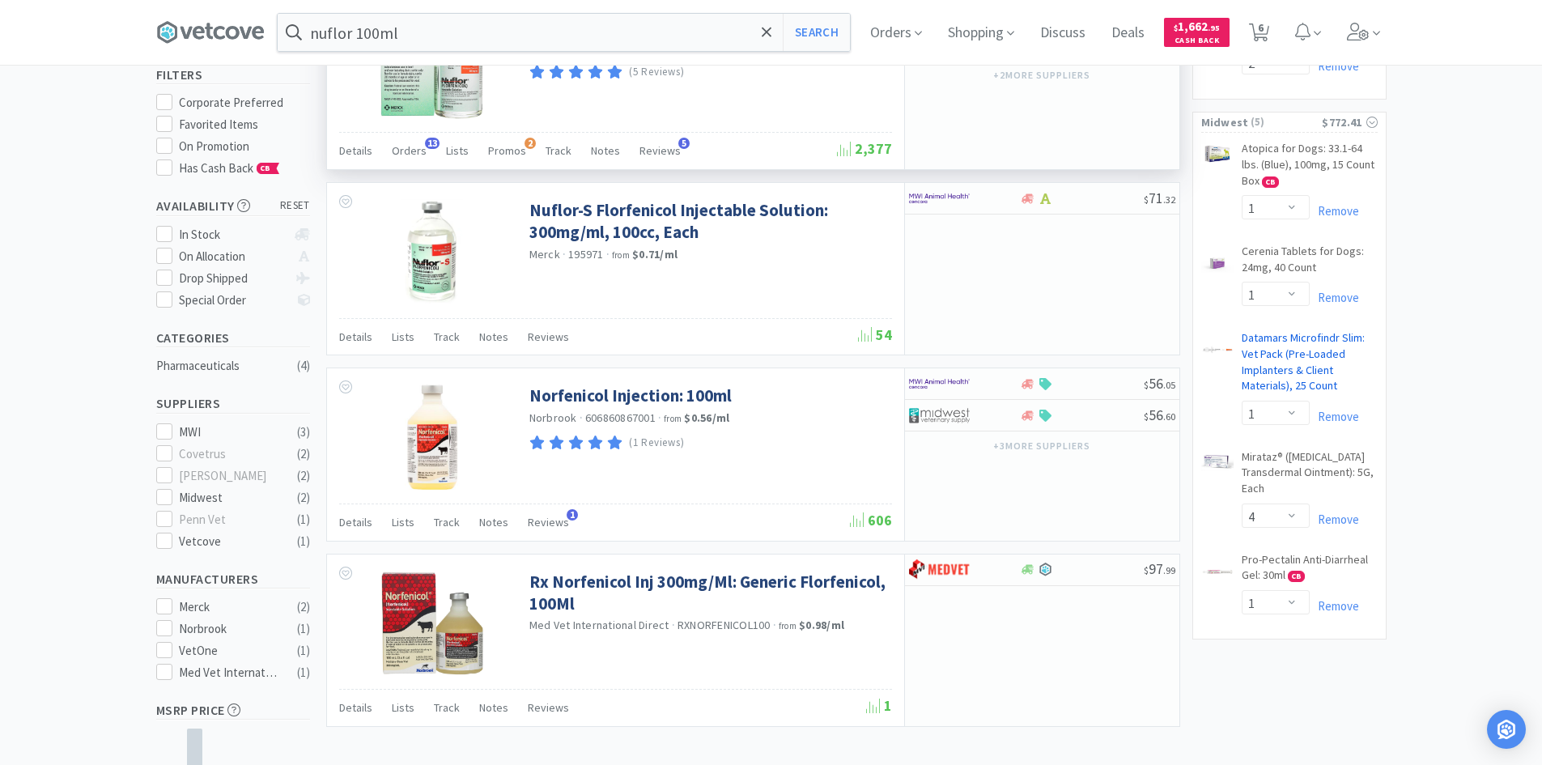
scroll to position [162, 0]
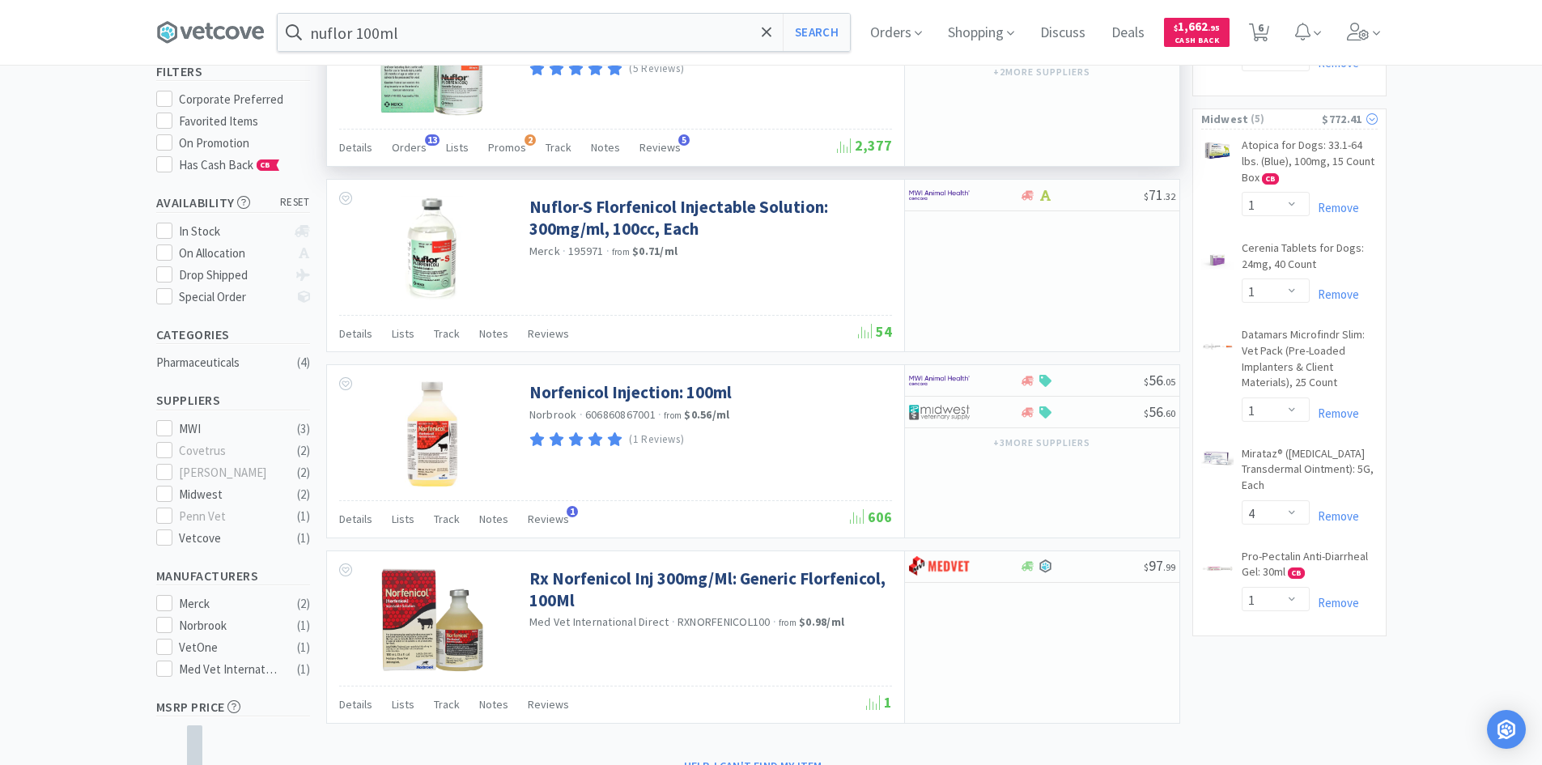
click at [1278, 117] on span "( 5 )" at bounding box center [1286, 119] width 74 height 16
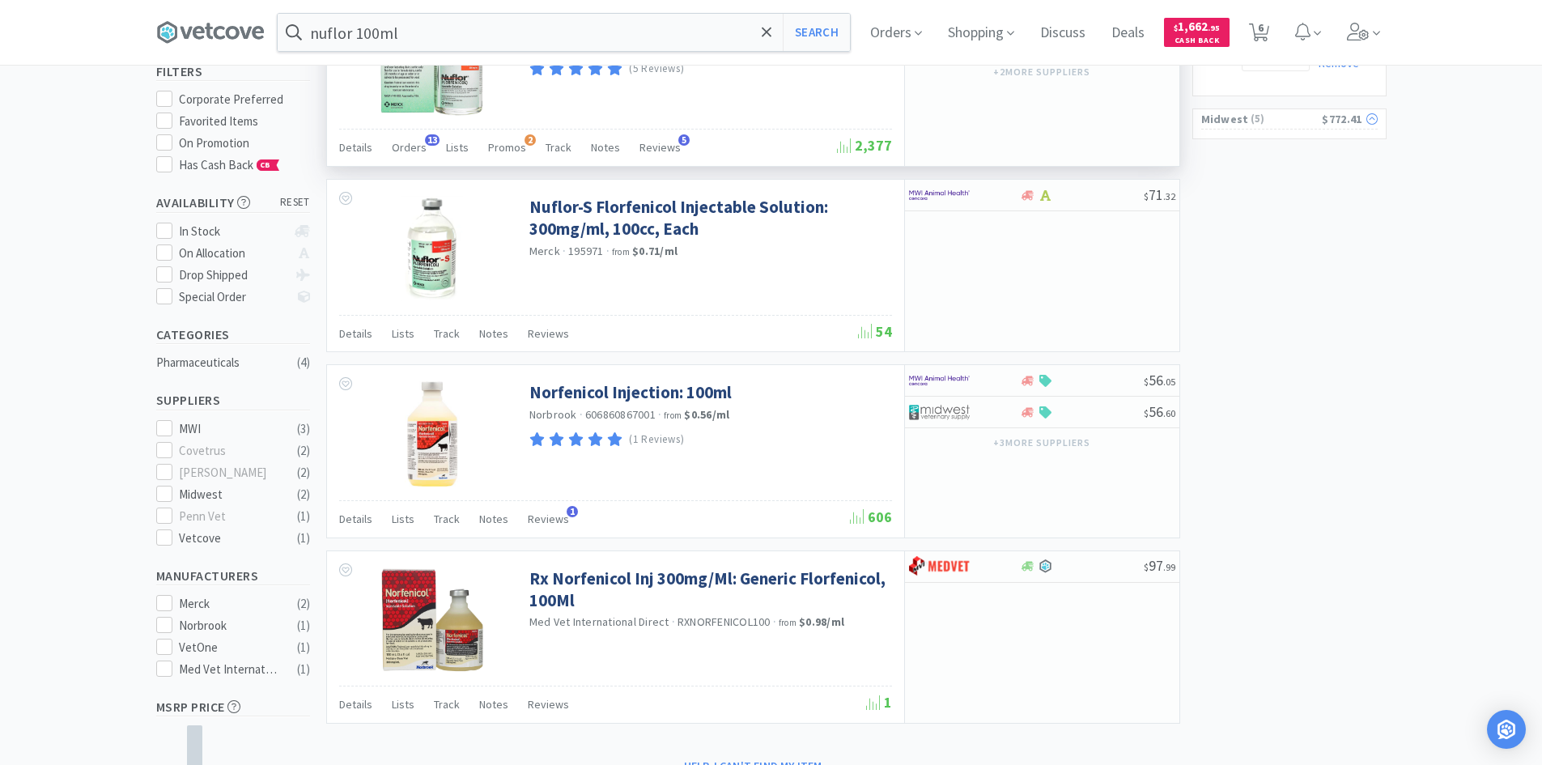
click at [1277, 119] on span "( 5 )" at bounding box center [1286, 119] width 74 height 16
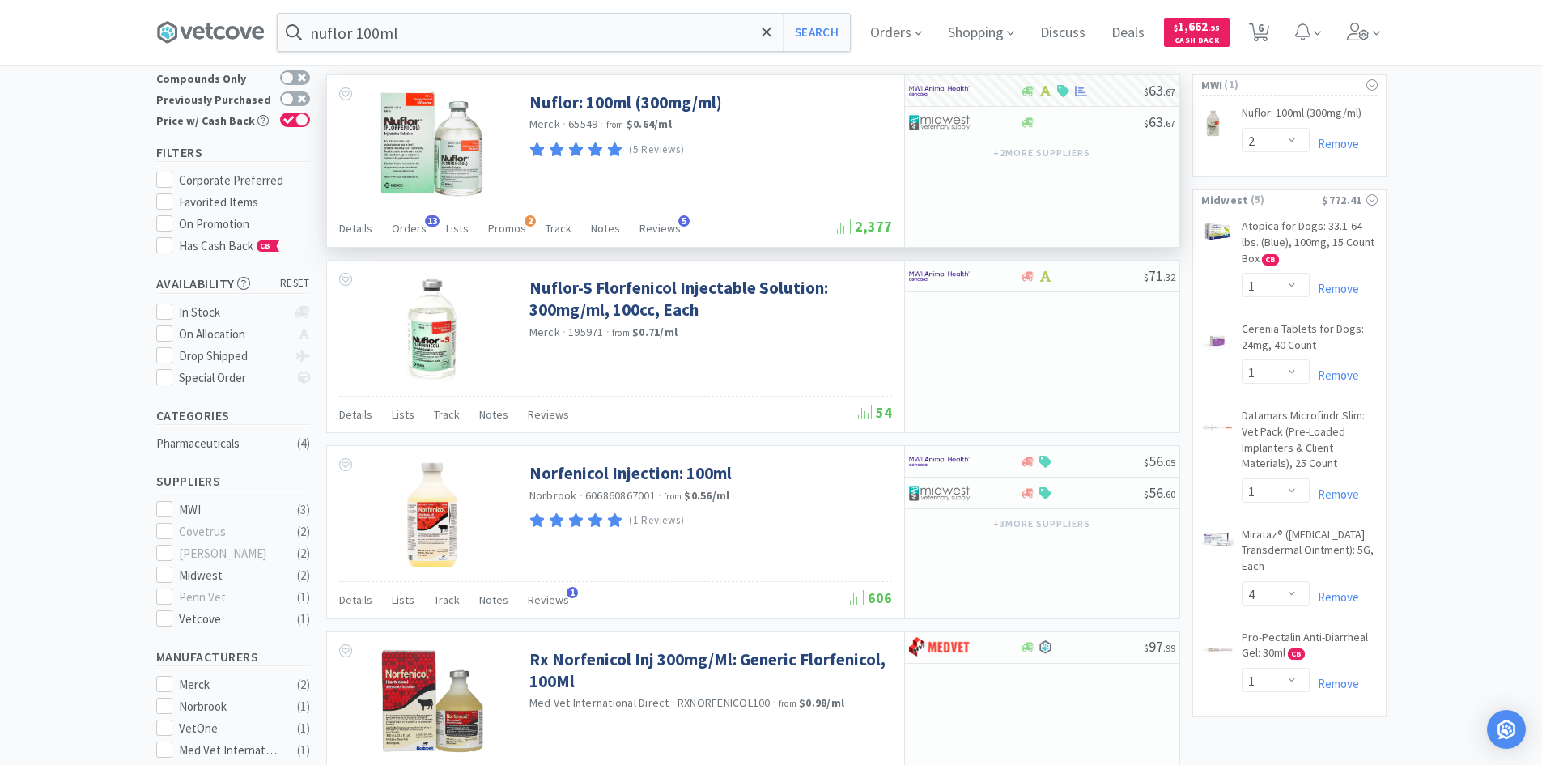
scroll to position [0, 0]
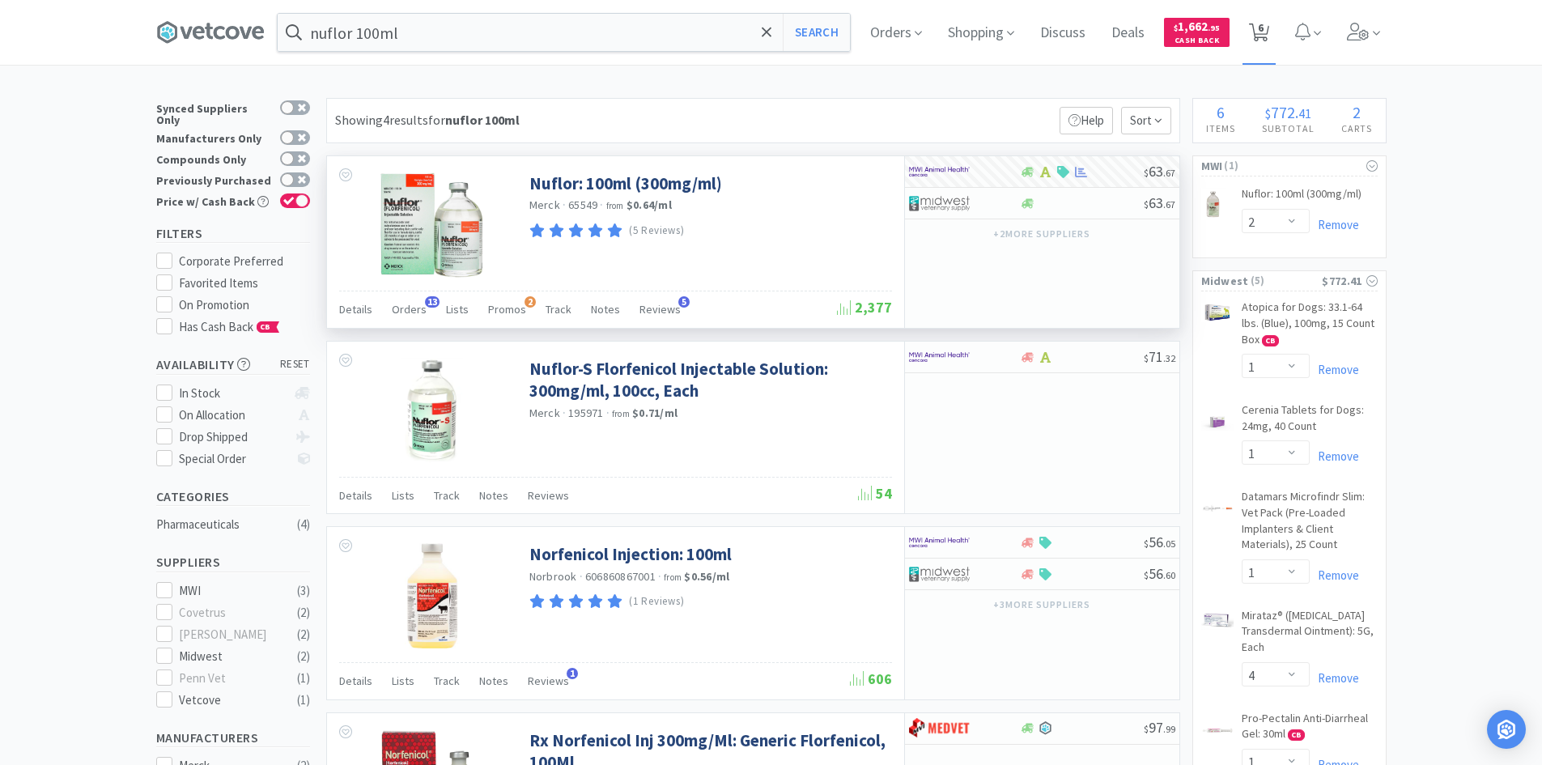
click at [1271, 44] on span "6" at bounding box center [1258, 32] width 33 height 65
select select "2"
select select "1"
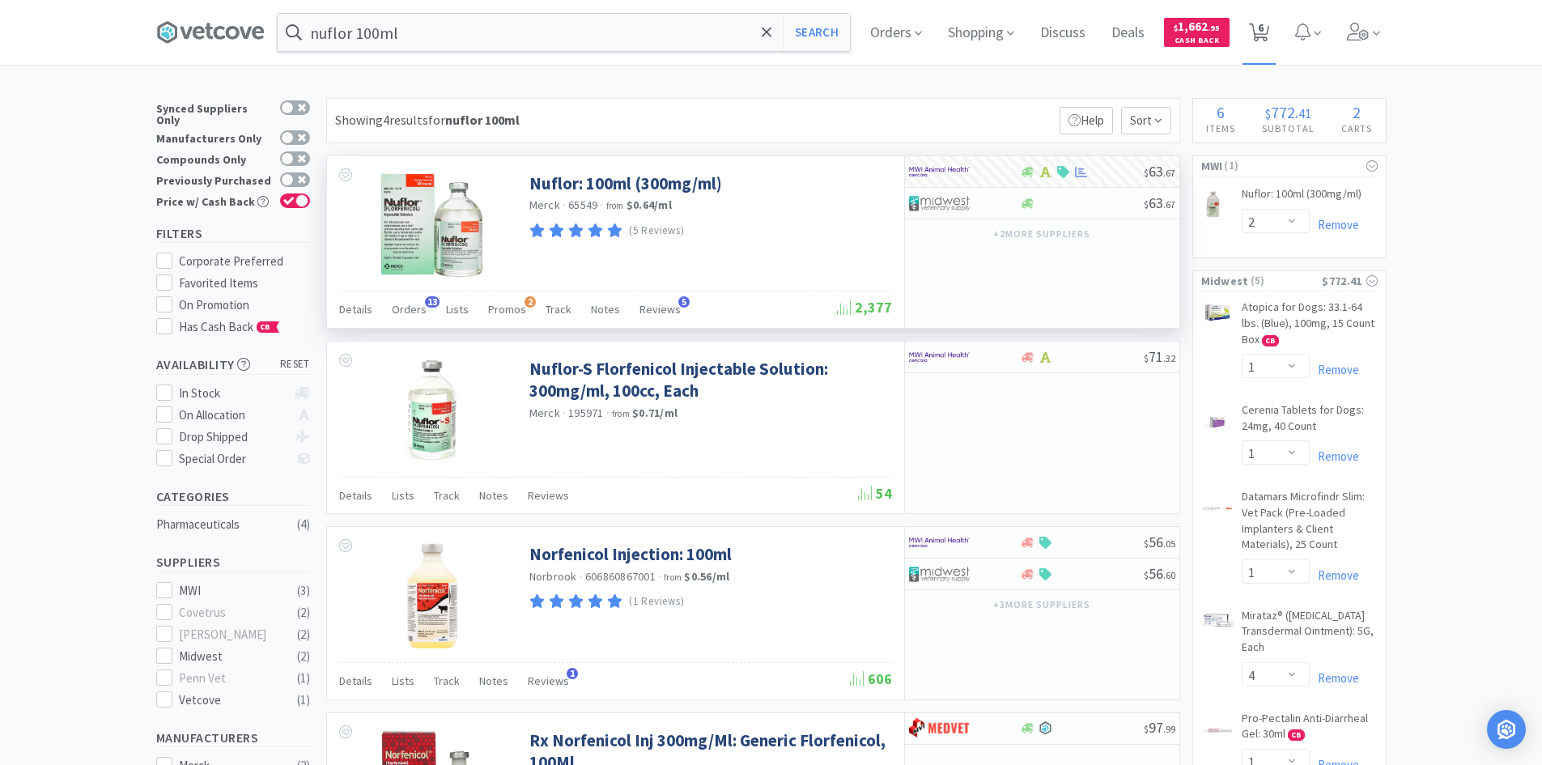
select select "4"
select select "1"
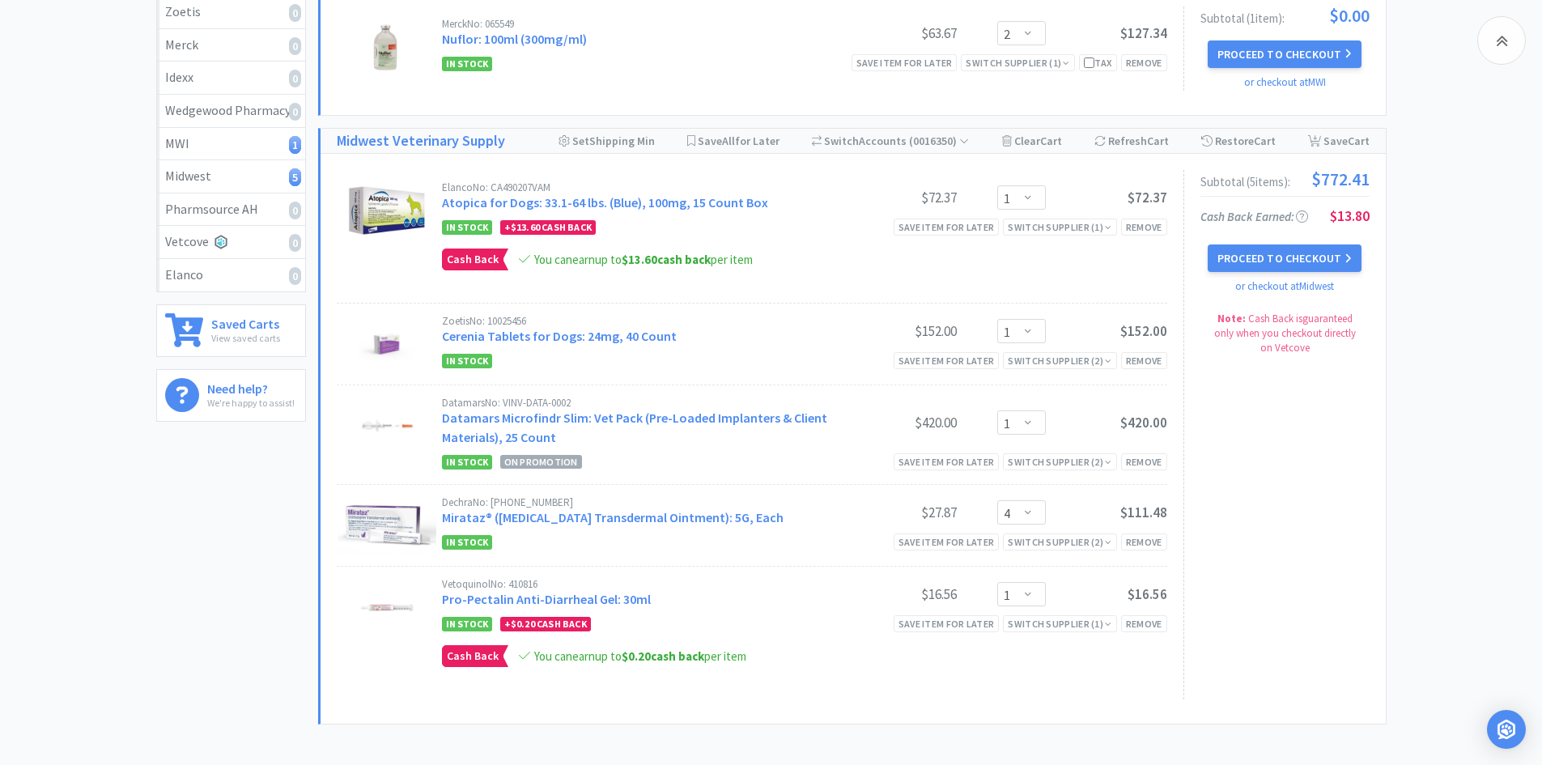
scroll to position [243, 0]
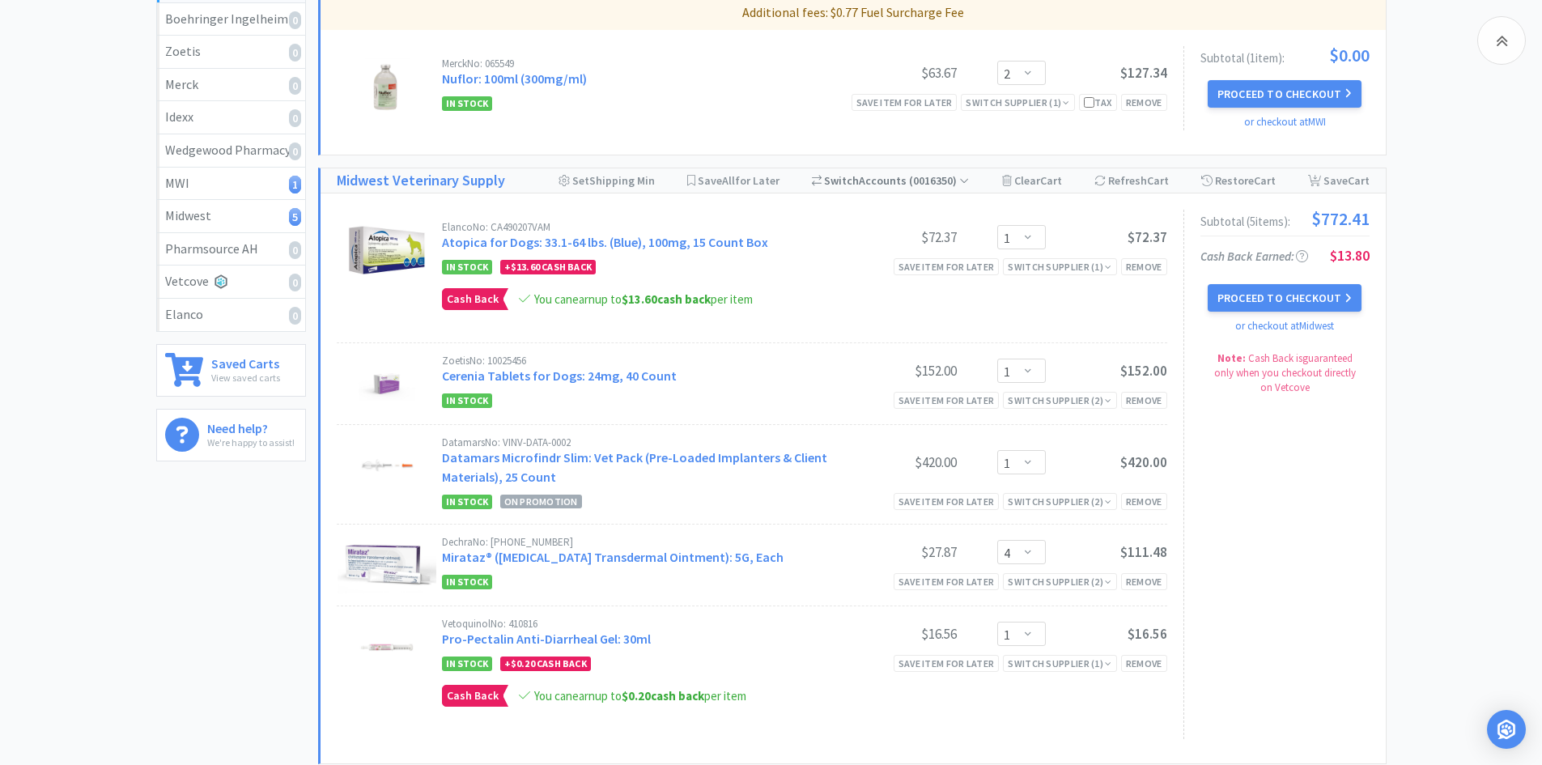
click at [923, 180] on span "( 0016350 )" at bounding box center [937, 180] width 62 height 15
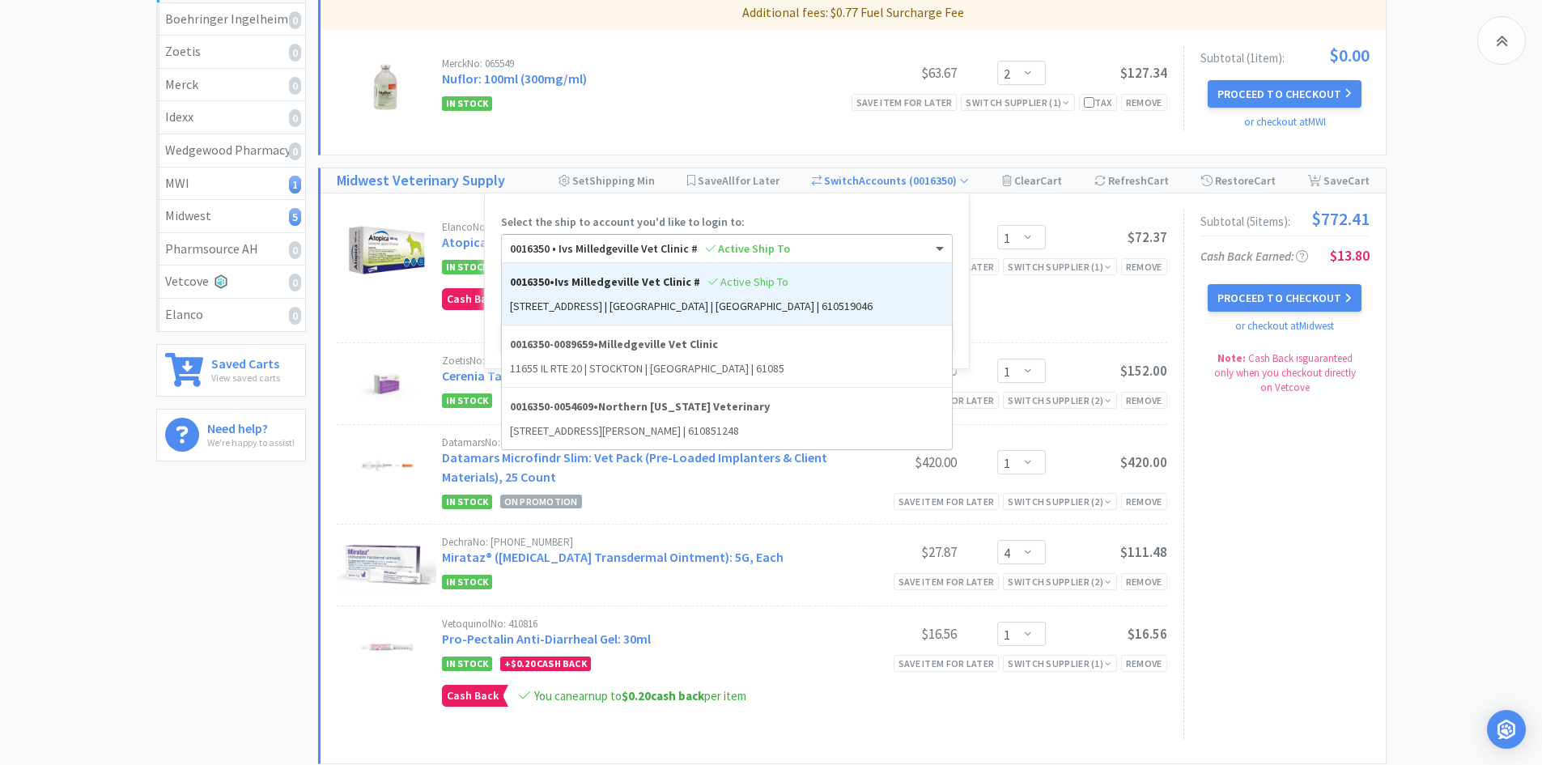
click at [835, 256] on div "0016350 • Ivs Milledgeville Vet Clinic # Active Ship To" at bounding box center [727, 249] width 450 height 28
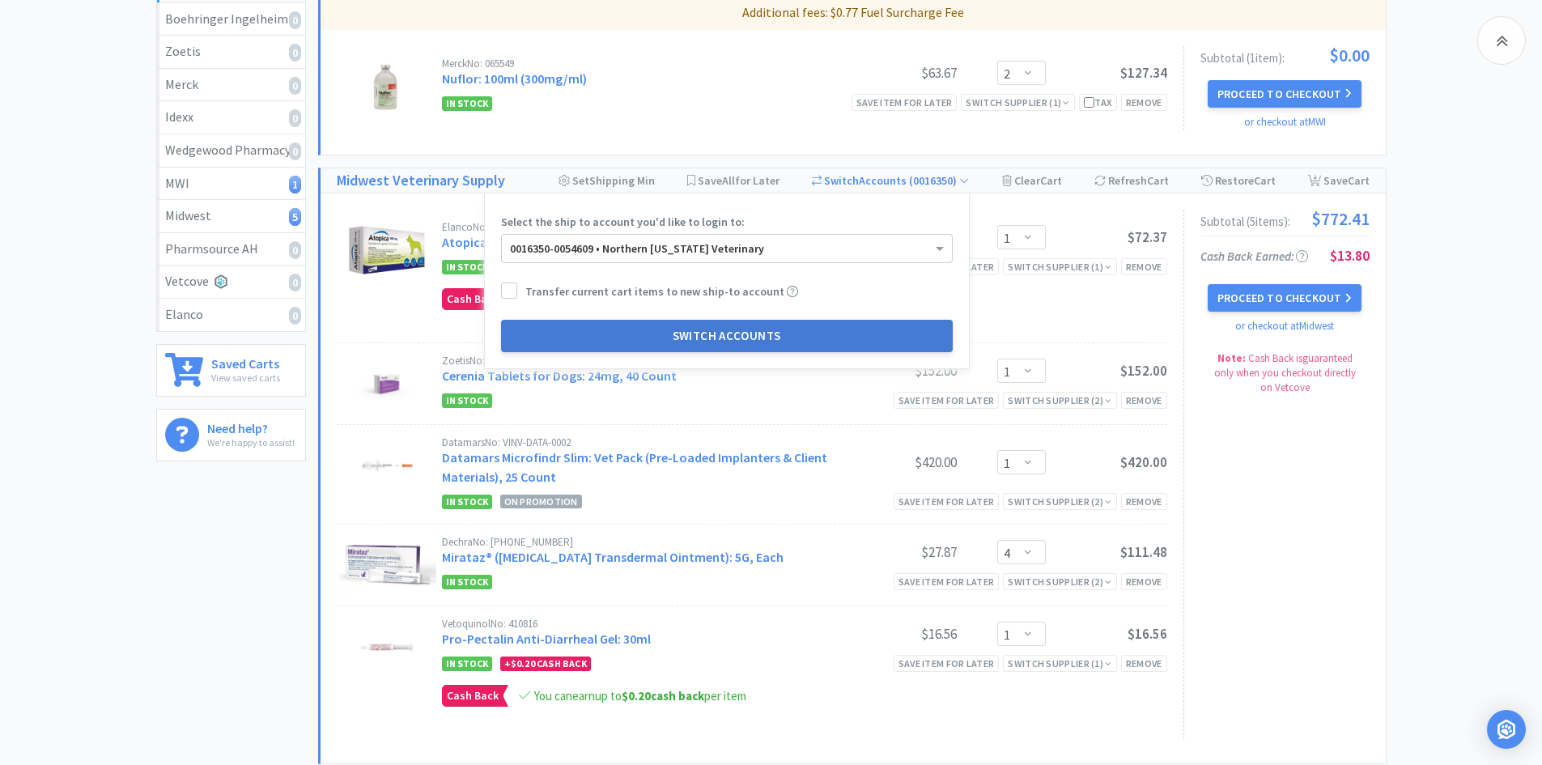
click at [764, 333] on button "Switch Accounts" at bounding box center [727, 336] width 452 height 32
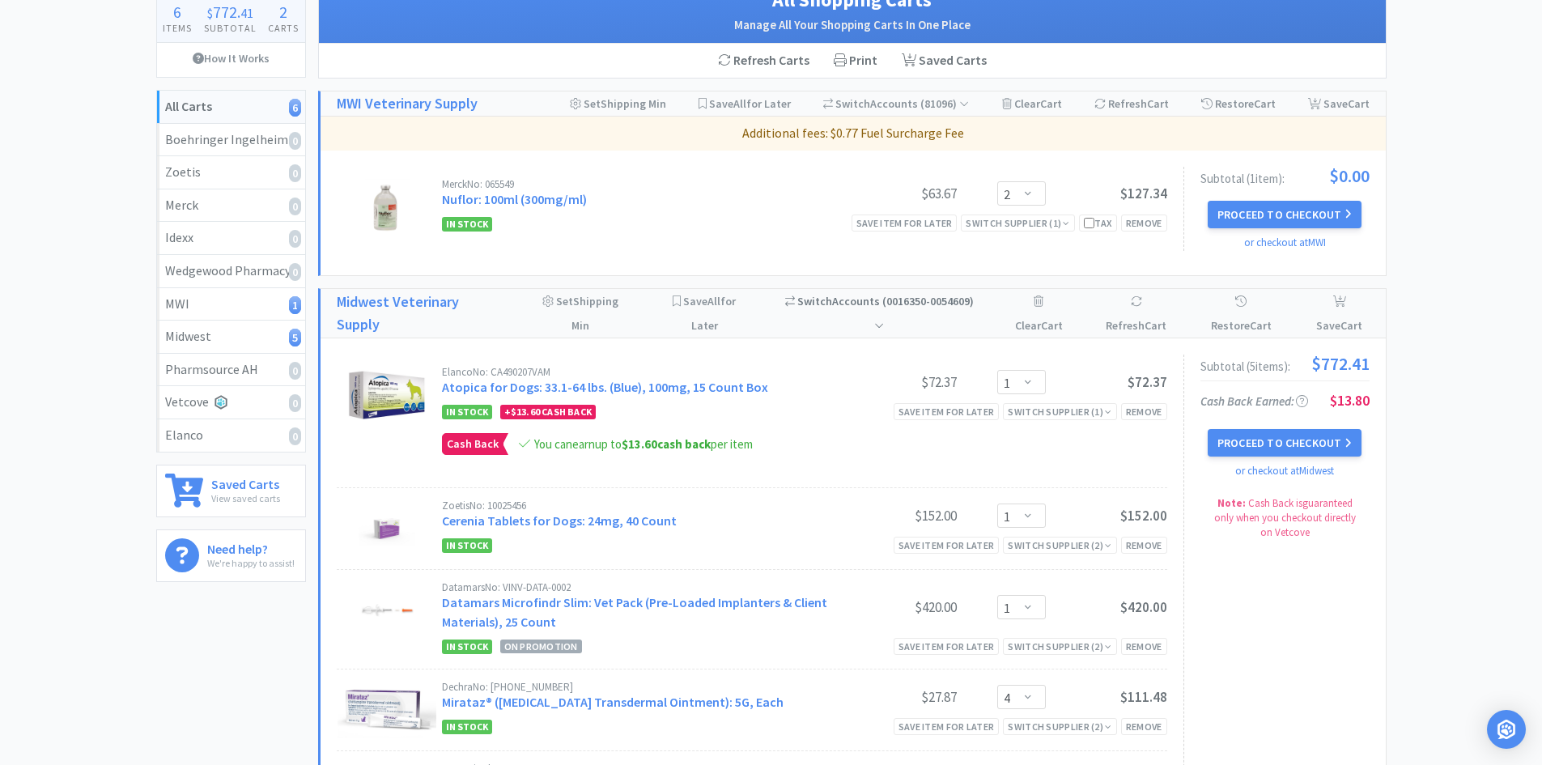
scroll to position [162, 0]
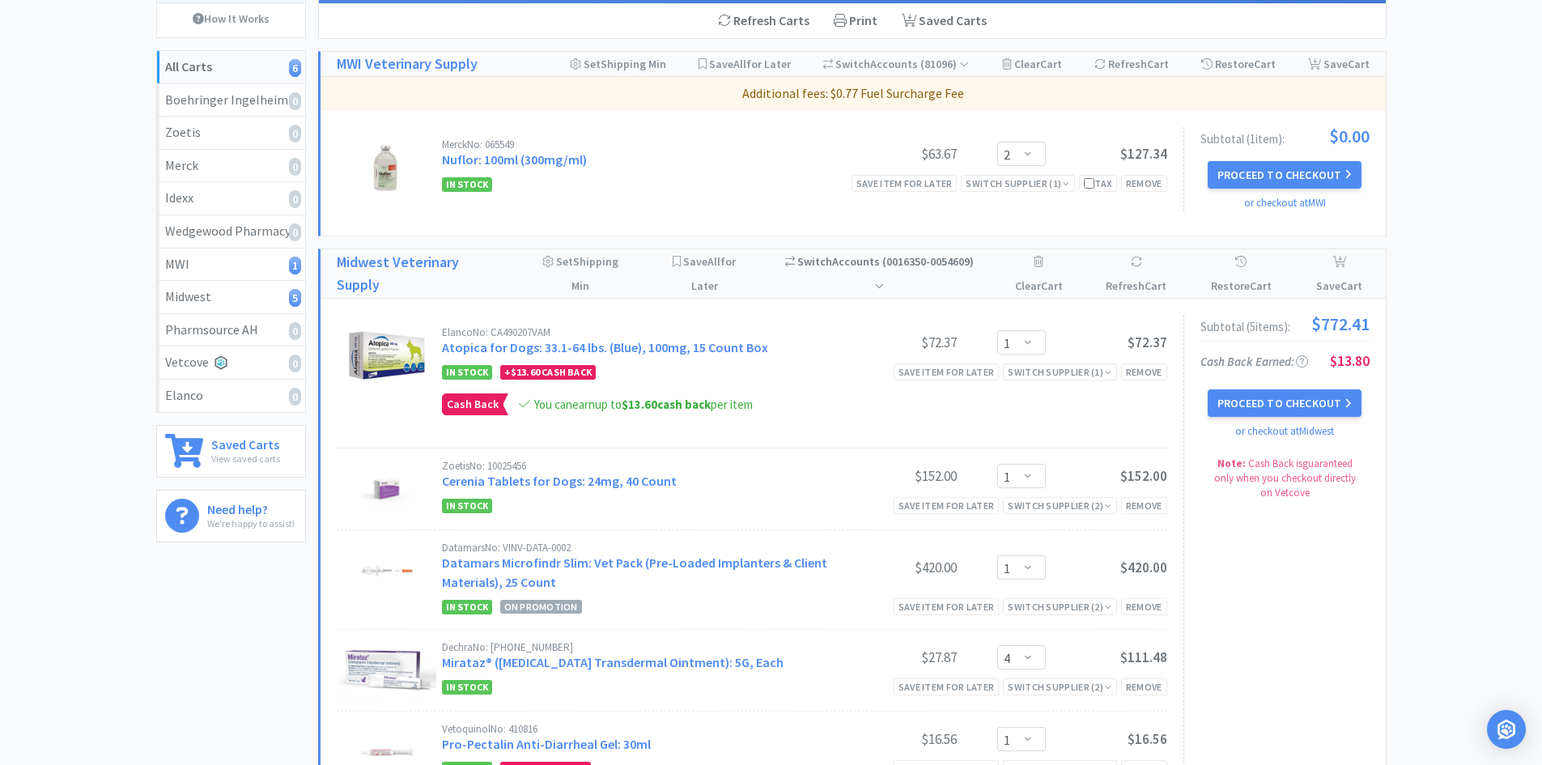
click at [896, 262] on span "( 0016350-0054609 )" at bounding box center [924, 273] width 100 height 39
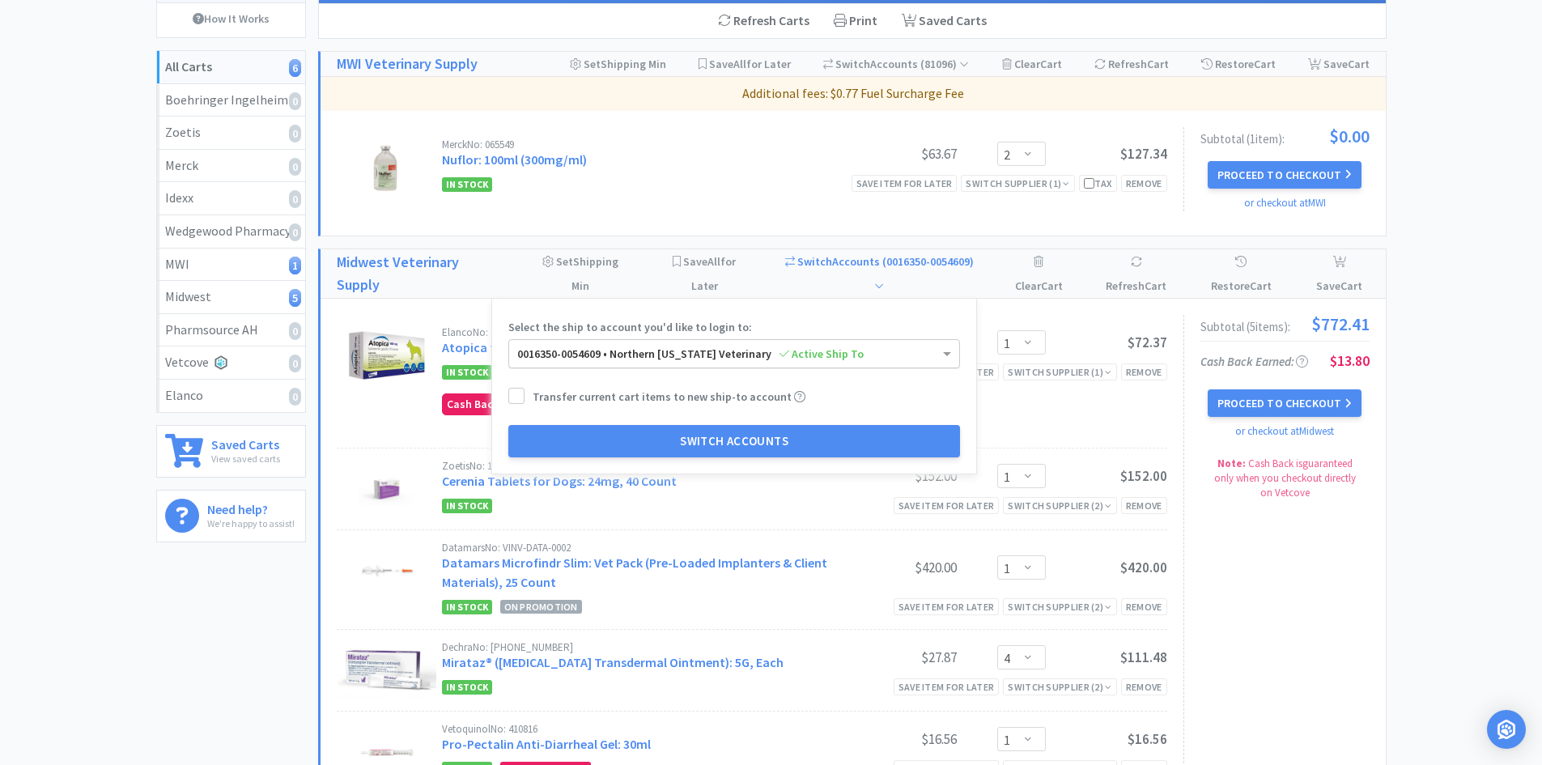
click at [838, 351] on div "0016350-0054609 • Northern [US_STATE] Veterinary Active Ship To" at bounding box center [734, 354] width 450 height 28
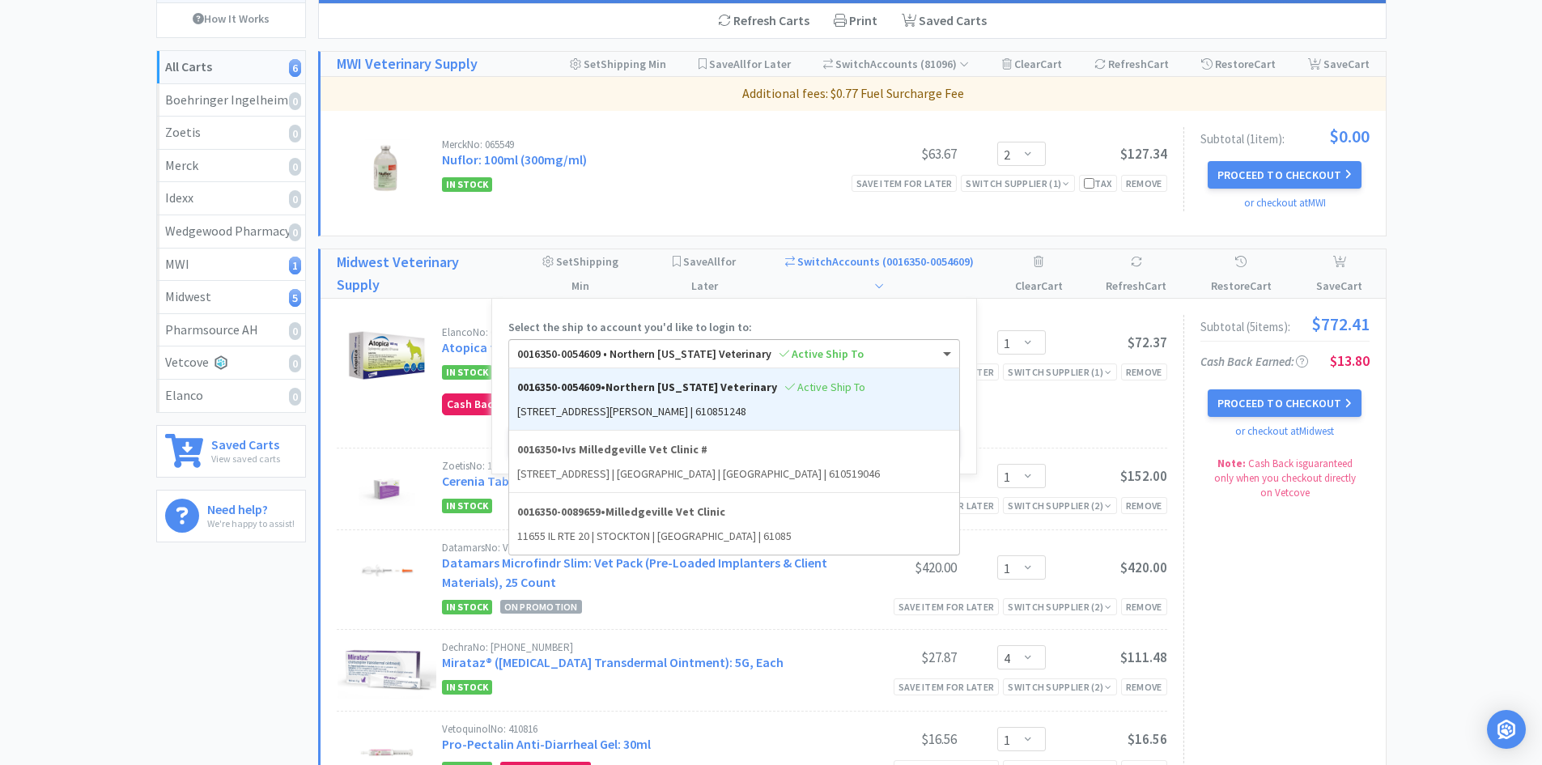
click at [817, 307] on div "Select the ship to account you'd like to login to: 0016350-0054609 • Northern […" at bounding box center [734, 386] width 486 height 176
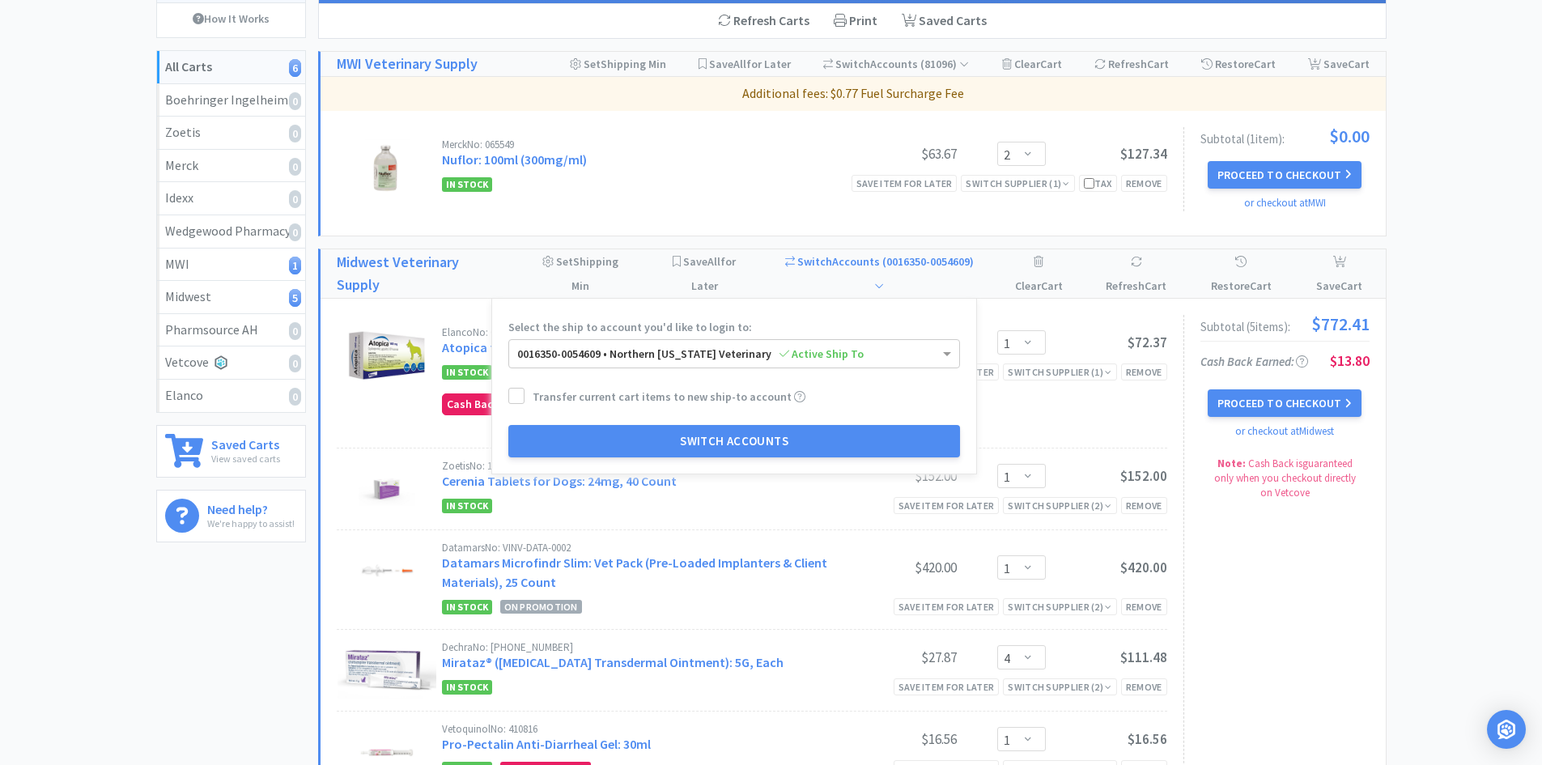
click at [486, 274] on h1 "Midwest Veterinary Supply" at bounding box center [419, 274] width 165 height 47
select select "1"
select select "4"
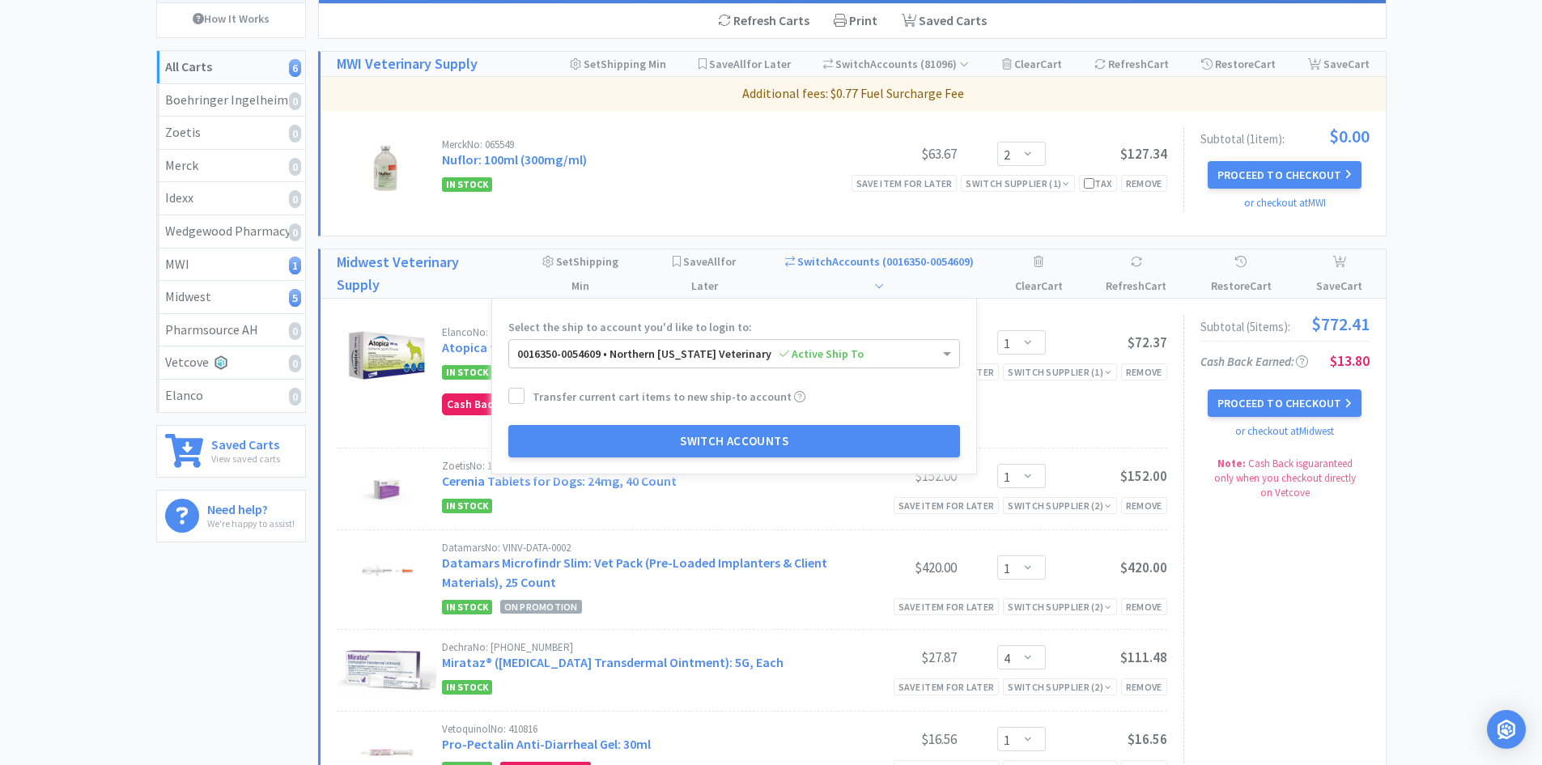
select select "1"
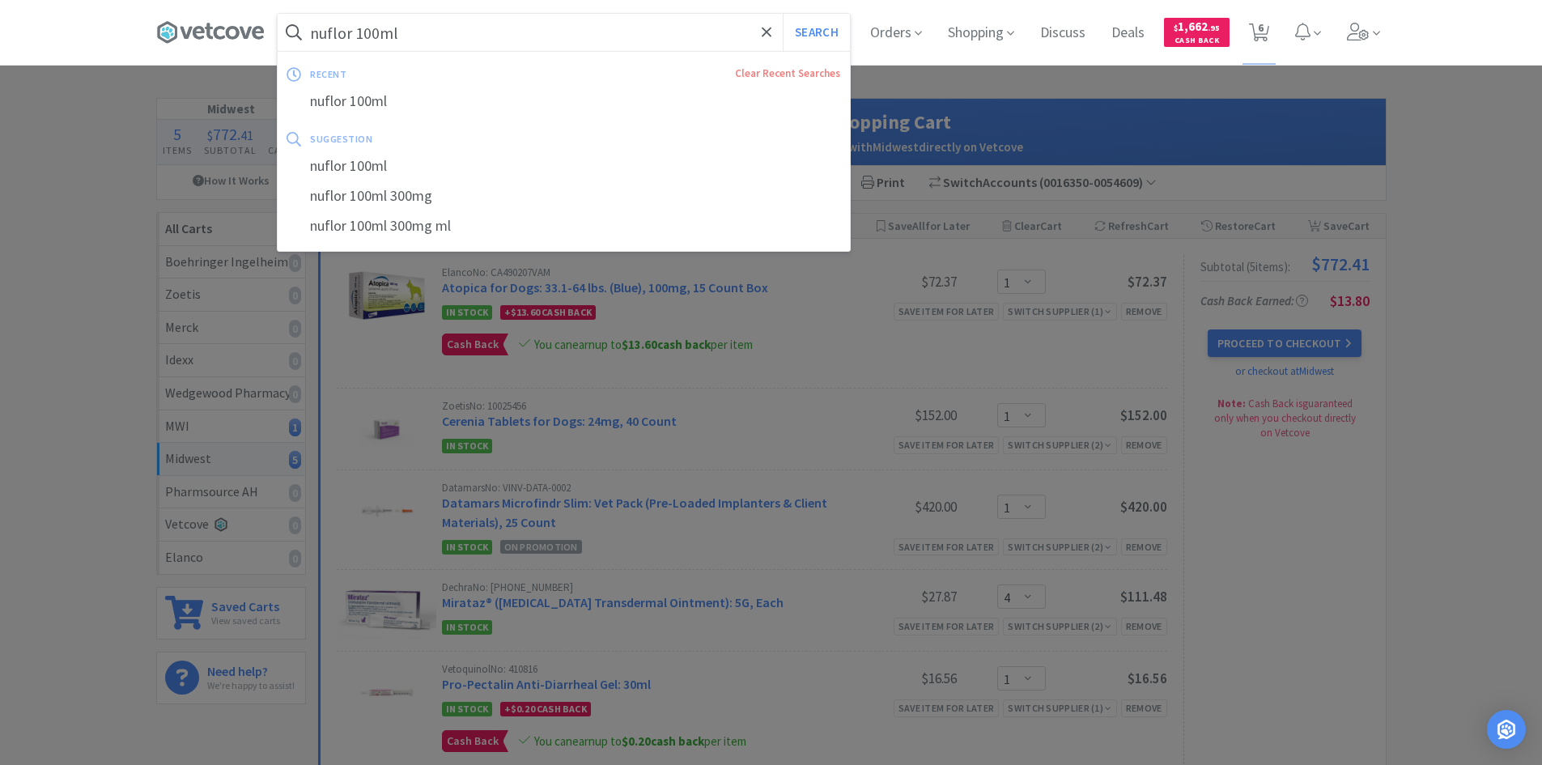
click at [455, 29] on input "nuflor 100ml" at bounding box center [564, 32] width 572 height 37
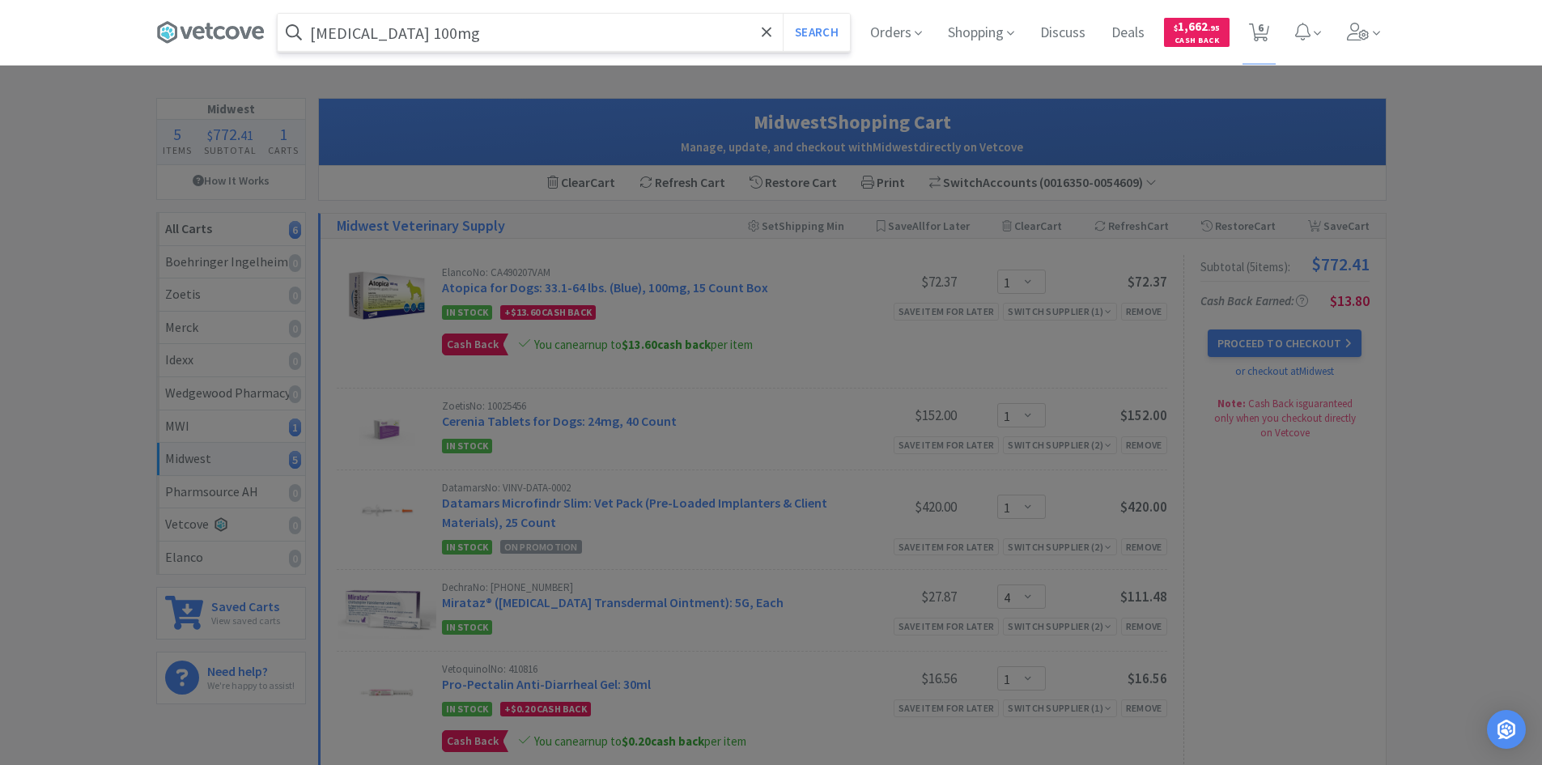
type input "[MEDICAL_DATA] 100mg"
click at [783, 14] on button "Search" at bounding box center [816, 32] width 67 height 37
select select "2"
select select "1"
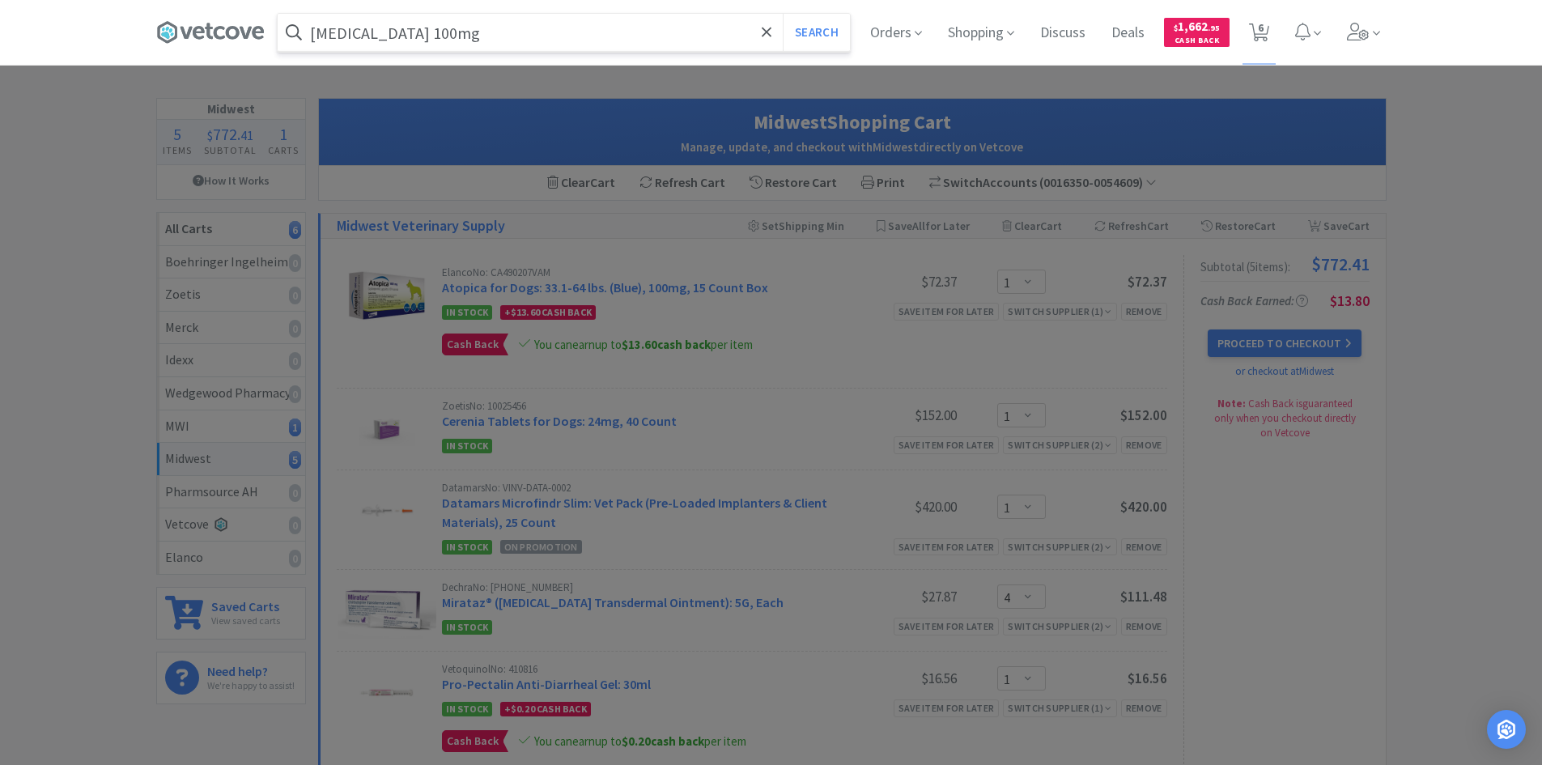
select select "1"
select select "4"
select select "1"
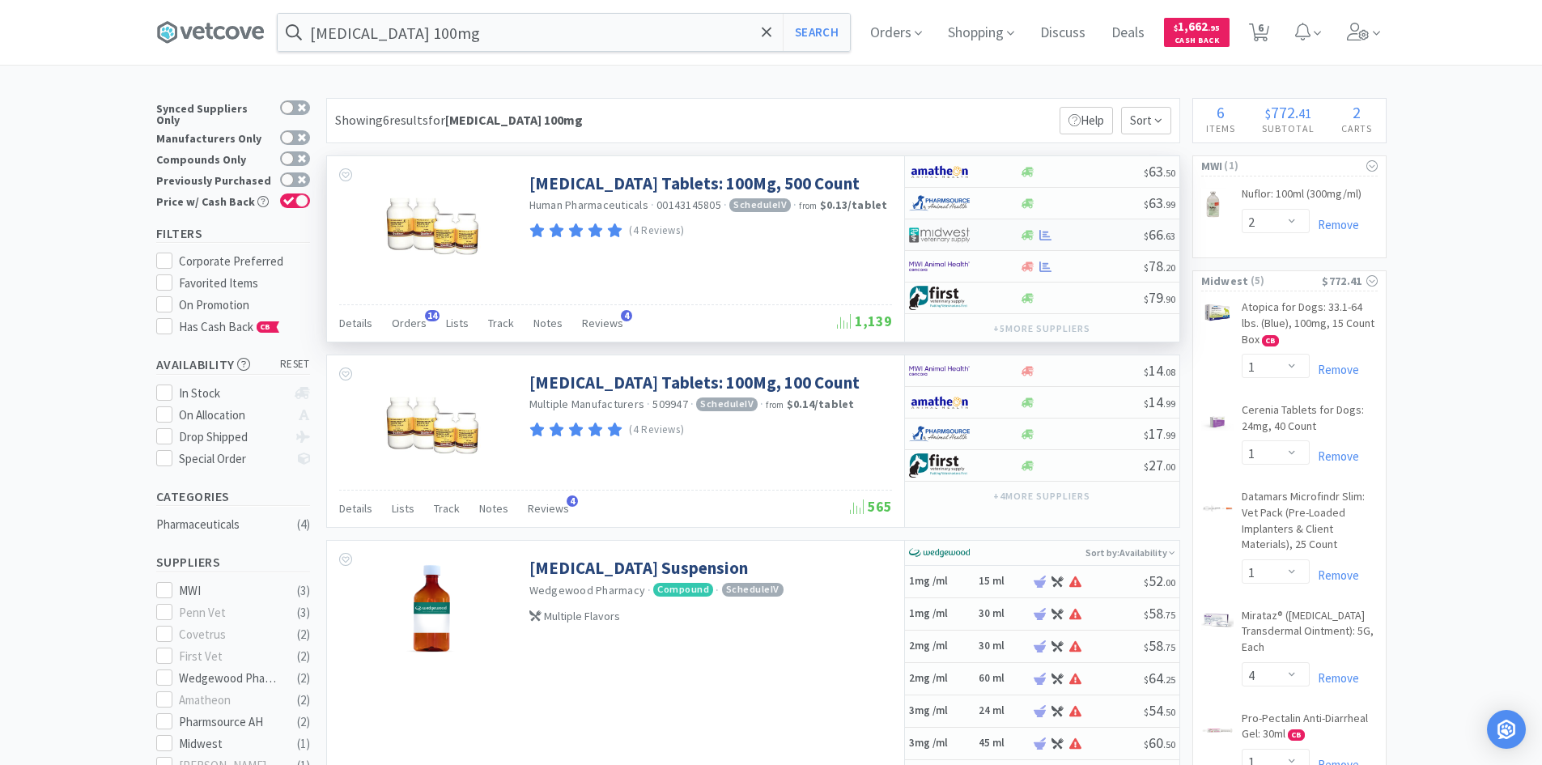
click at [1072, 239] on div at bounding box center [1082, 235] width 124 height 12
select select "1"
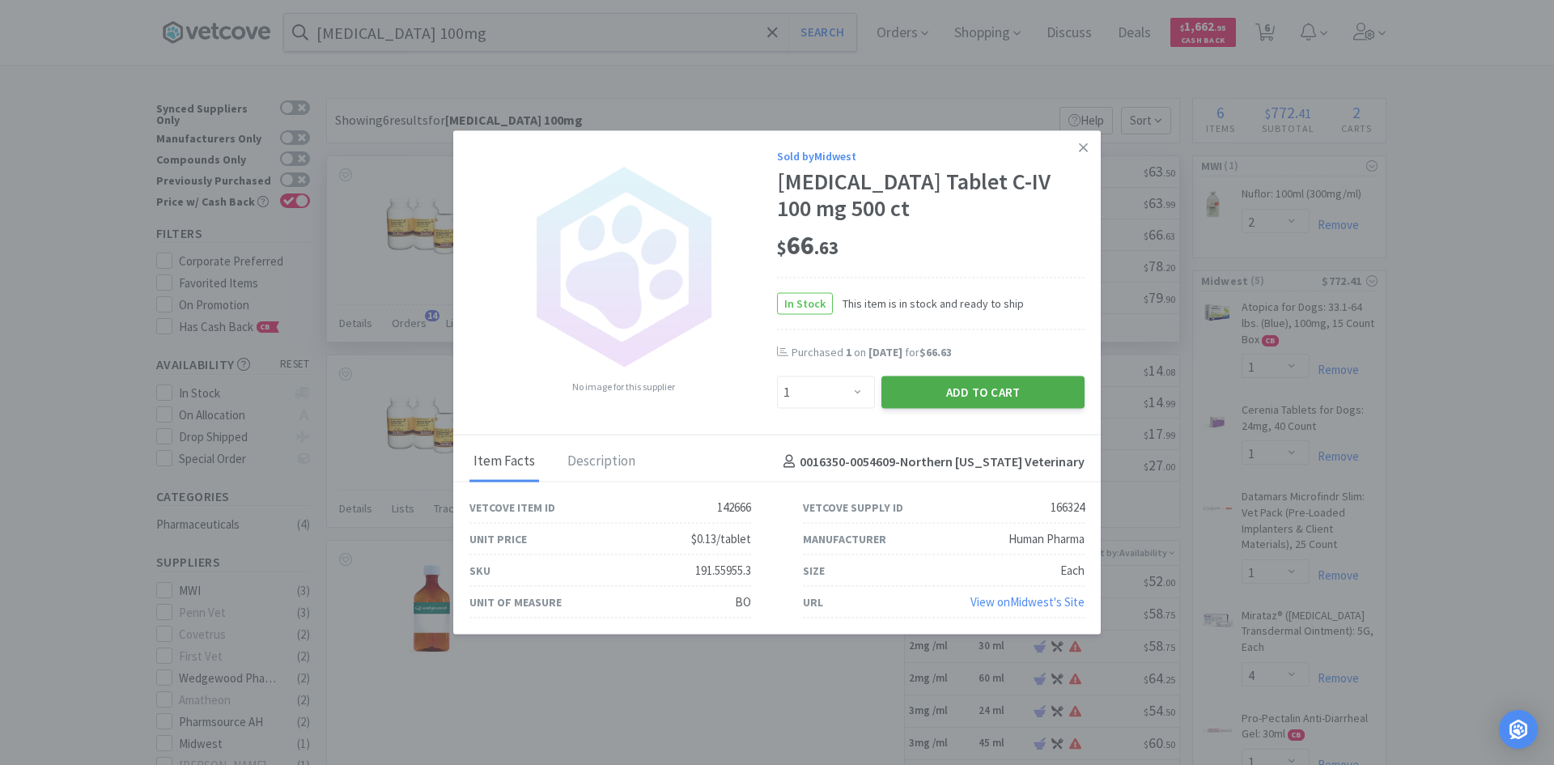
click at [953, 396] on button "Add to Cart" at bounding box center [982, 392] width 203 height 32
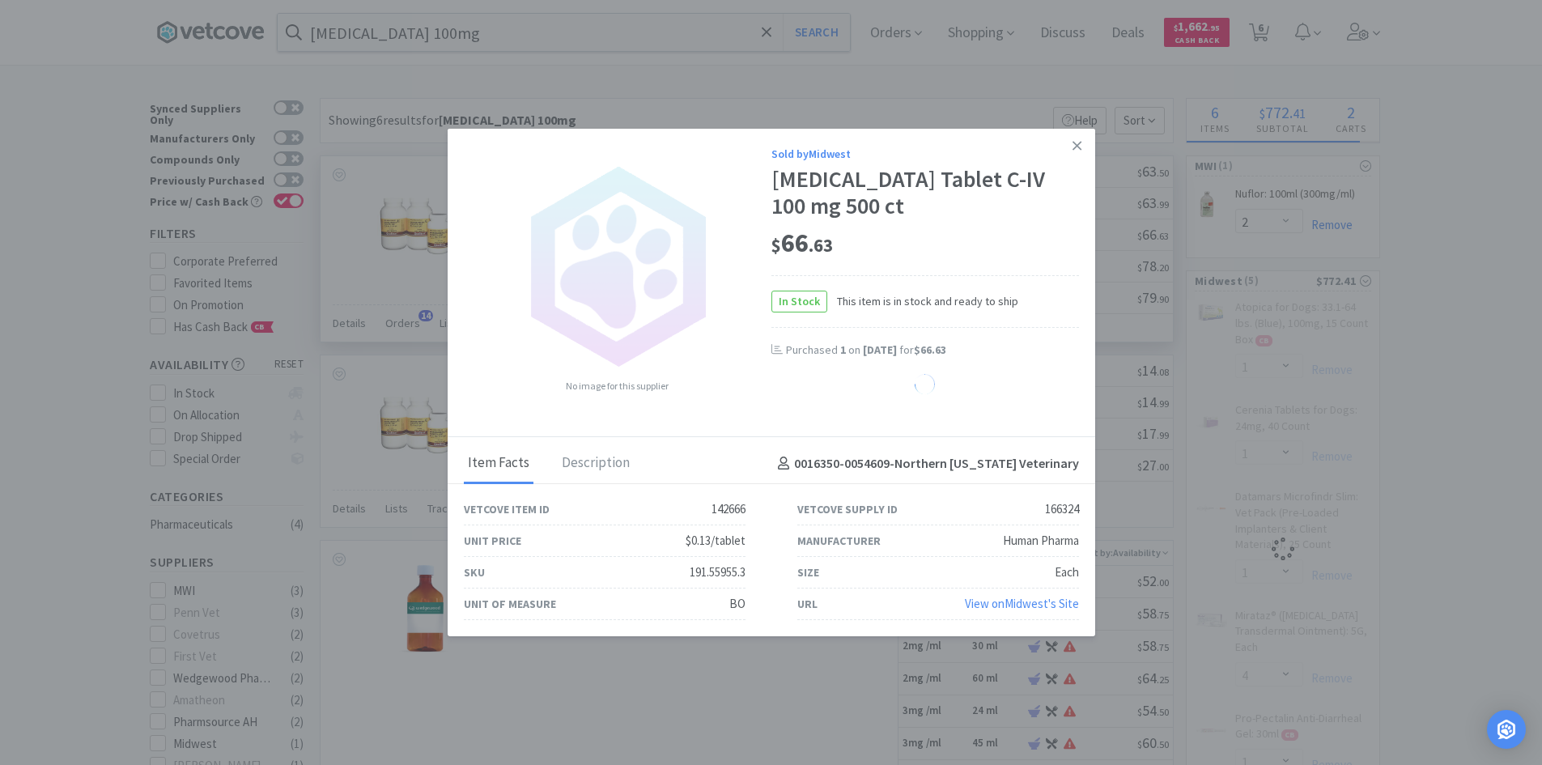
select select "1"
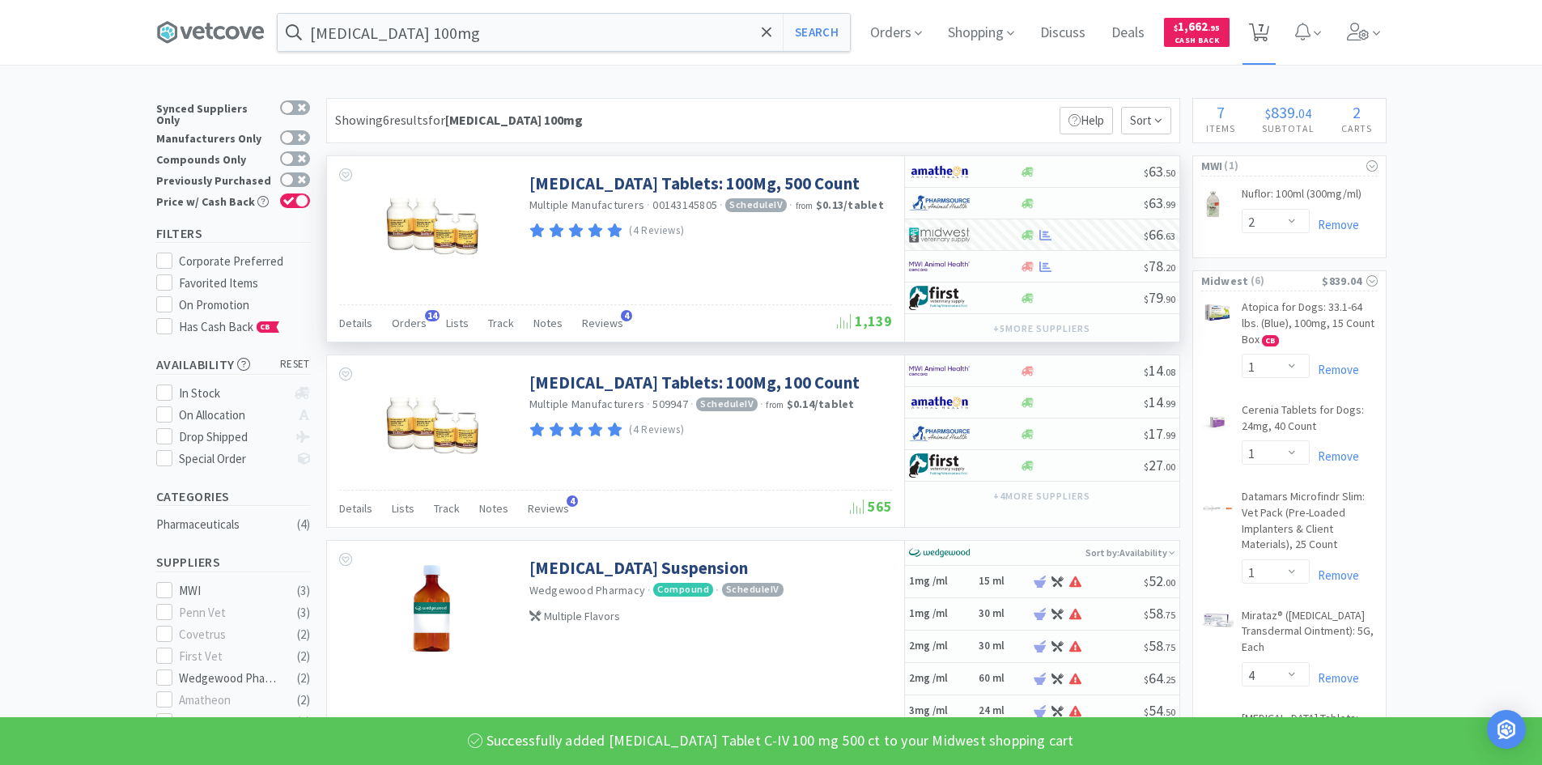
click at [1261, 40] on icon at bounding box center [1259, 32] width 20 height 18
select select "2"
select select "1"
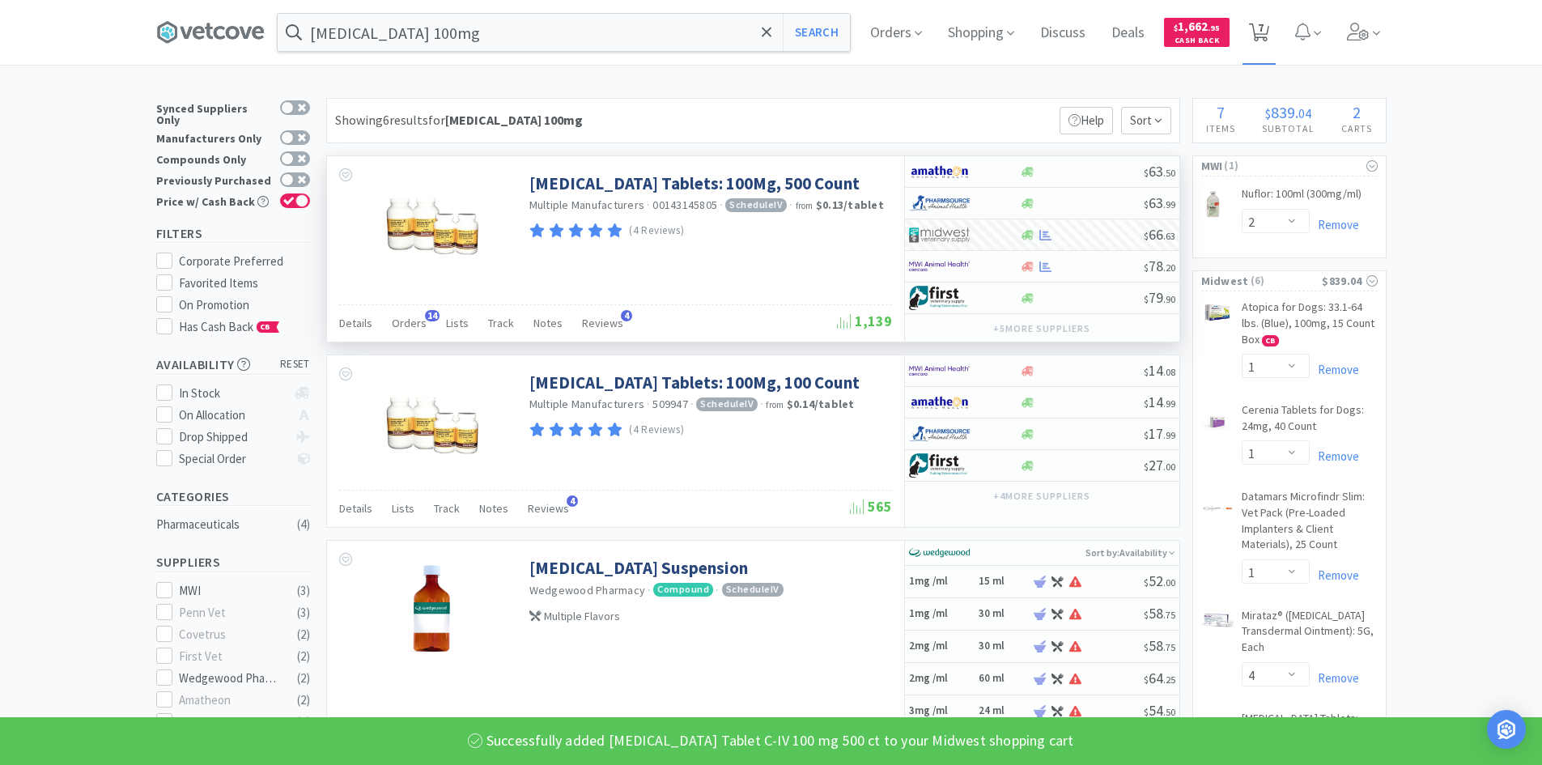
select select "4"
select select "1"
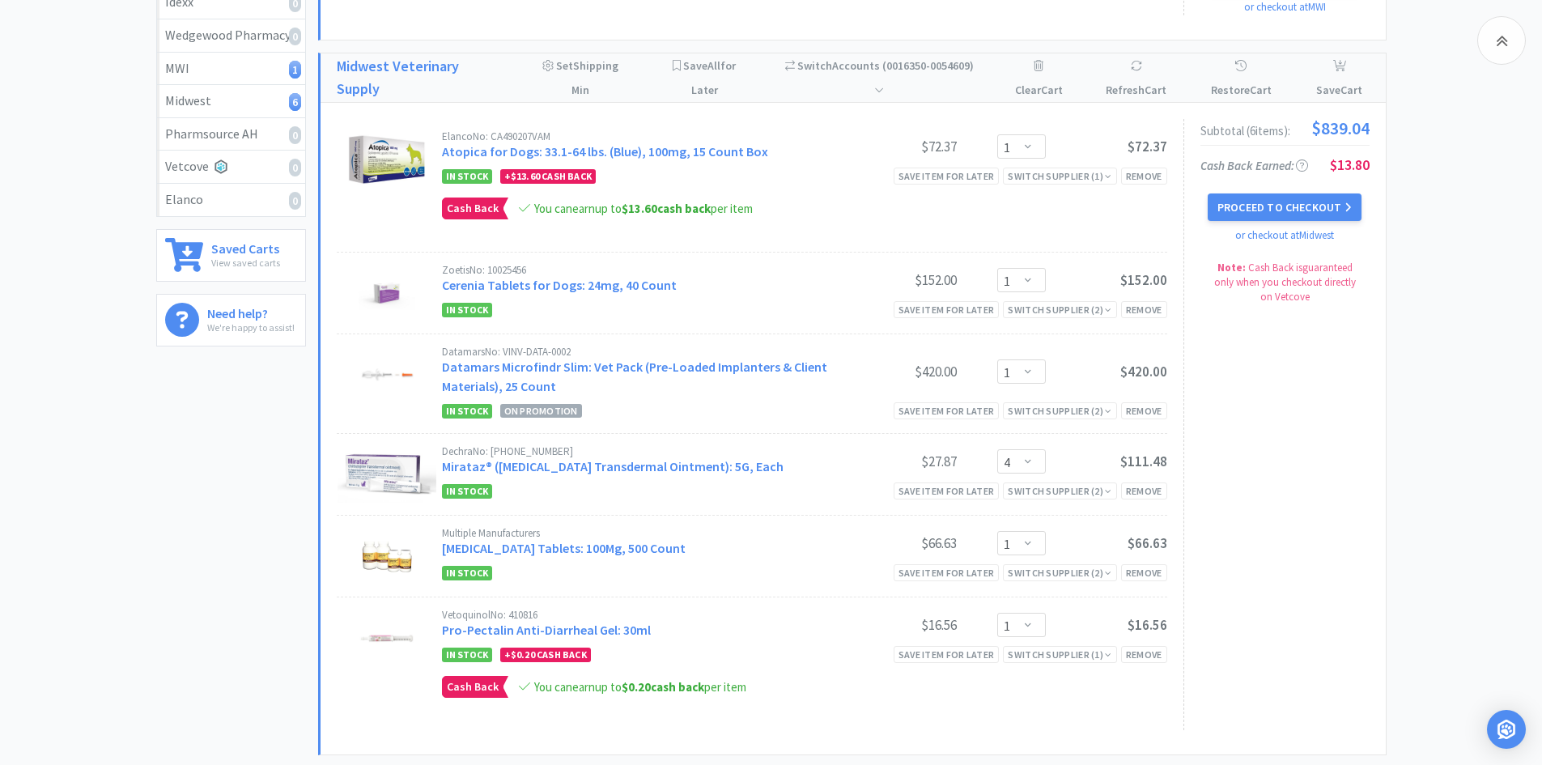
scroll to position [352, 0]
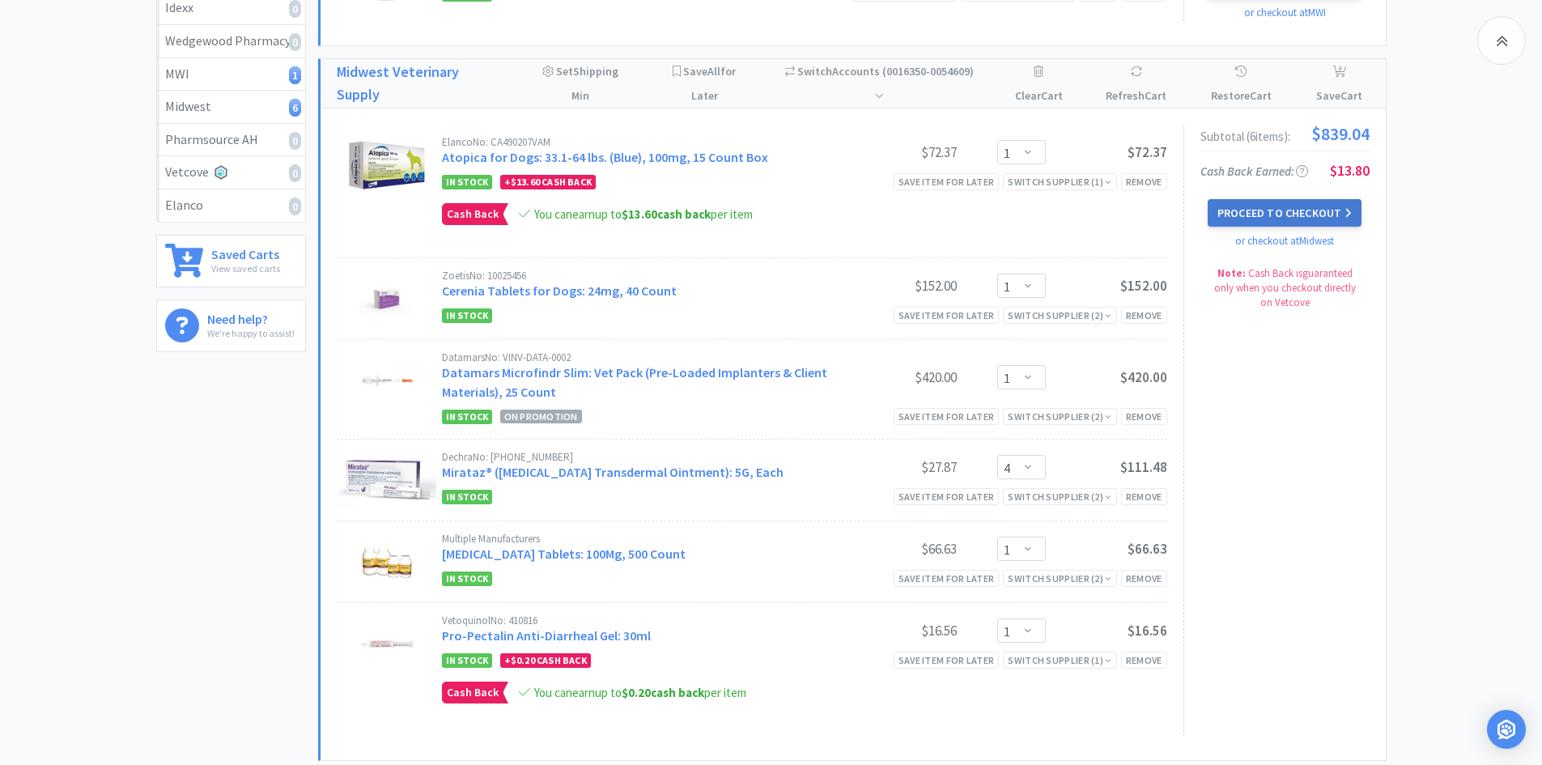
click at [1306, 214] on button "Proceed to Checkout" at bounding box center [1284, 213] width 154 height 28
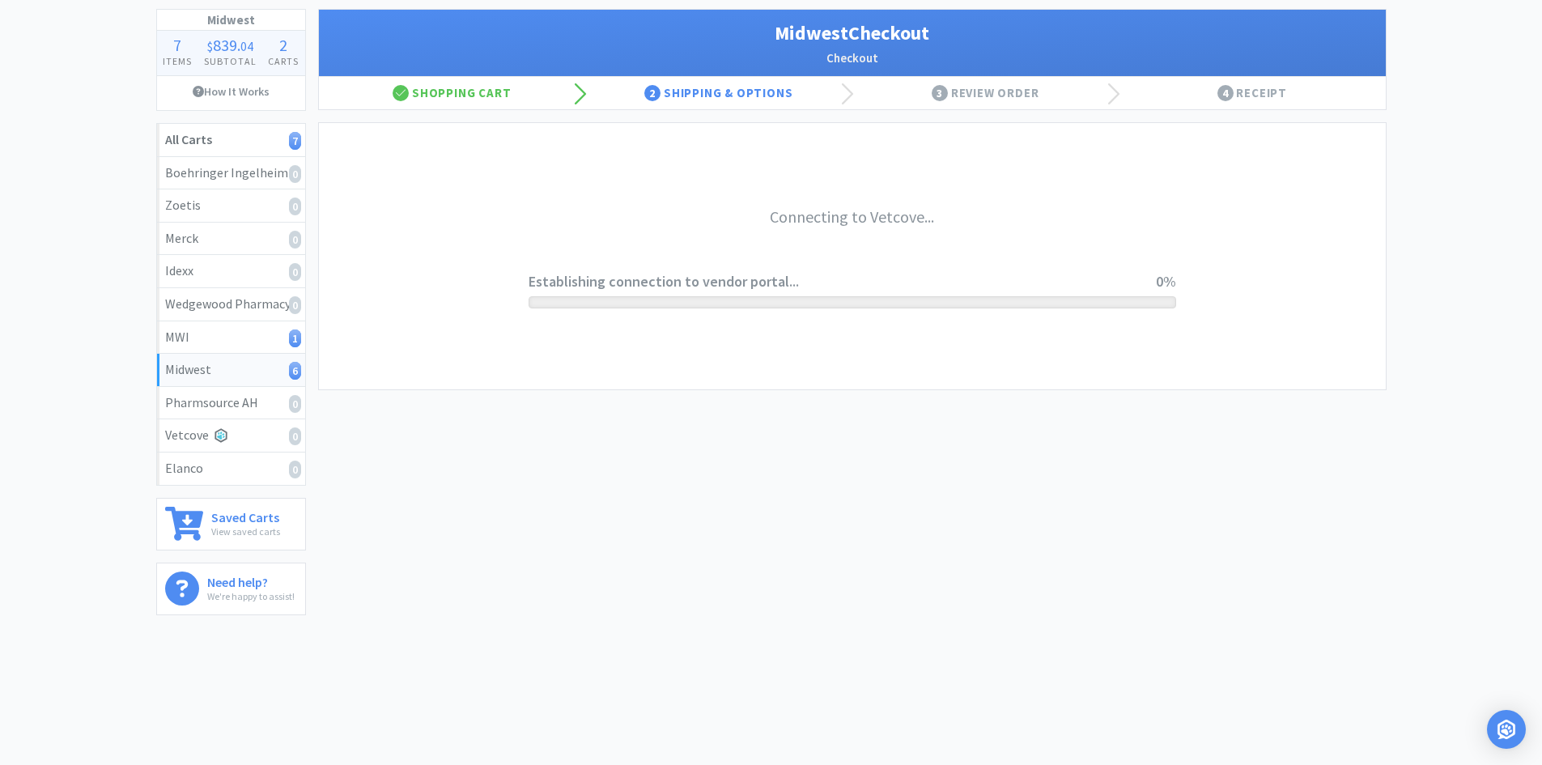
scroll to position [89, 0]
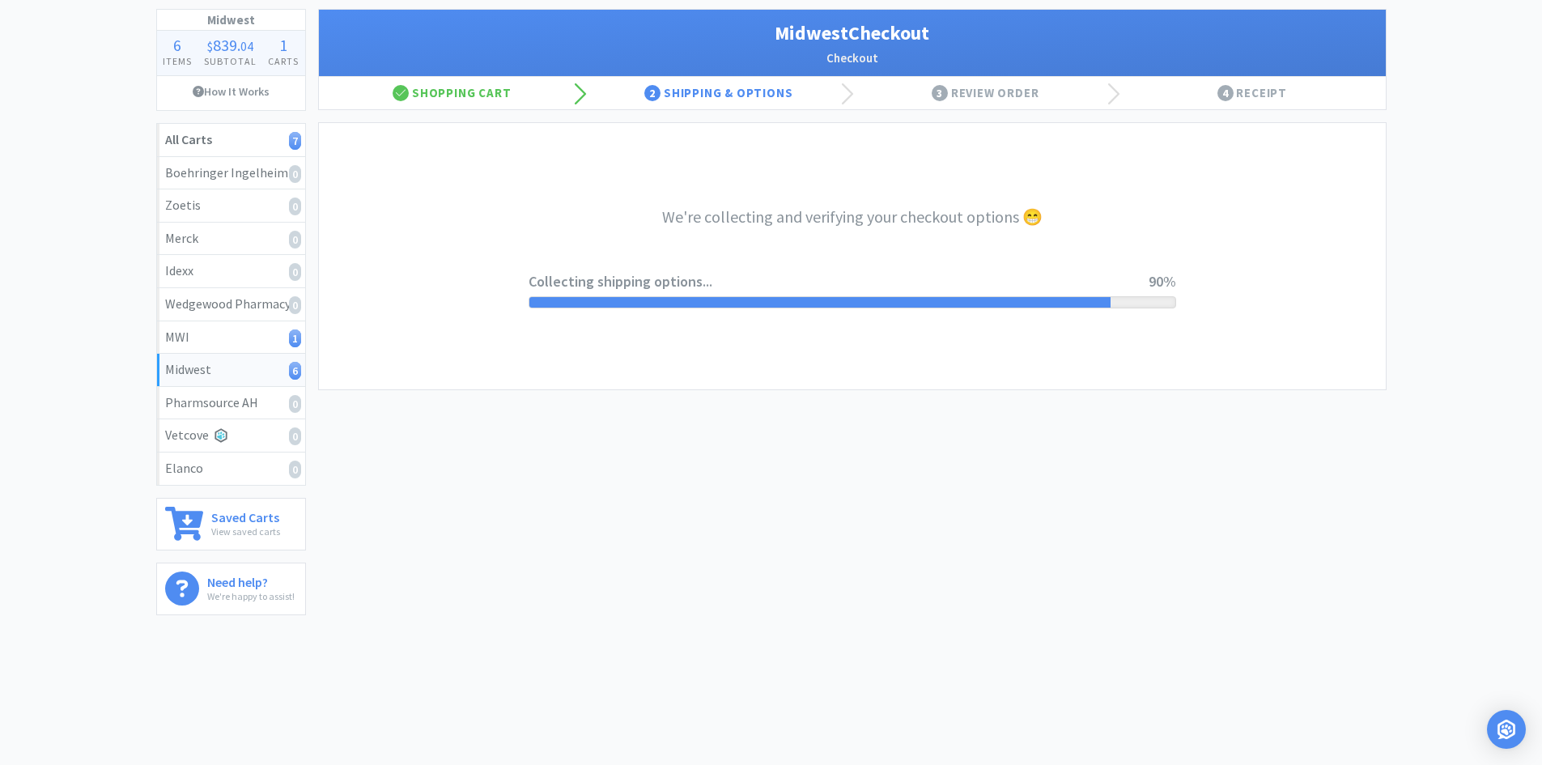
select select "3"
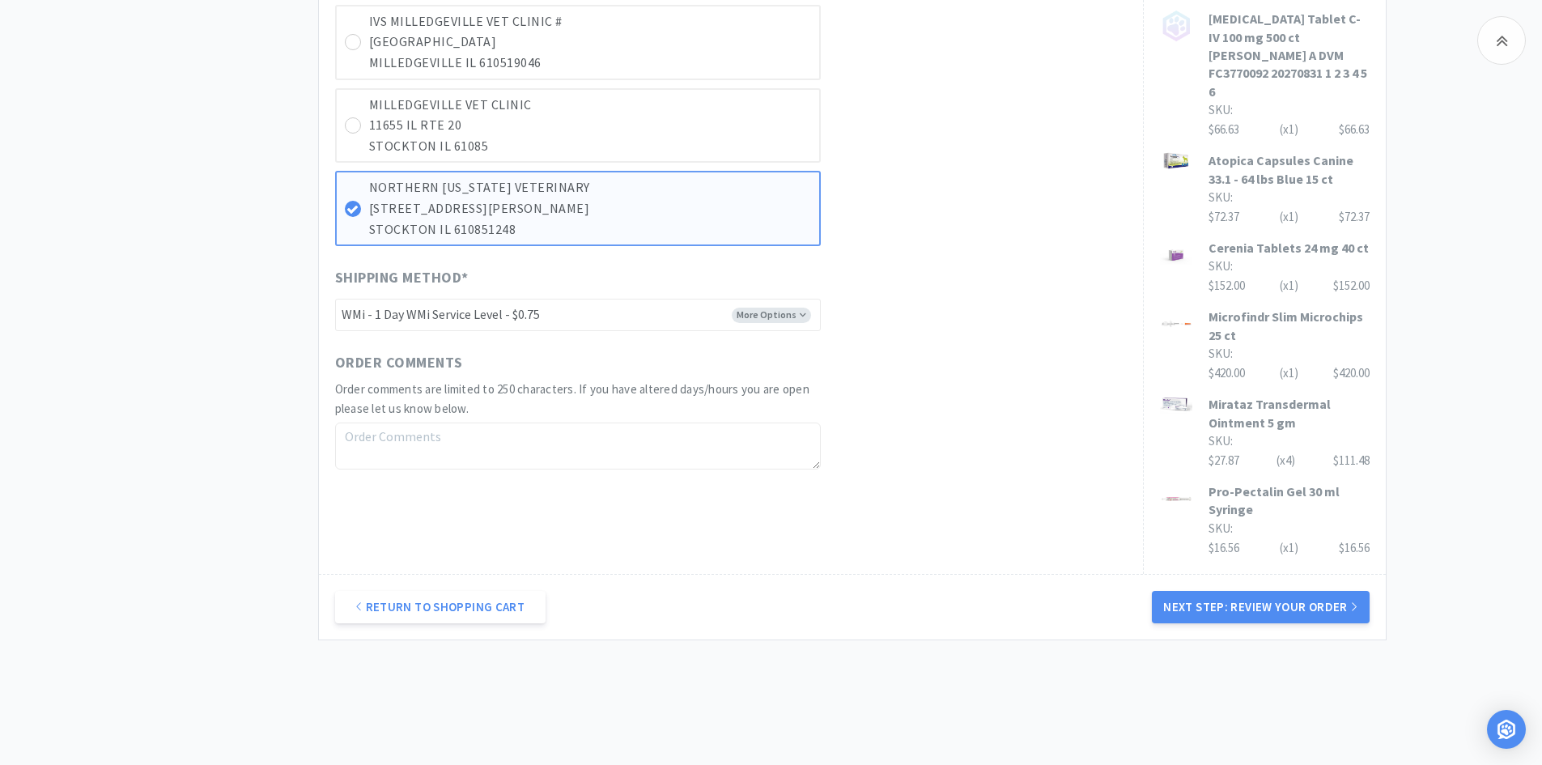
scroll to position [859, 0]
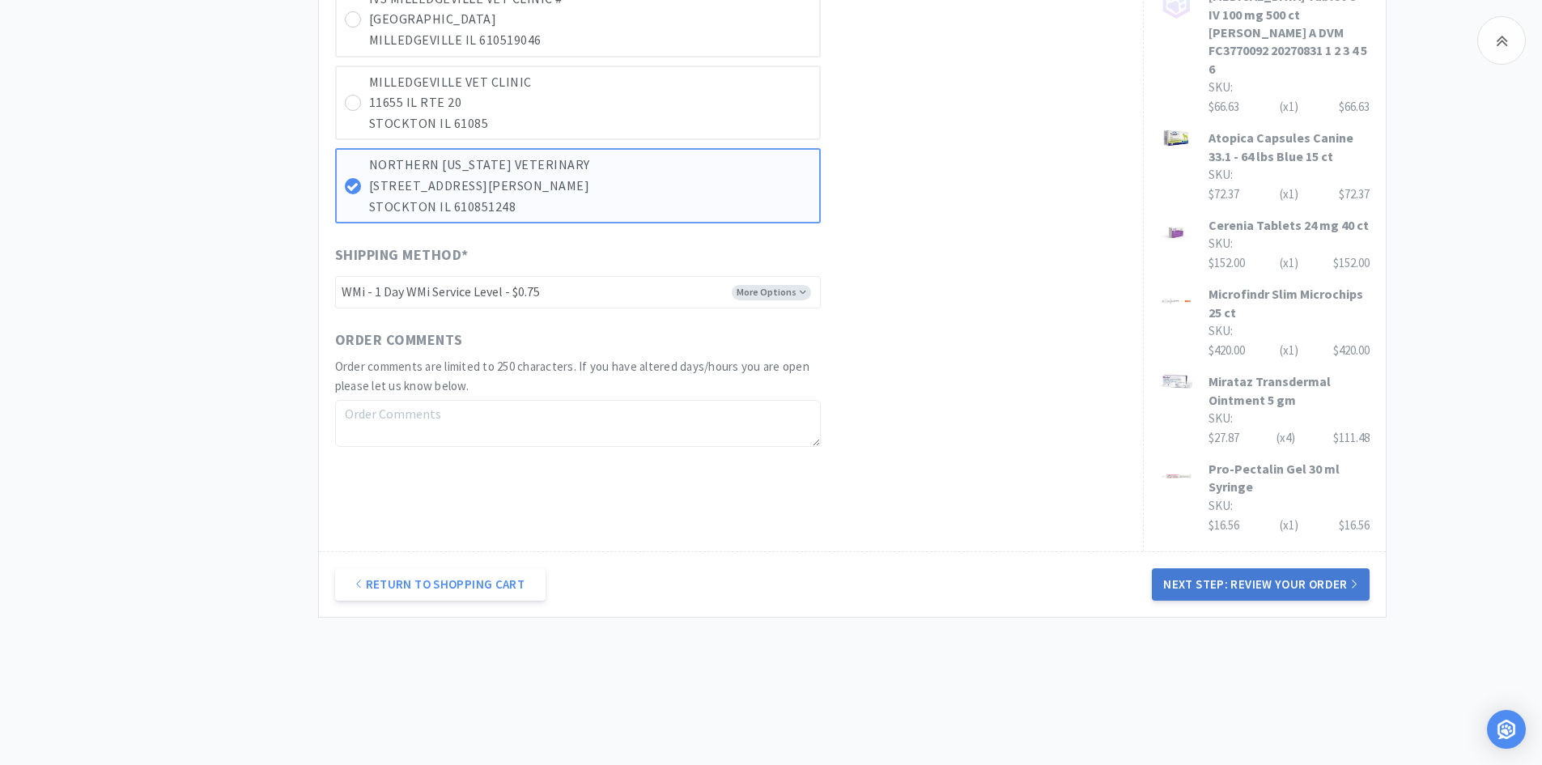
click at [1225, 568] on button "Next Step: Review Your Order" at bounding box center [1260, 584] width 217 height 32
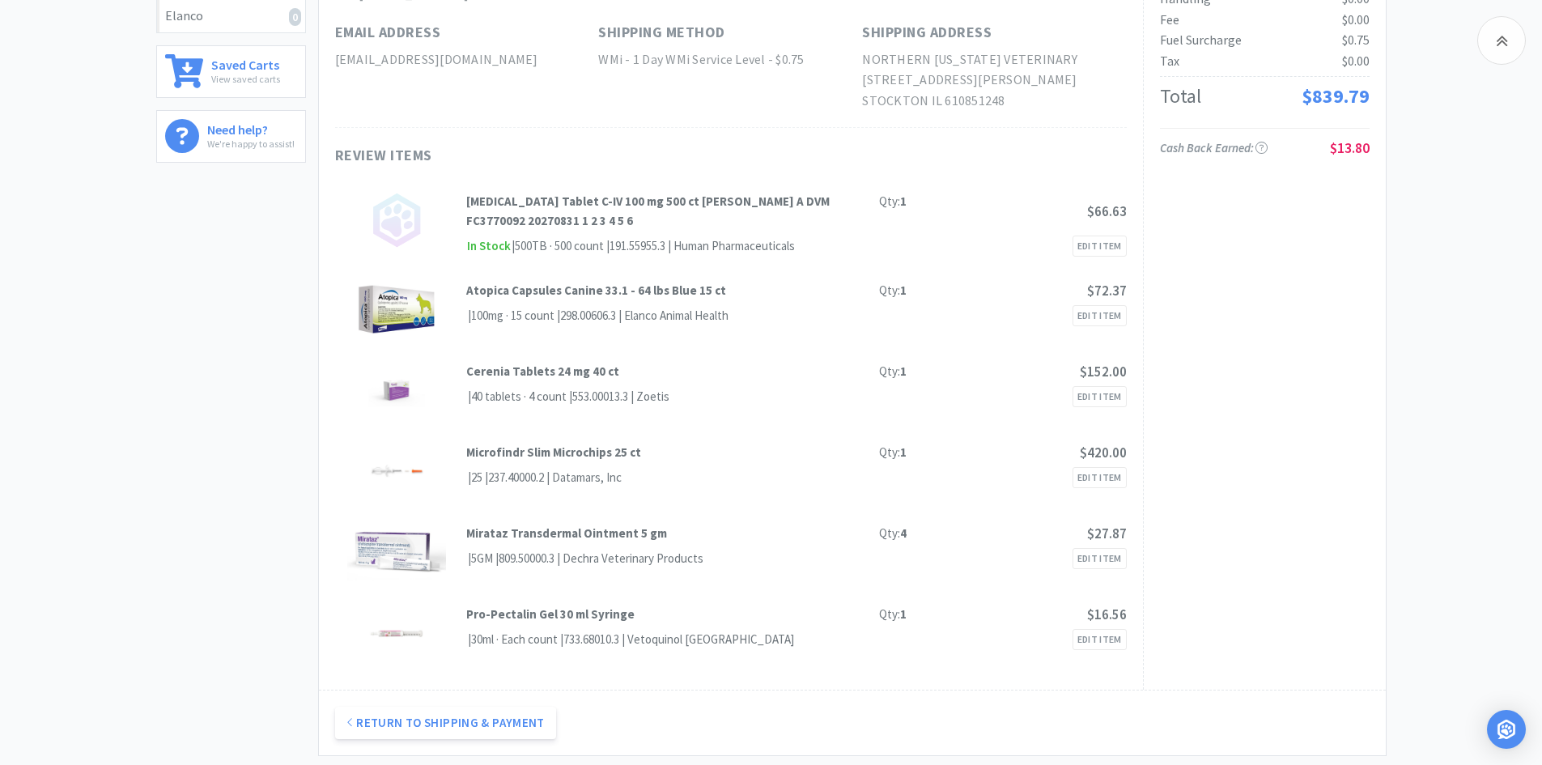
scroll to position [566, 0]
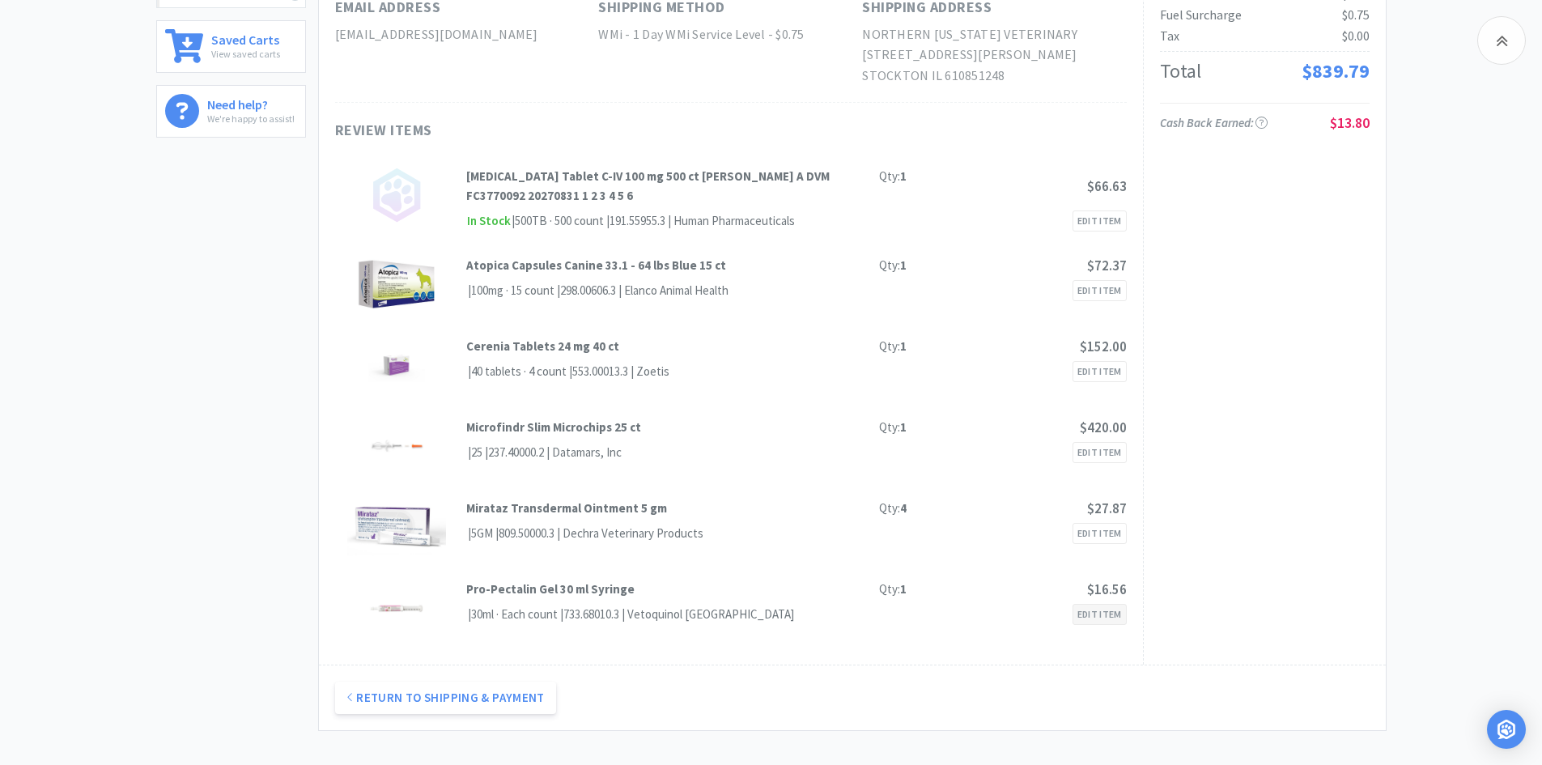
click at [1105, 617] on link "Edit Item" at bounding box center [1099, 614] width 54 height 21
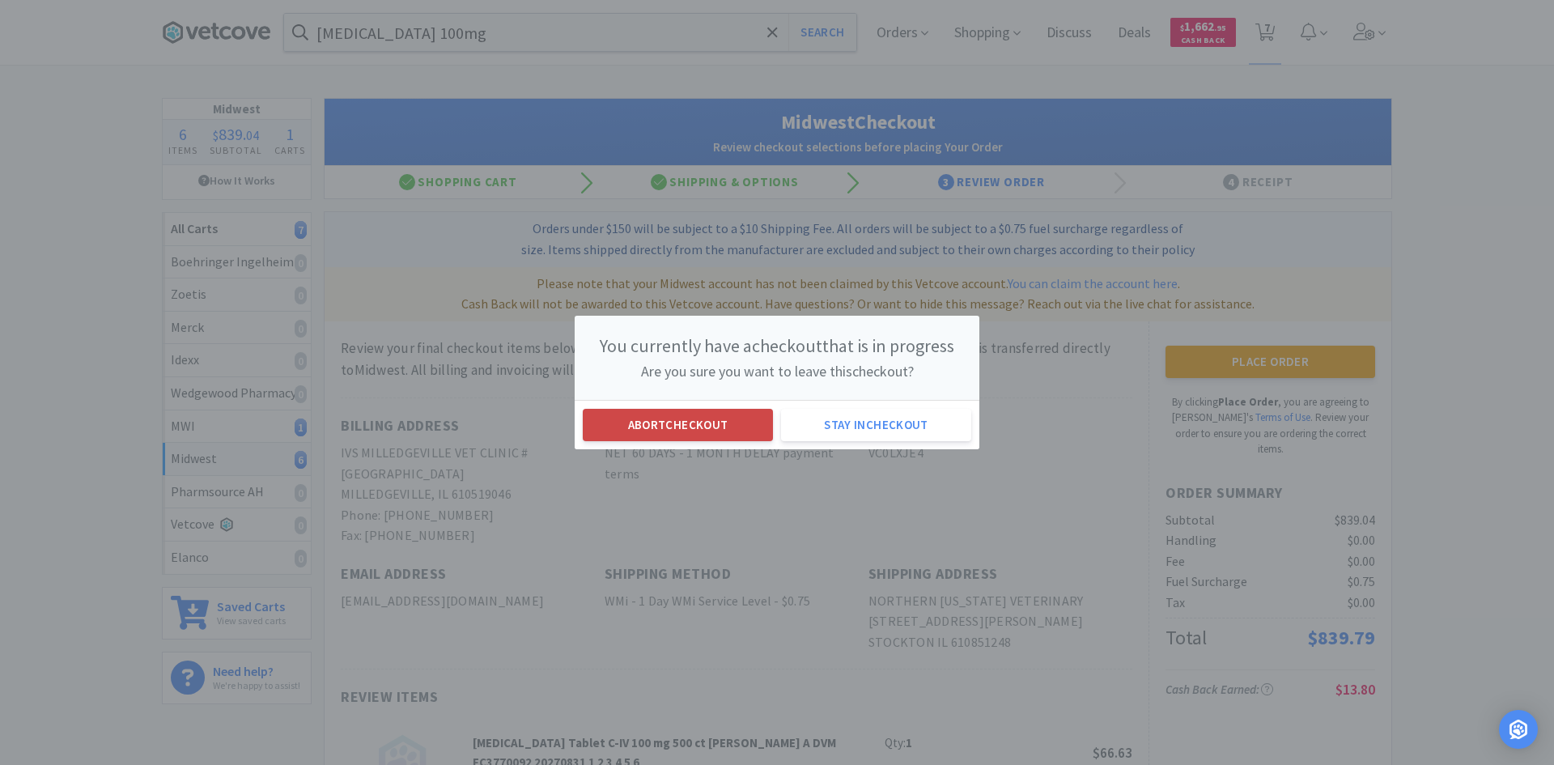
click at [702, 424] on button "Abort checkout" at bounding box center [678, 425] width 190 height 32
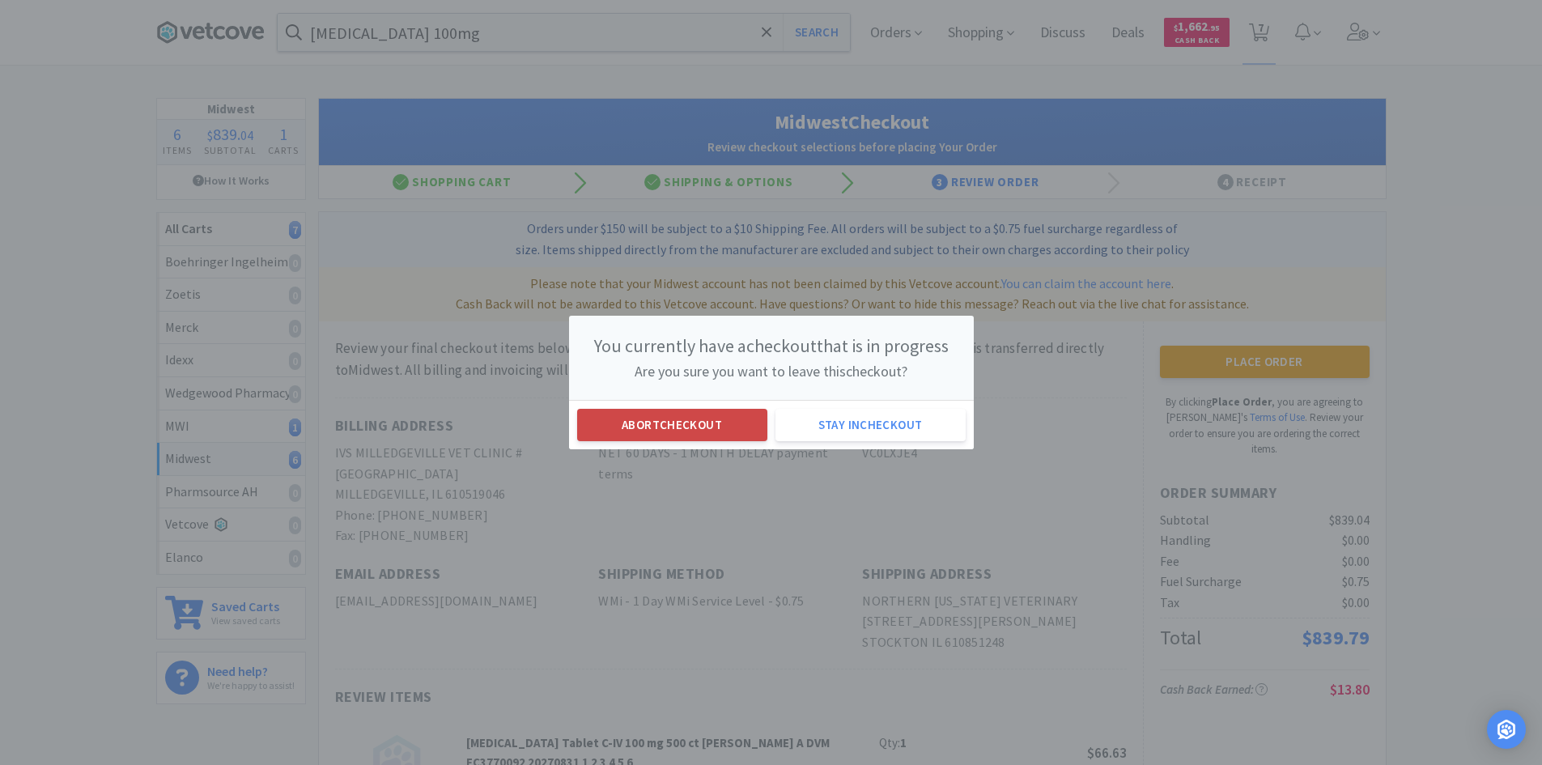
select select "1"
select select "4"
select select "1"
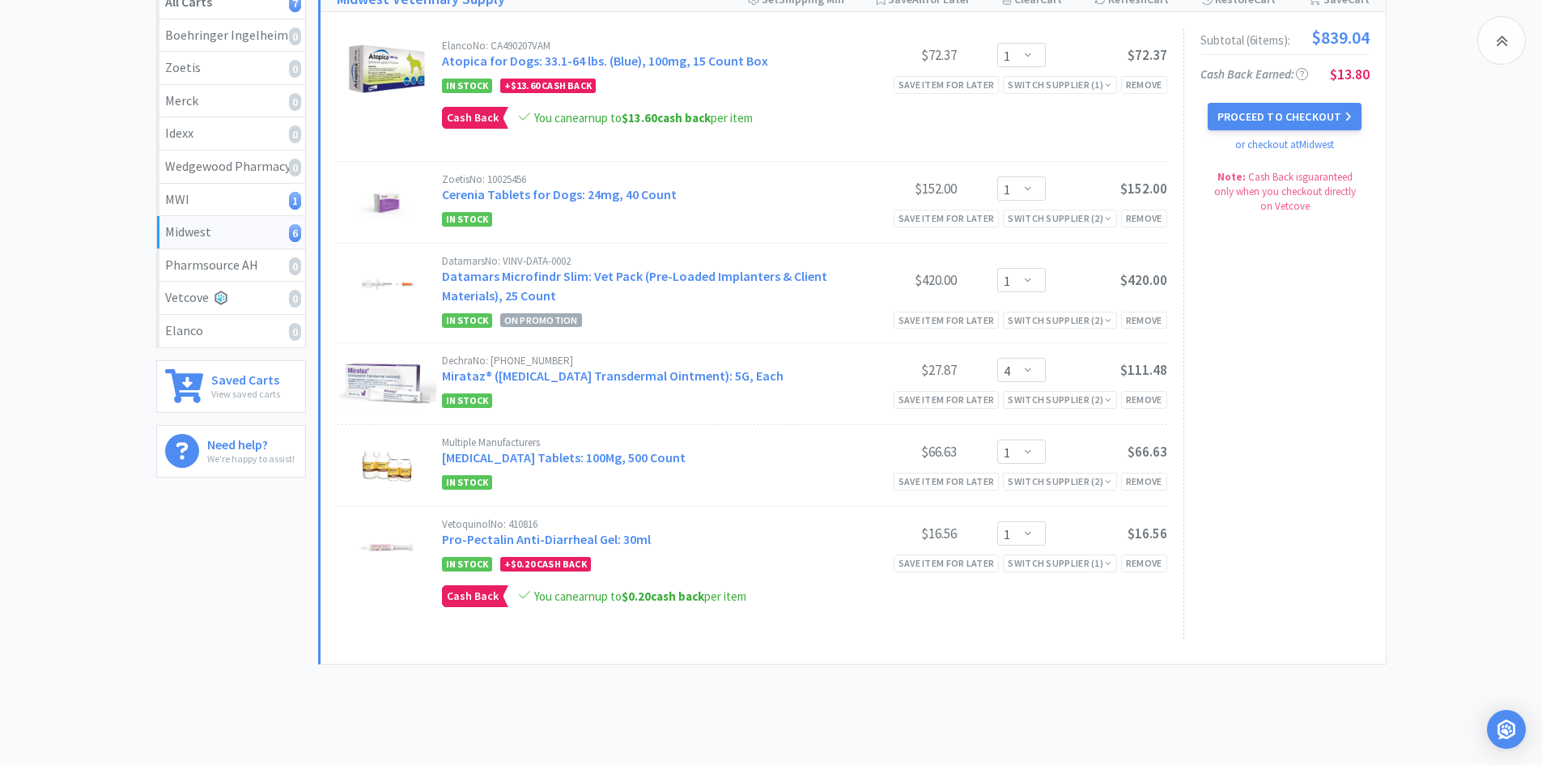
scroll to position [292, 0]
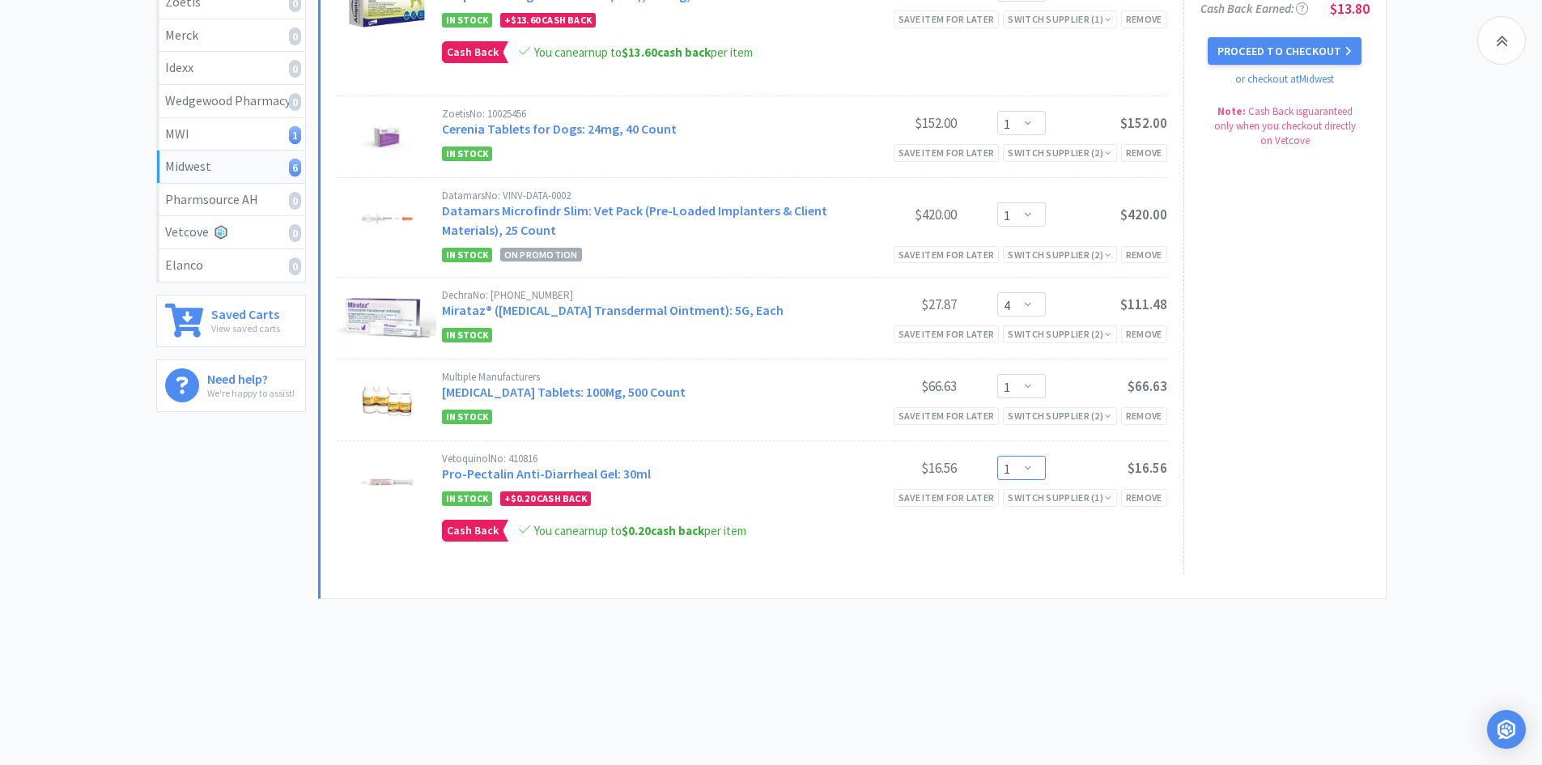
click at [1016, 467] on select "Enter Quantity 1 2 3 4 5 6 7 8 9 10 11 12 13 14 15 16 17 18 19 20 Enter Quantity" at bounding box center [1021, 468] width 49 height 24
click at [997, 456] on select "Enter Quantity 1 2 3 4 5 6 7 8 9 10 11 12 13 14 15 16 17 18 19 20 Enter Quantity" at bounding box center [1021, 468] width 49 height 24
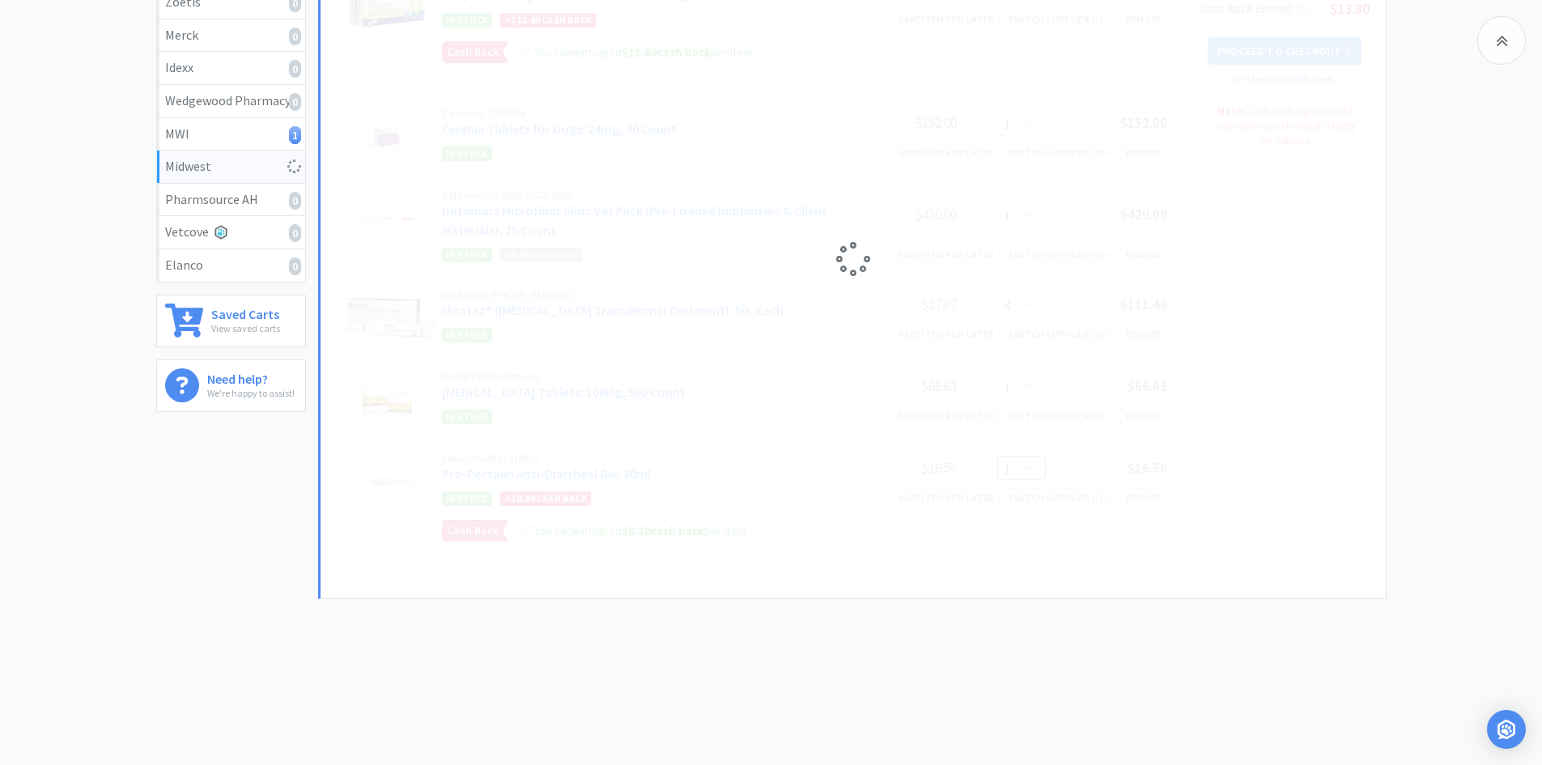
select select "12"
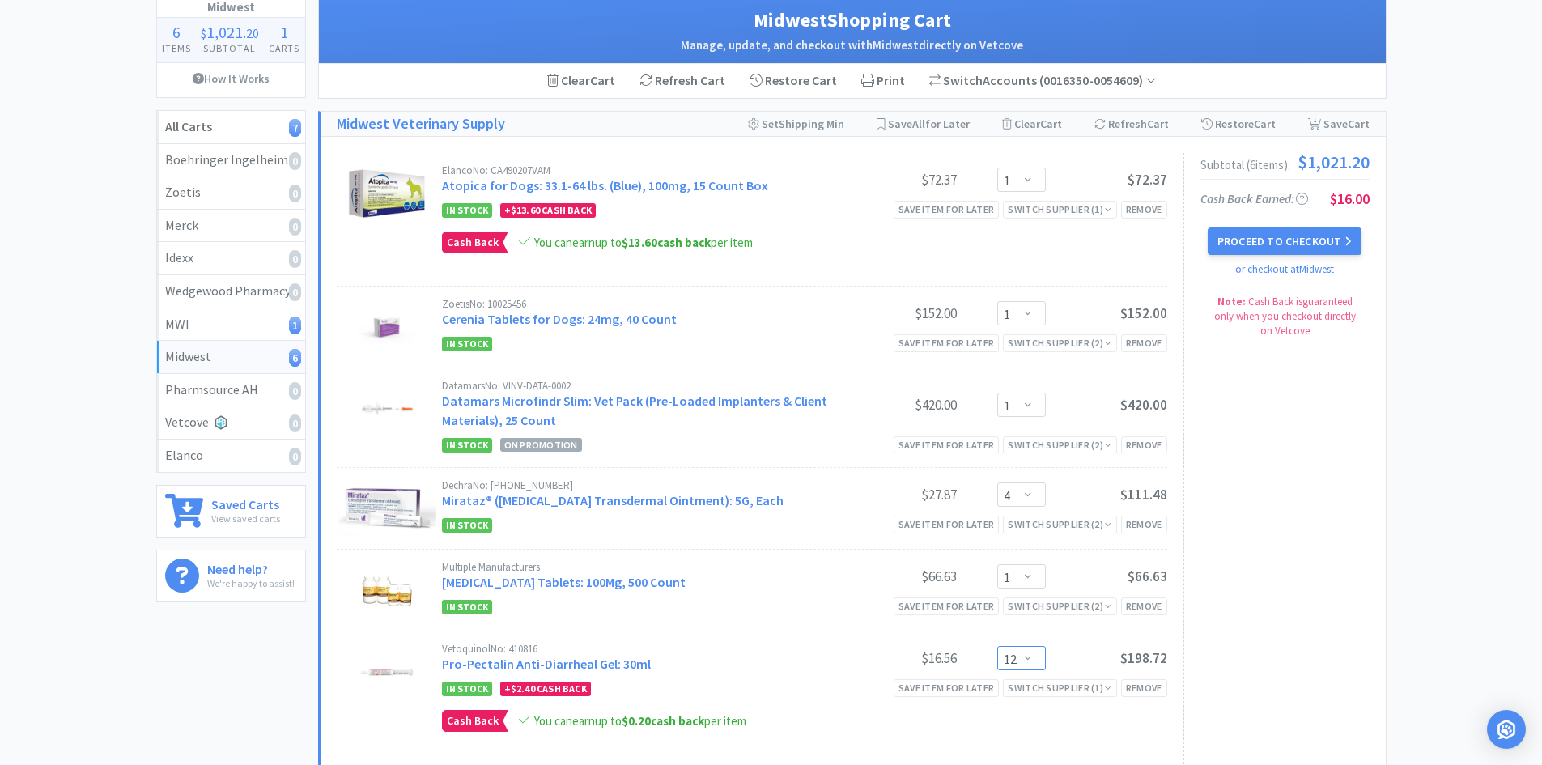
scroll to position [130, 0]
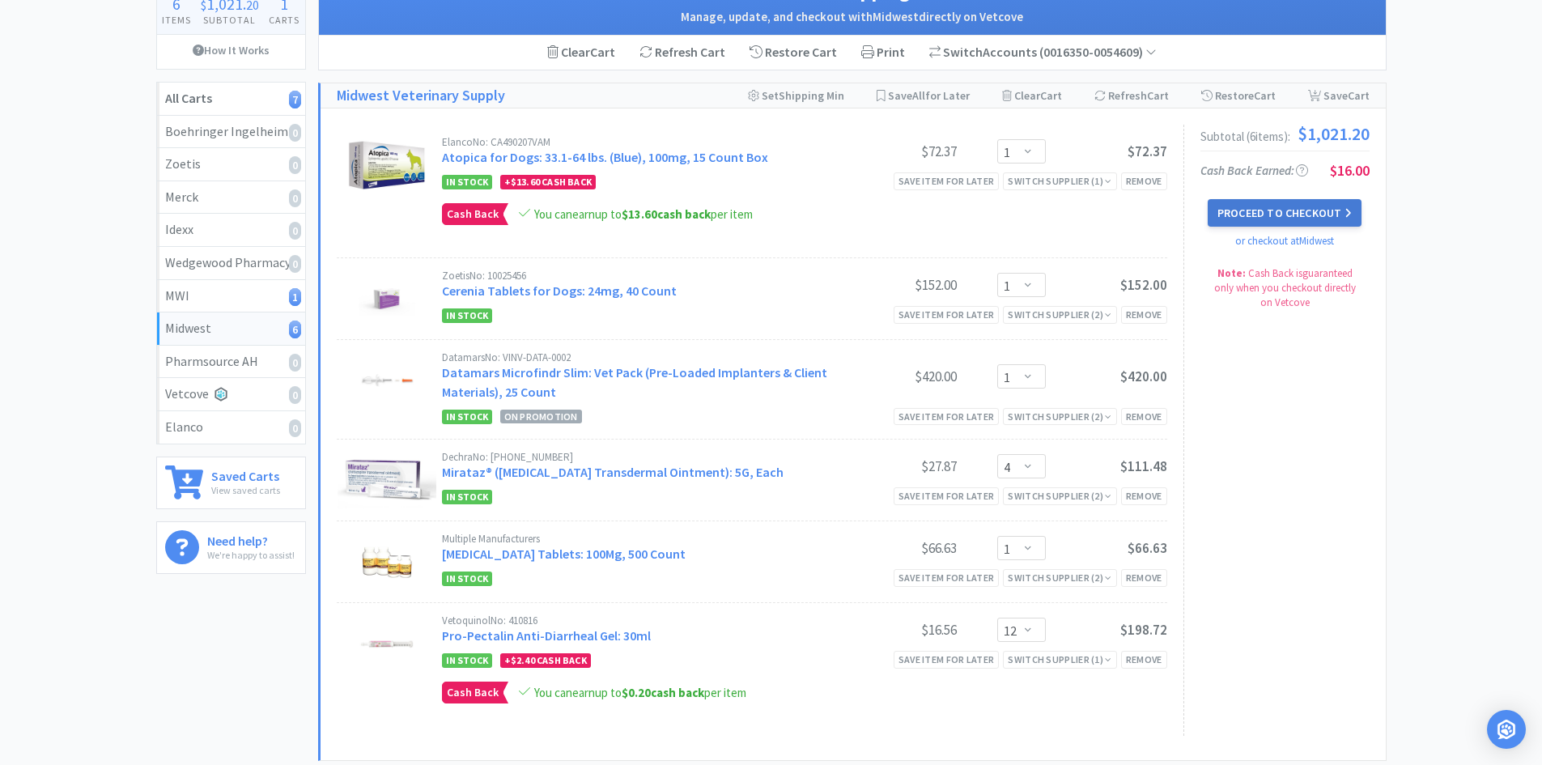
click at [1293, 213] on button "Proceed to Checkout" at bounding box center [1284, 213] width 154 height 28
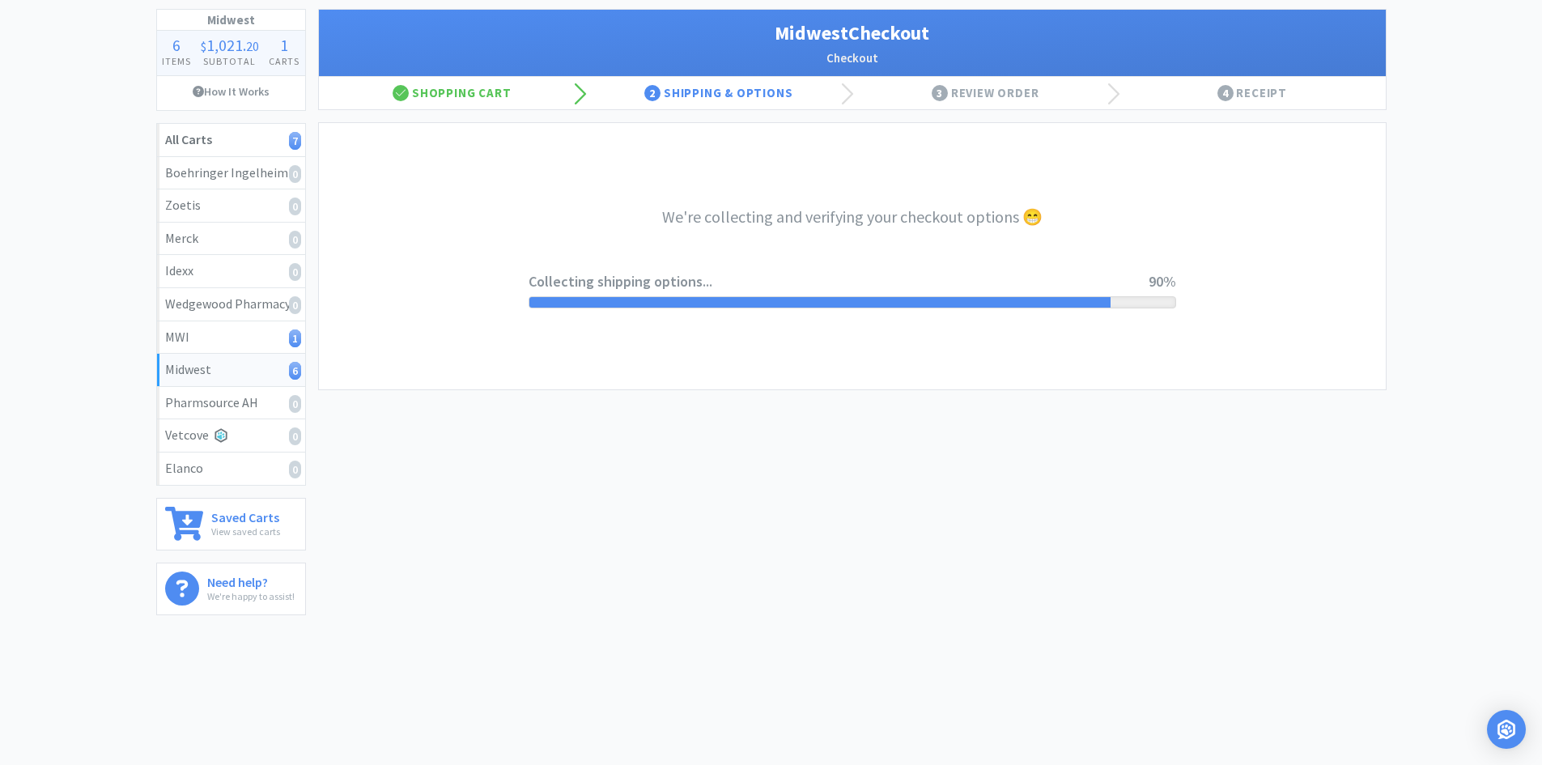
select select "3"
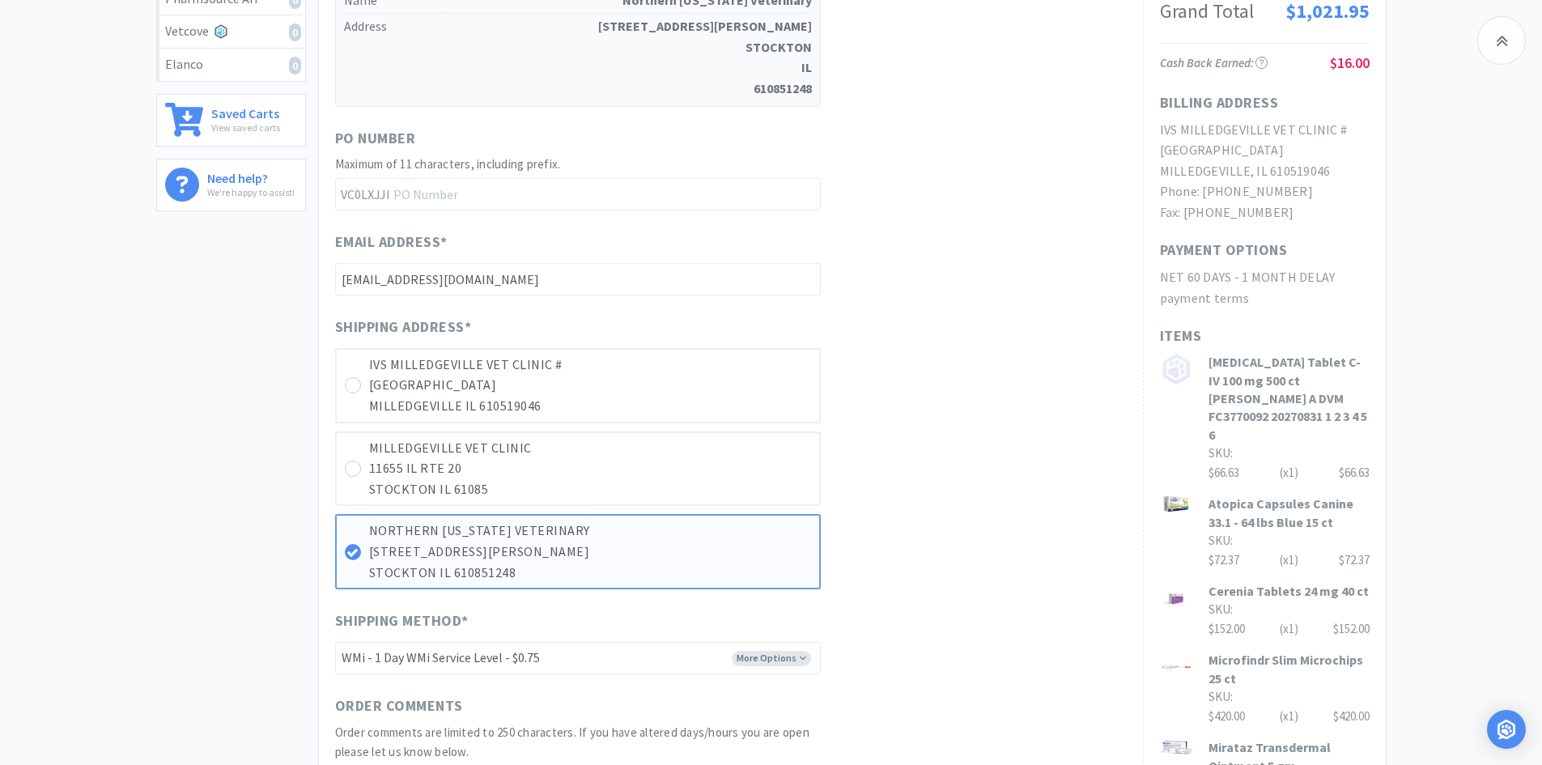
scroll to position [454, 0]
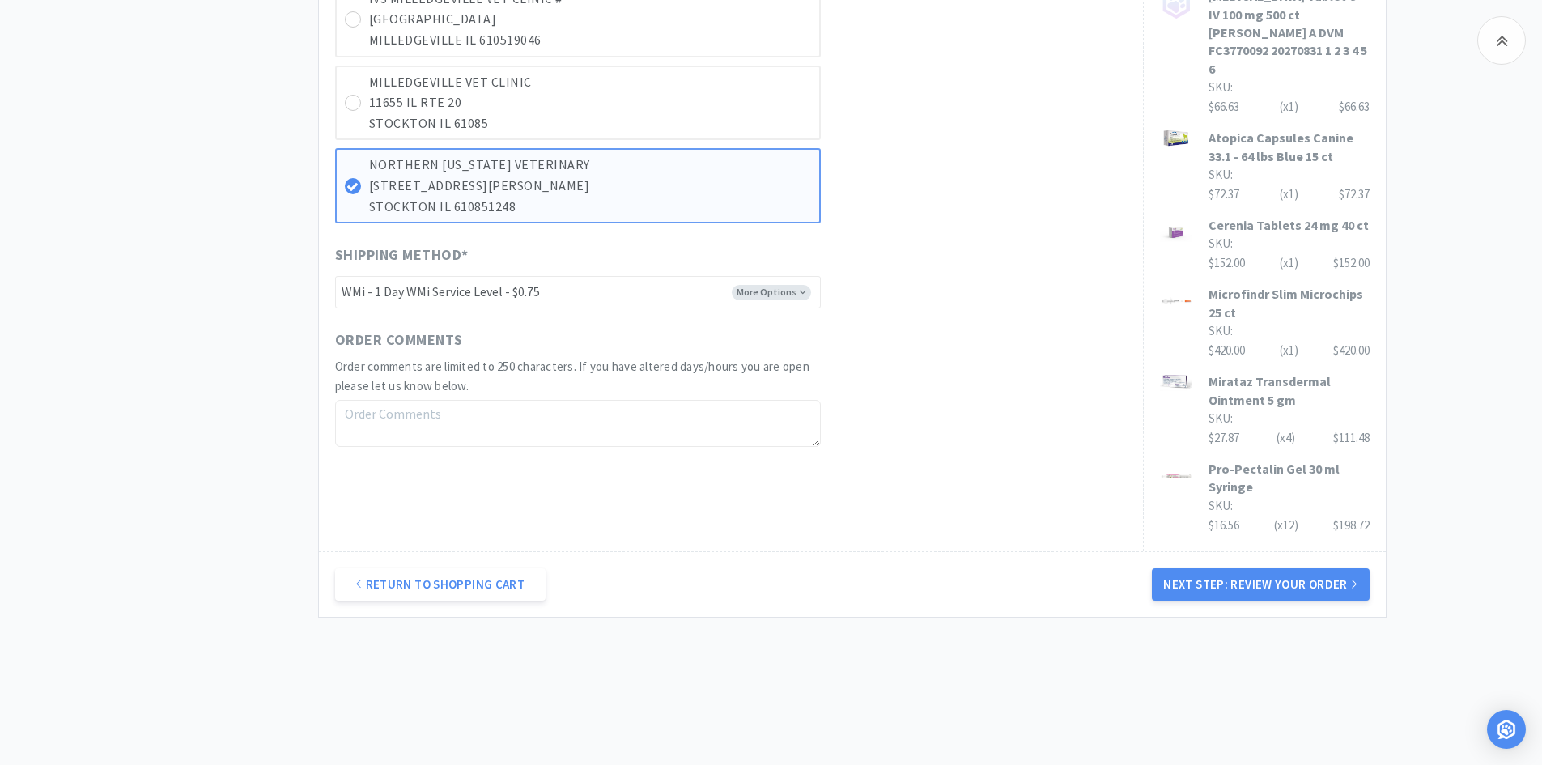
drag, startPoint x: 1274, startPoint y: 561, endPoint x: 1236, endPoint y: 561, distance: 38.0
click at [1274, 568] on button "Next Step: Review Your Order" at bounding box center [1260, 584] width 217 height 32
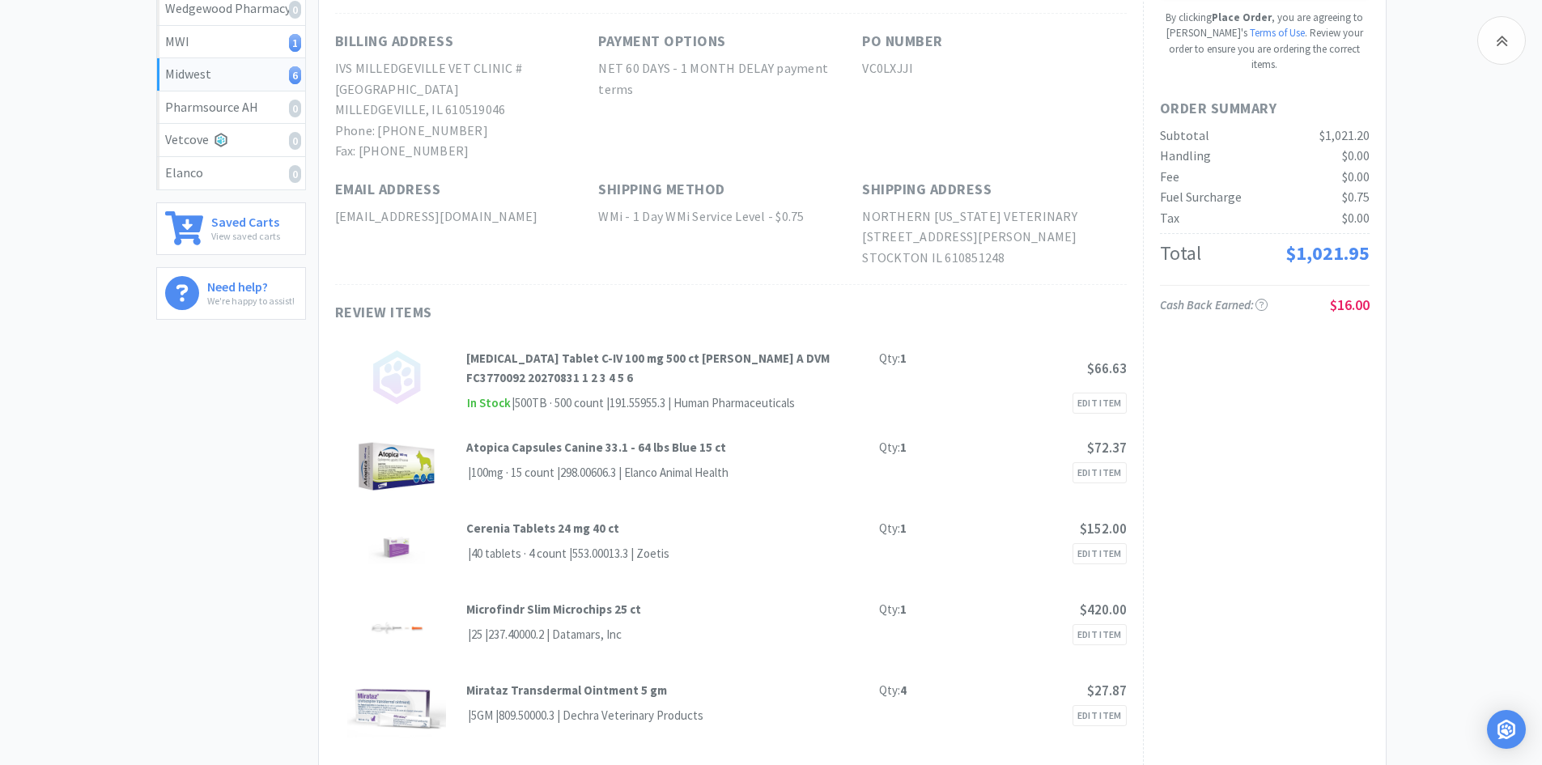
scroll to position [324, 0]
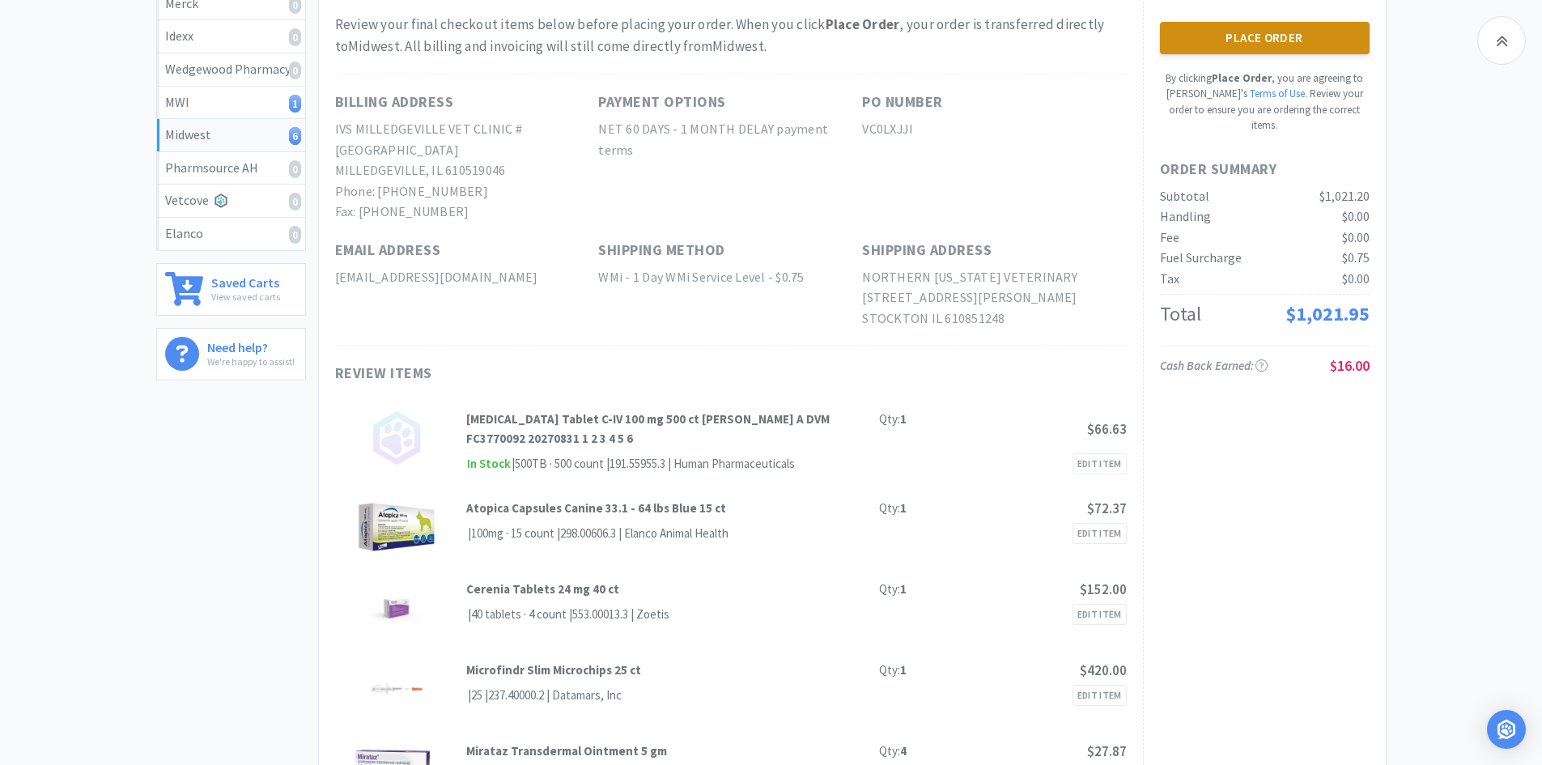
click at [1239, 45] on button "Place Order" at bounding box center [1265, 38] width 210 height 32
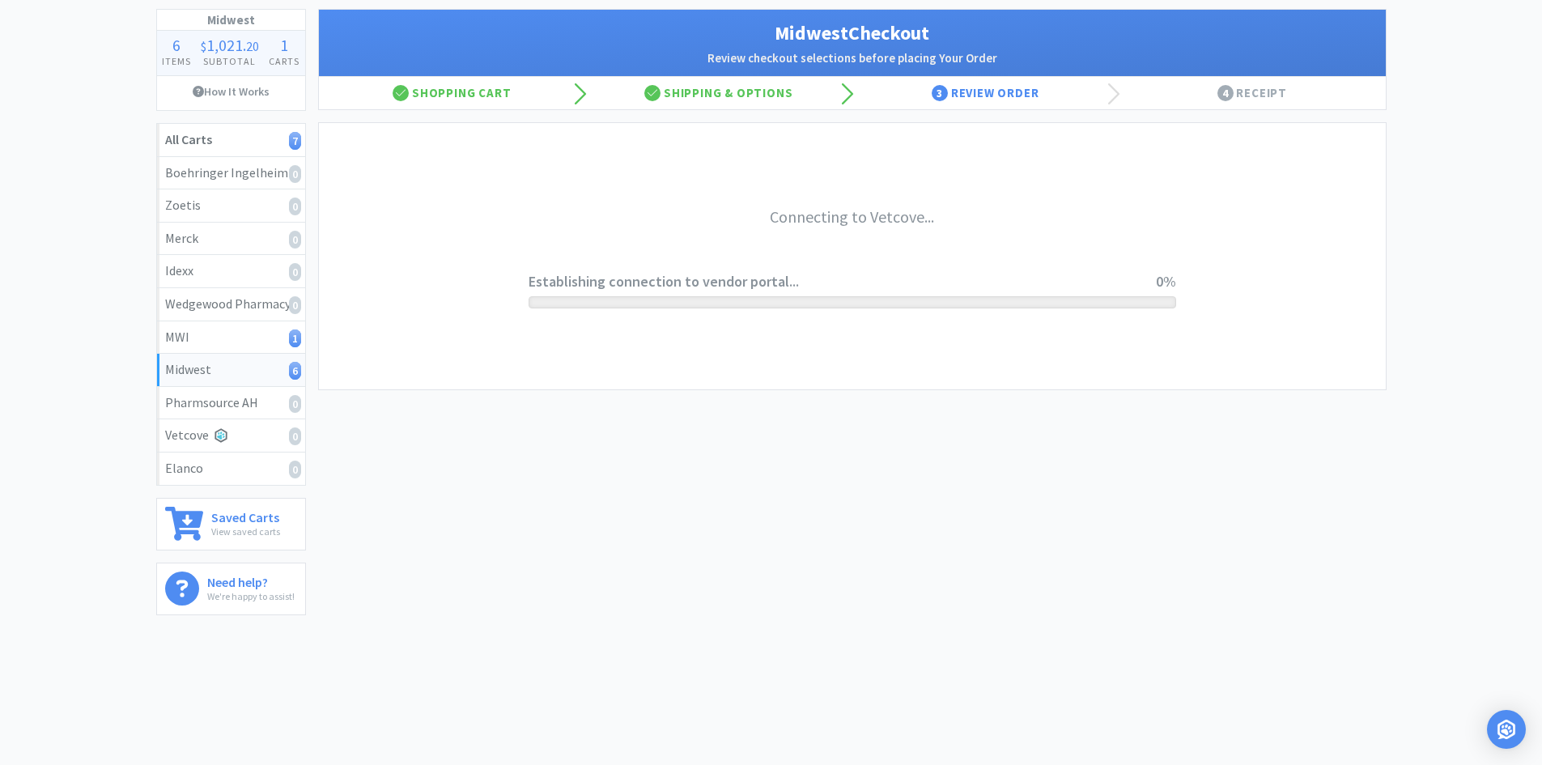
scroll to position [89, 0]
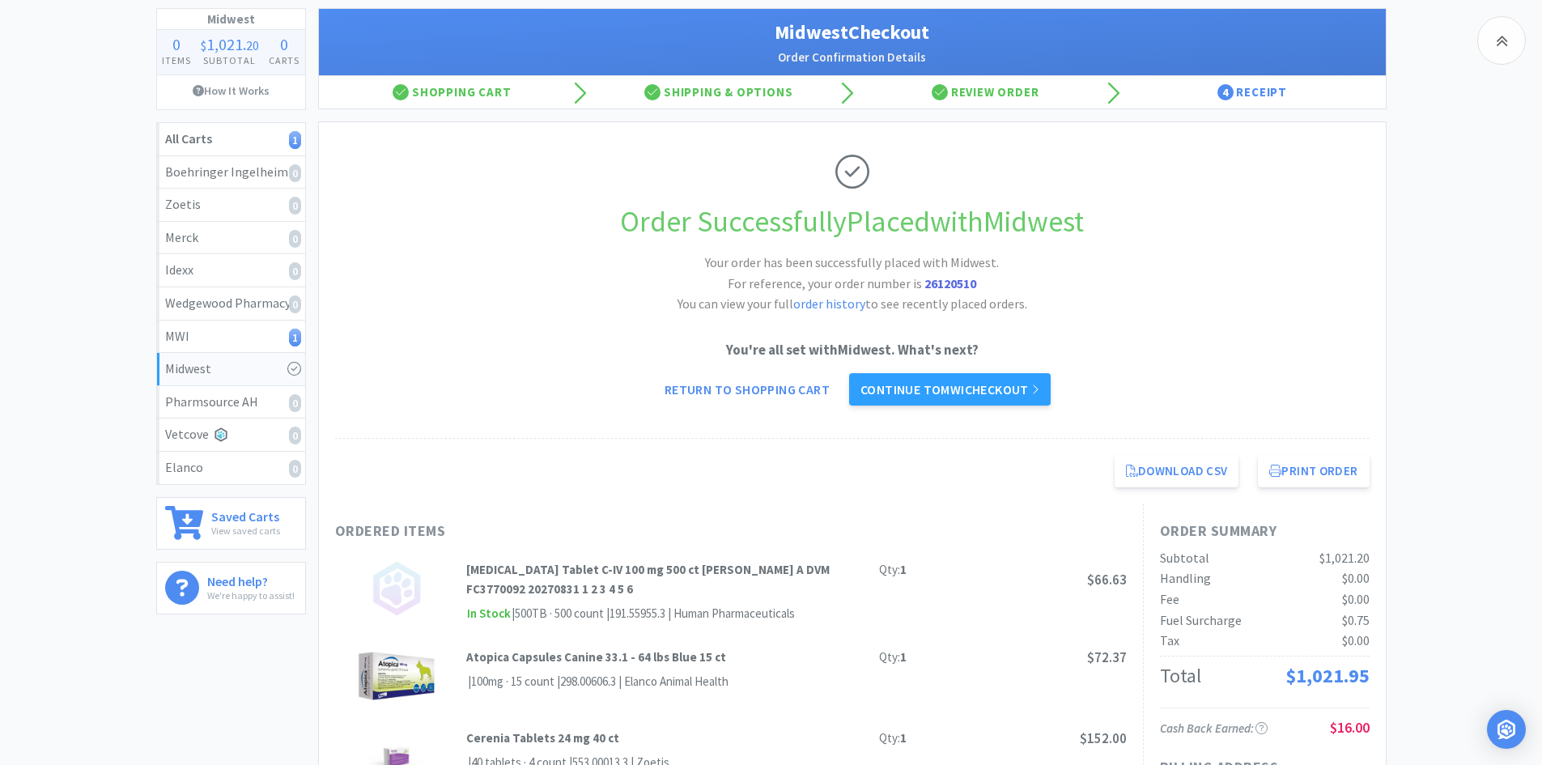
scroll to position [81, 0]
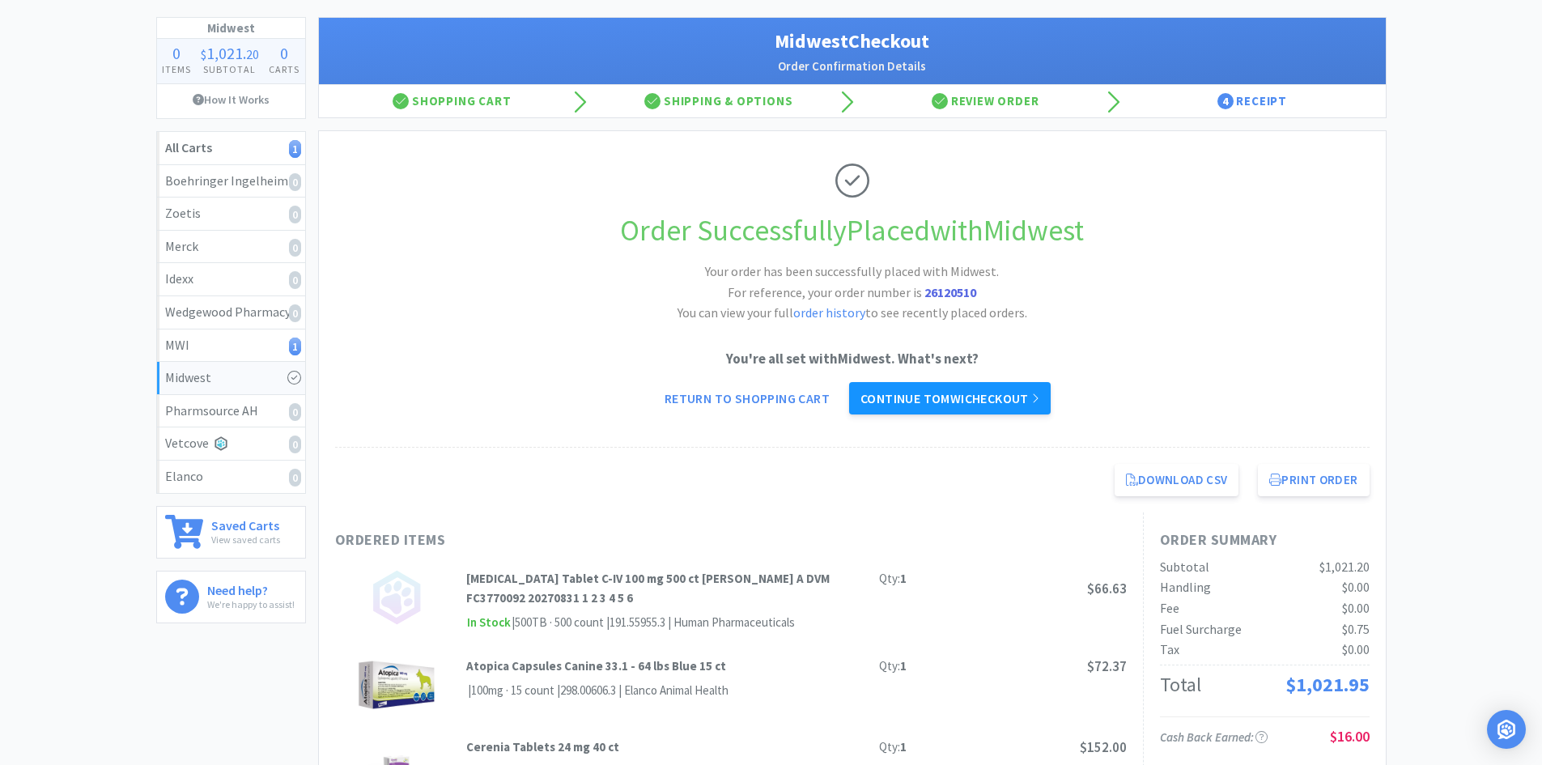
click at [966, 396] on link "Continue to MWI checkout" at bounding box center [950, 398] width 202 height 32
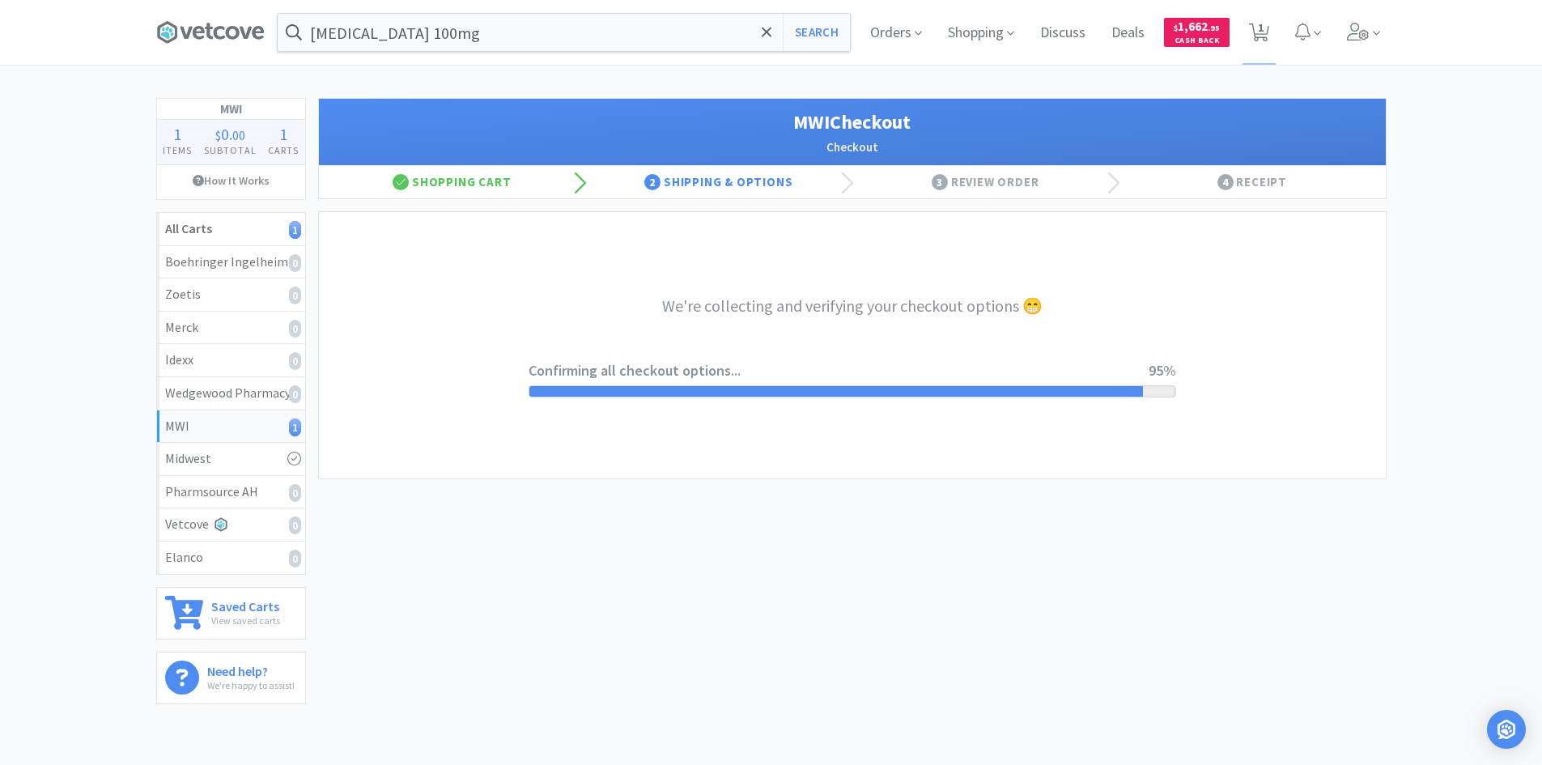
select select "STD_"
select select "FDX"
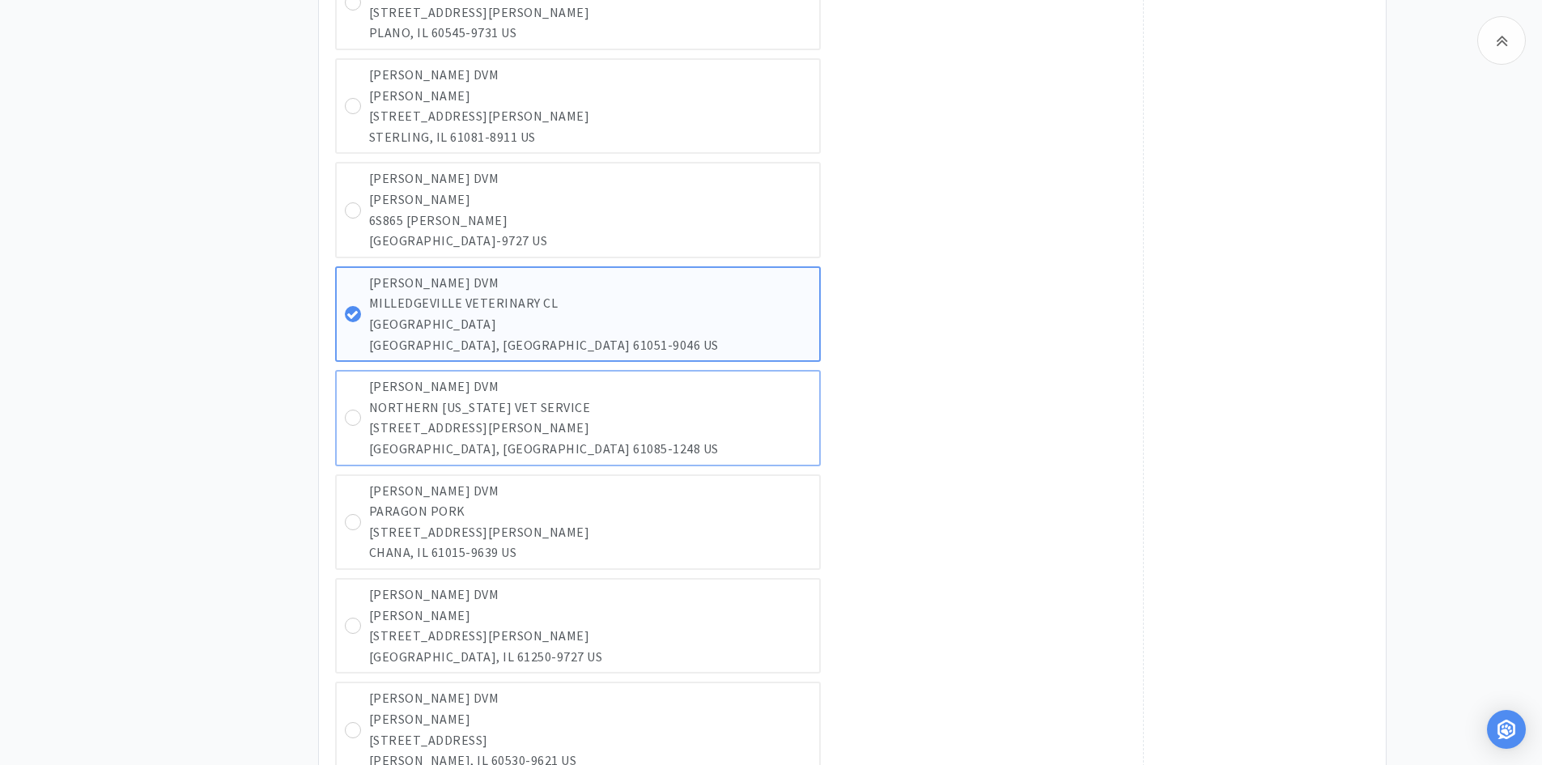
click at [391, 426] on p "[STREET_ADDRESS][PERSON_NAME]" at bounding box center [590, 428] width 442 height 21
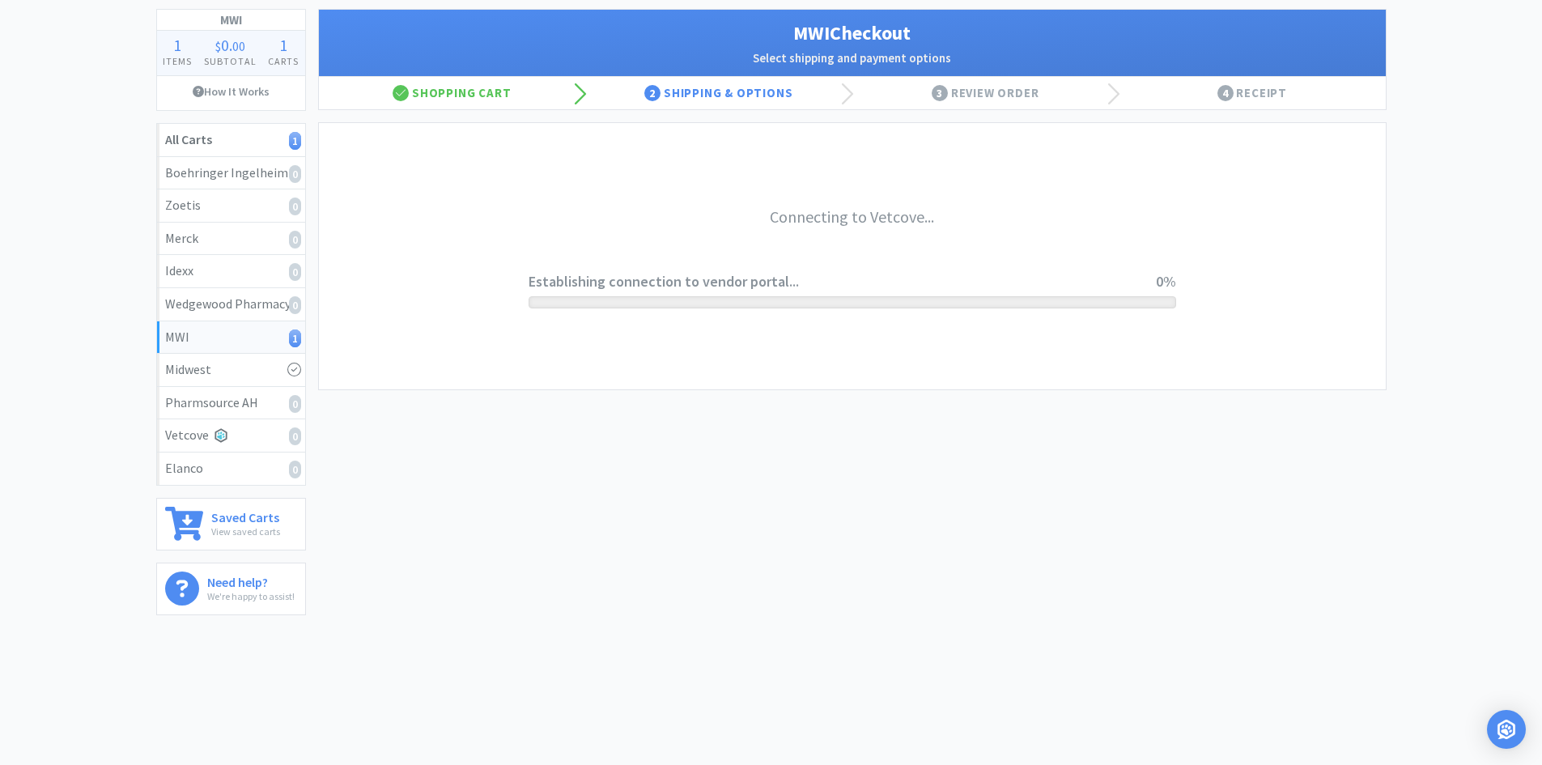
scroll to position [89, 0]
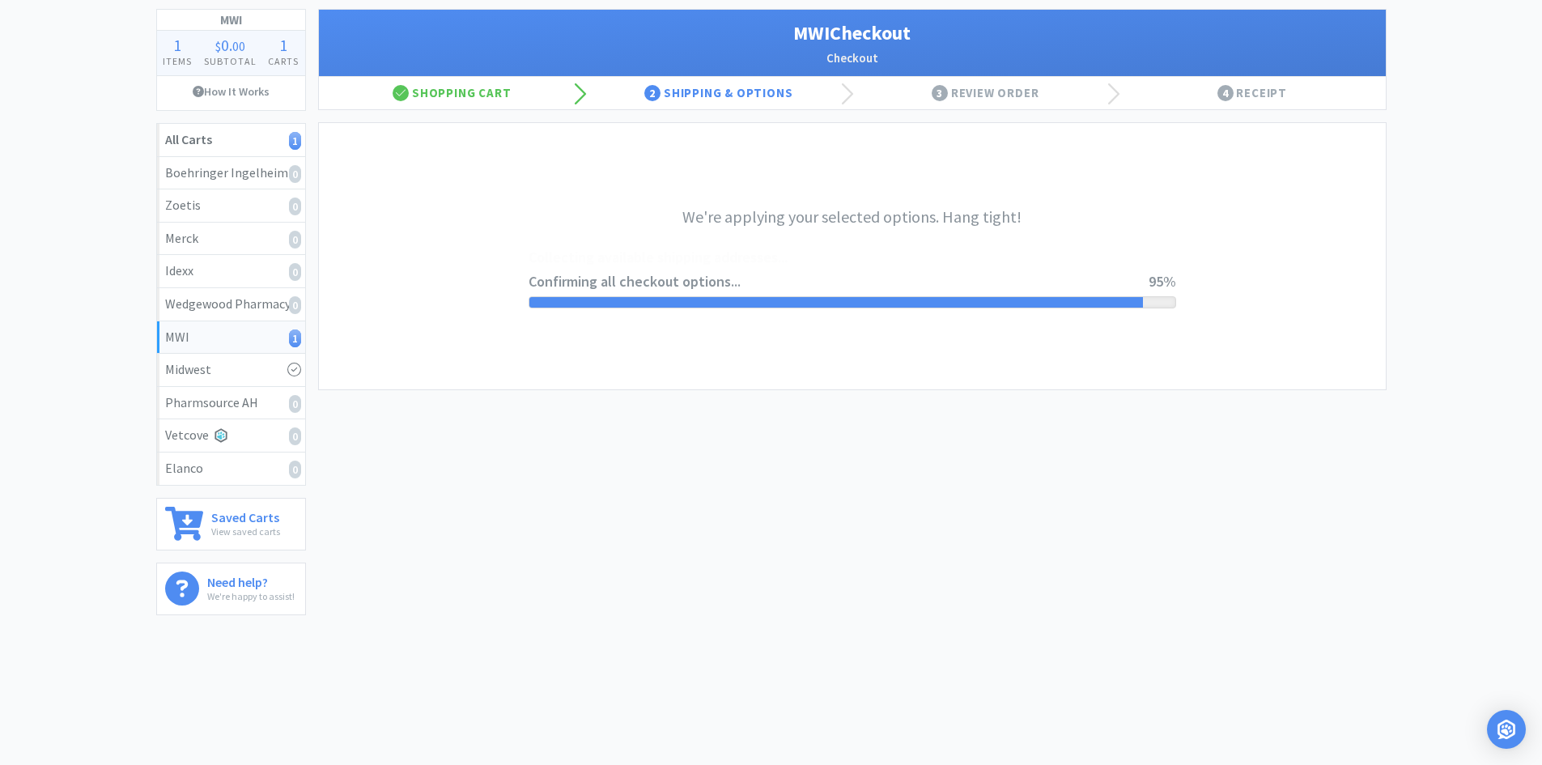
select select "STD_"
select select "SPS"
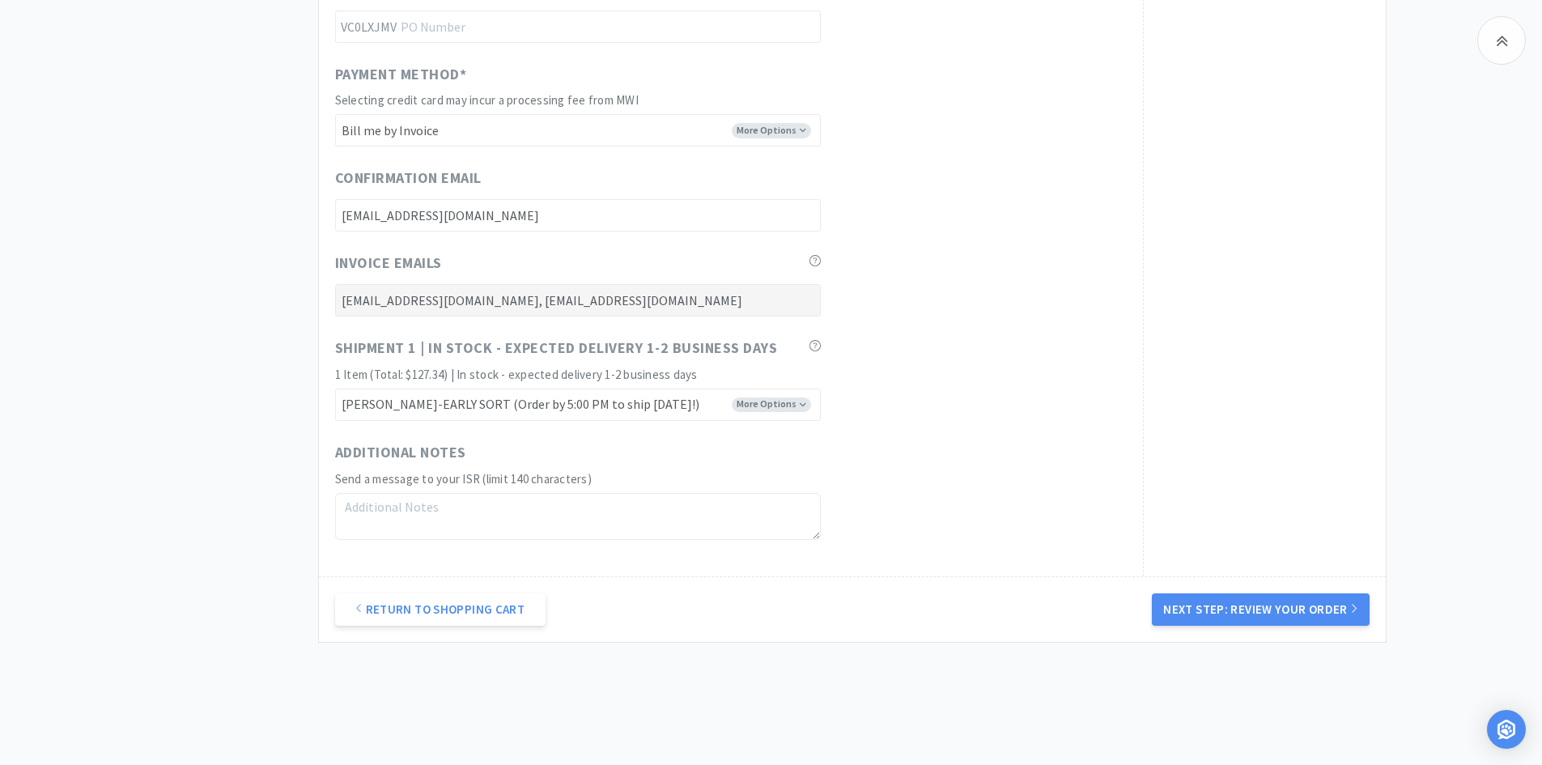
scroll to position [7817, 0]
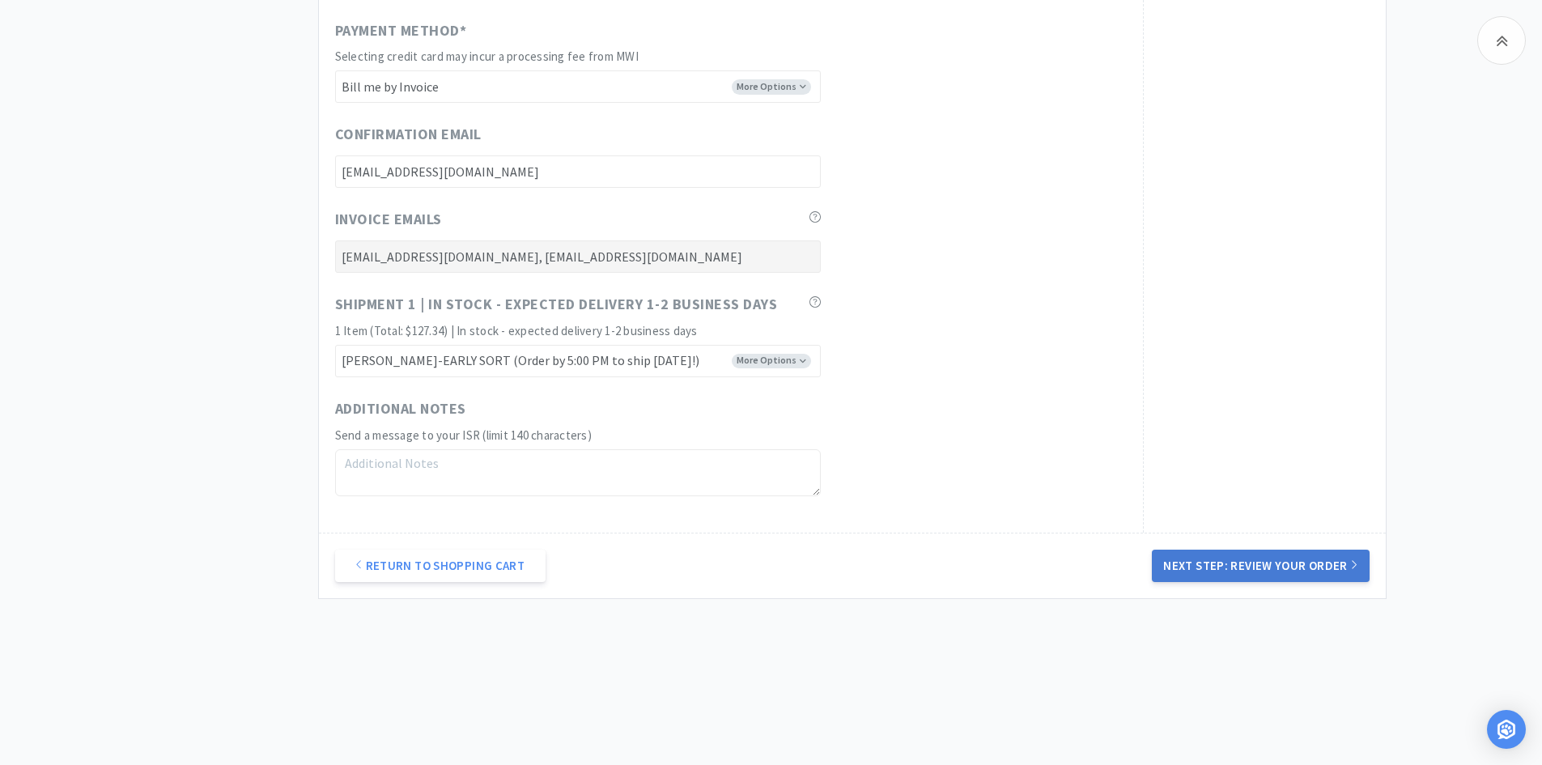
click at [1288, 574] on button "Next Step: Review Your Order" at bounding box center [1260, 565] width 217 height 32
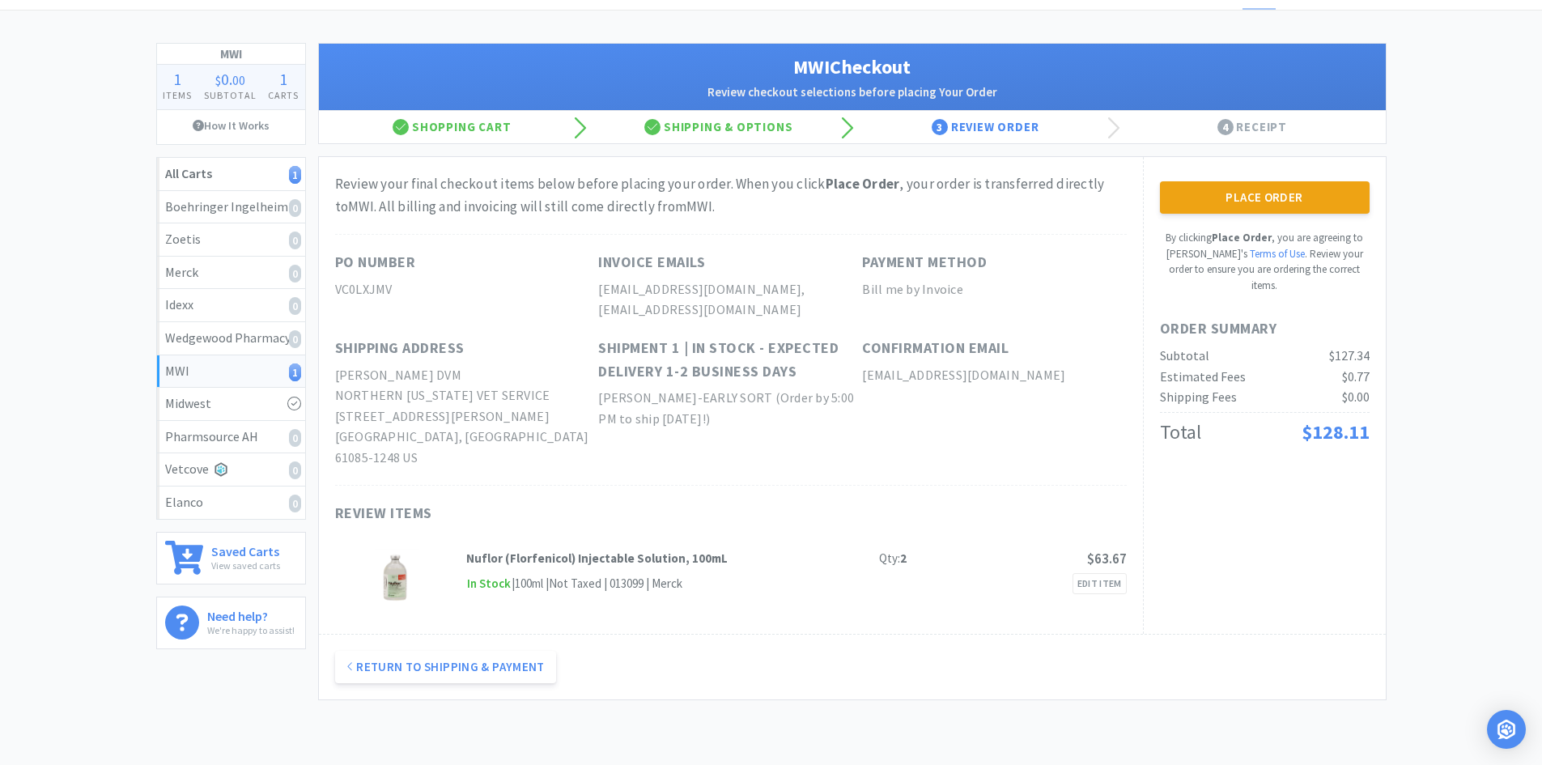
scroll to position [81, 0]
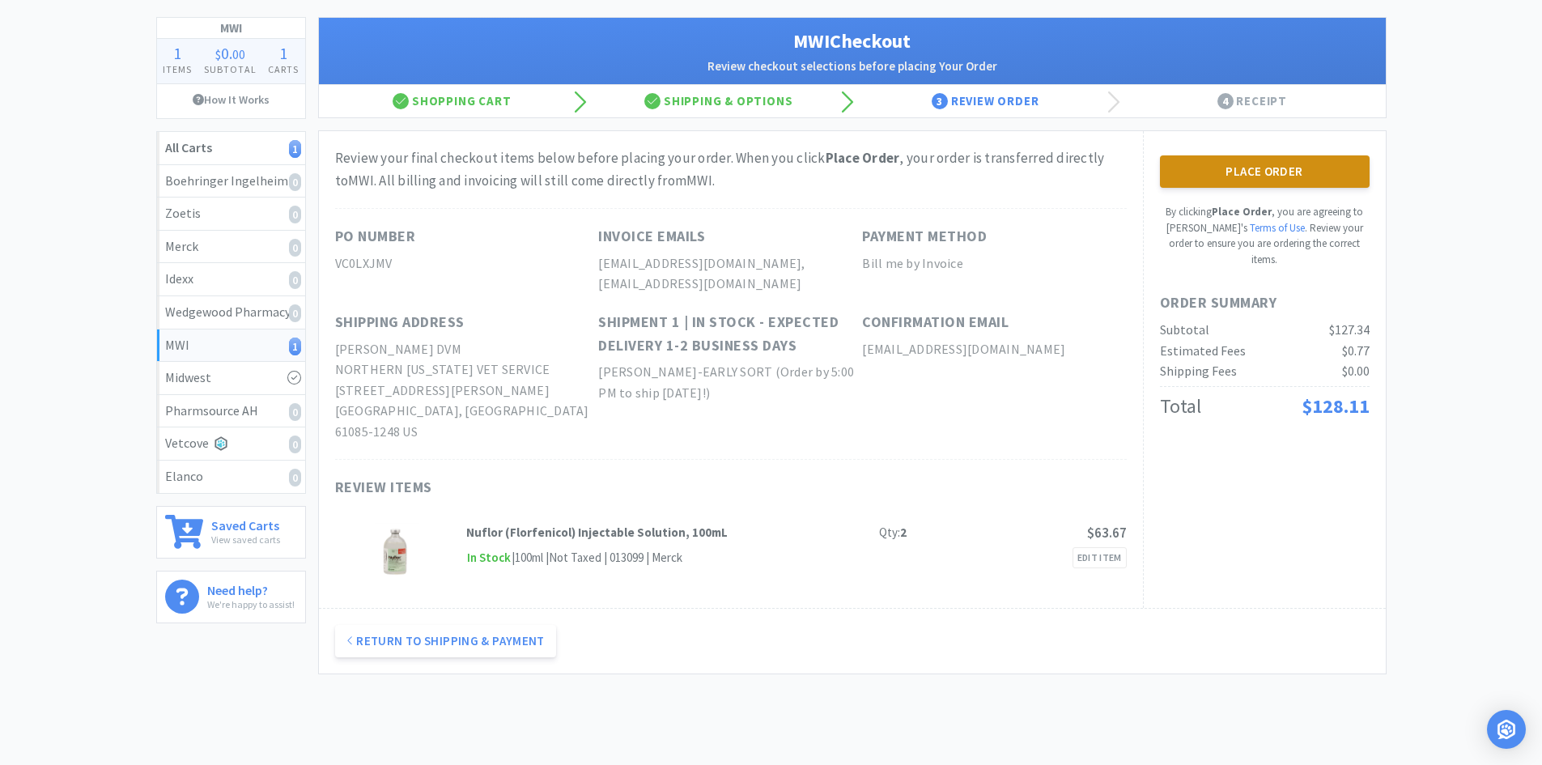
click at [1229, 178] on button "Place Order" at bounding box center [1265, 171] width 210 height 32
